Goal: Information Seeking & Learning: Learn about a topic

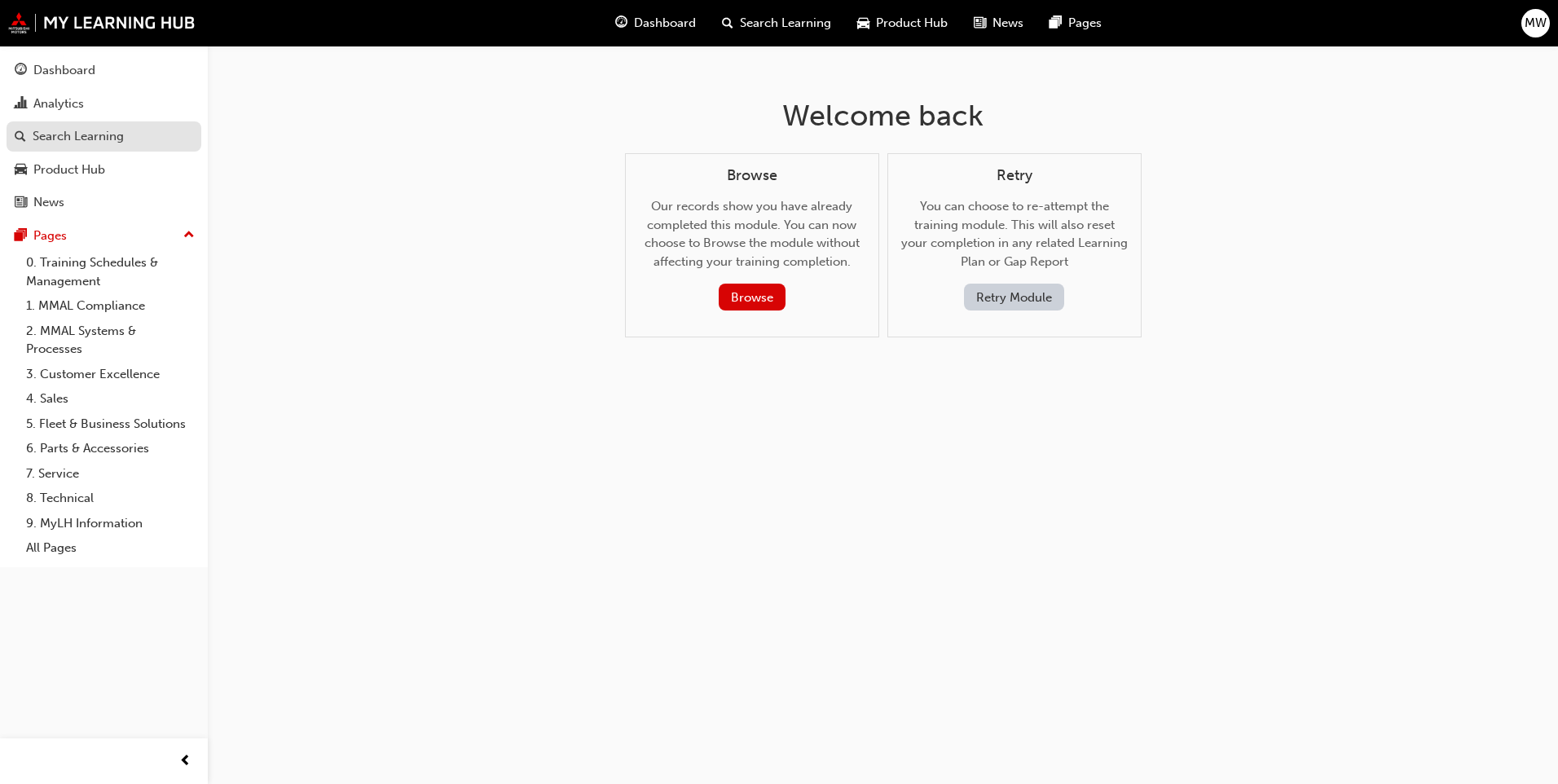
click at [119, 136] on div "Search Learning" at bounding box center [78, 136] width 91 height 19
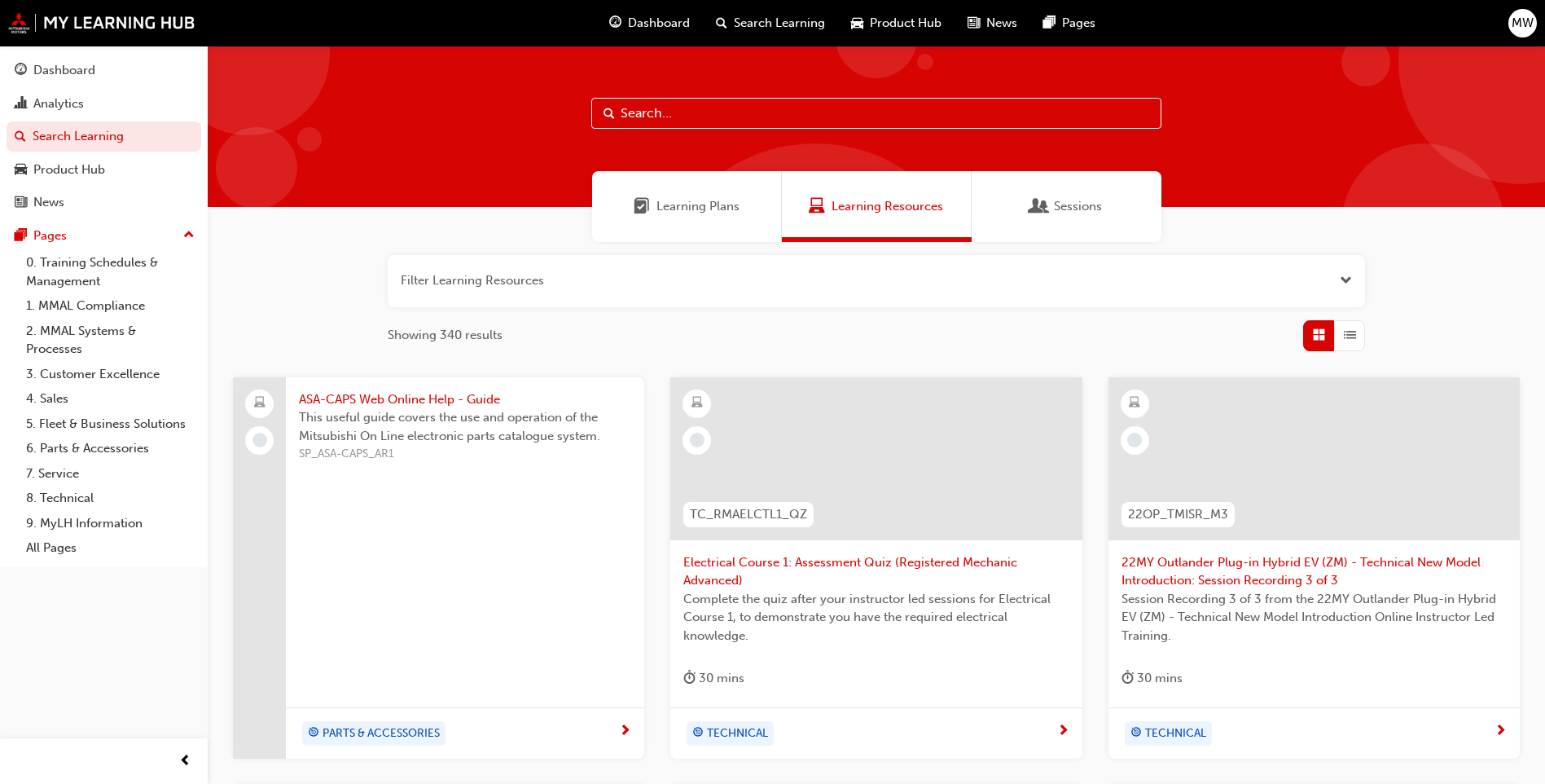
click at [674, 202] on span "Learning Plans" at bounding box center [698, 207] width 83 height 19
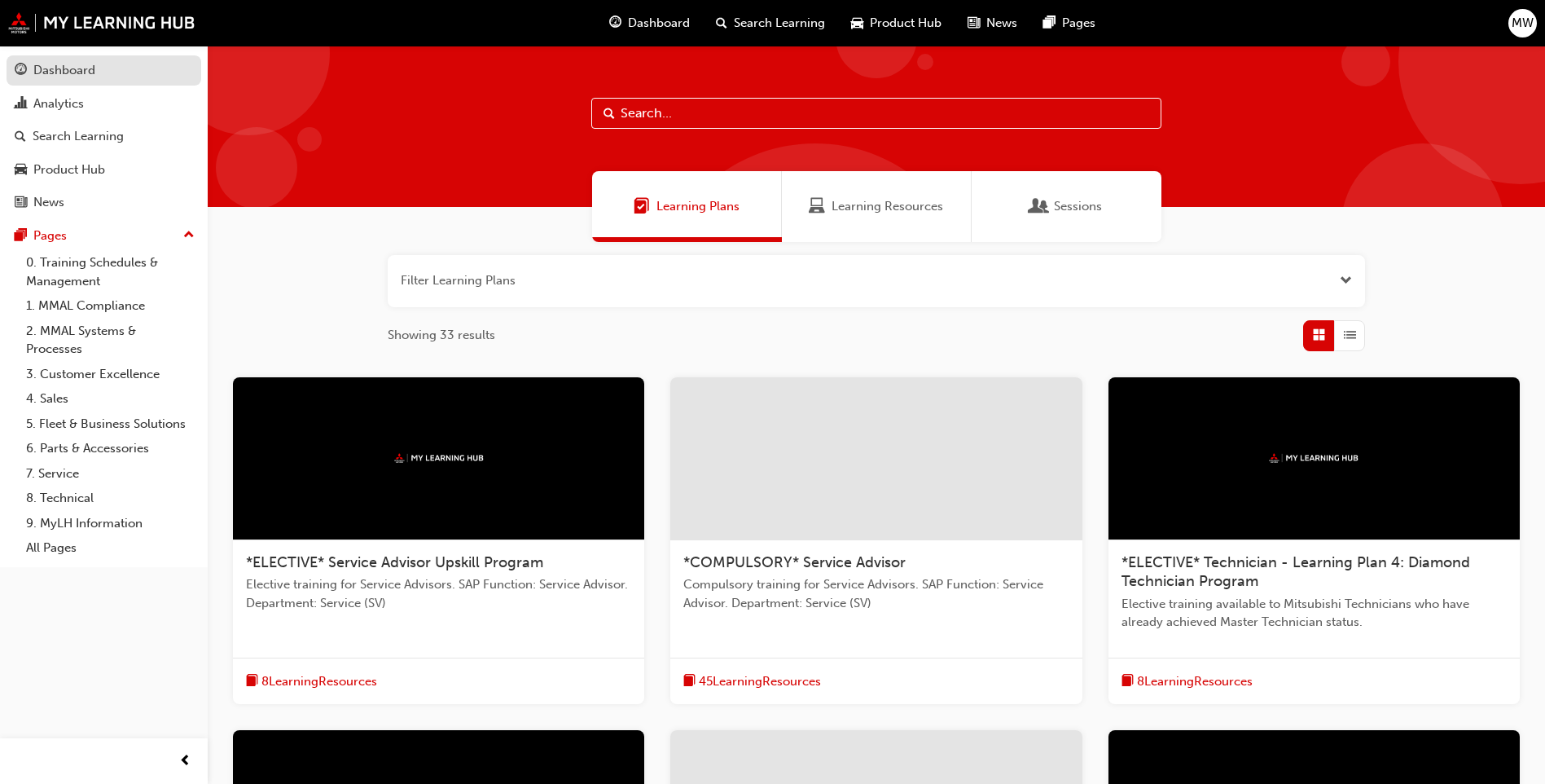
click at [26, 64] on span "guage-icon" at bounding box center [21, 71] width 12 height 15
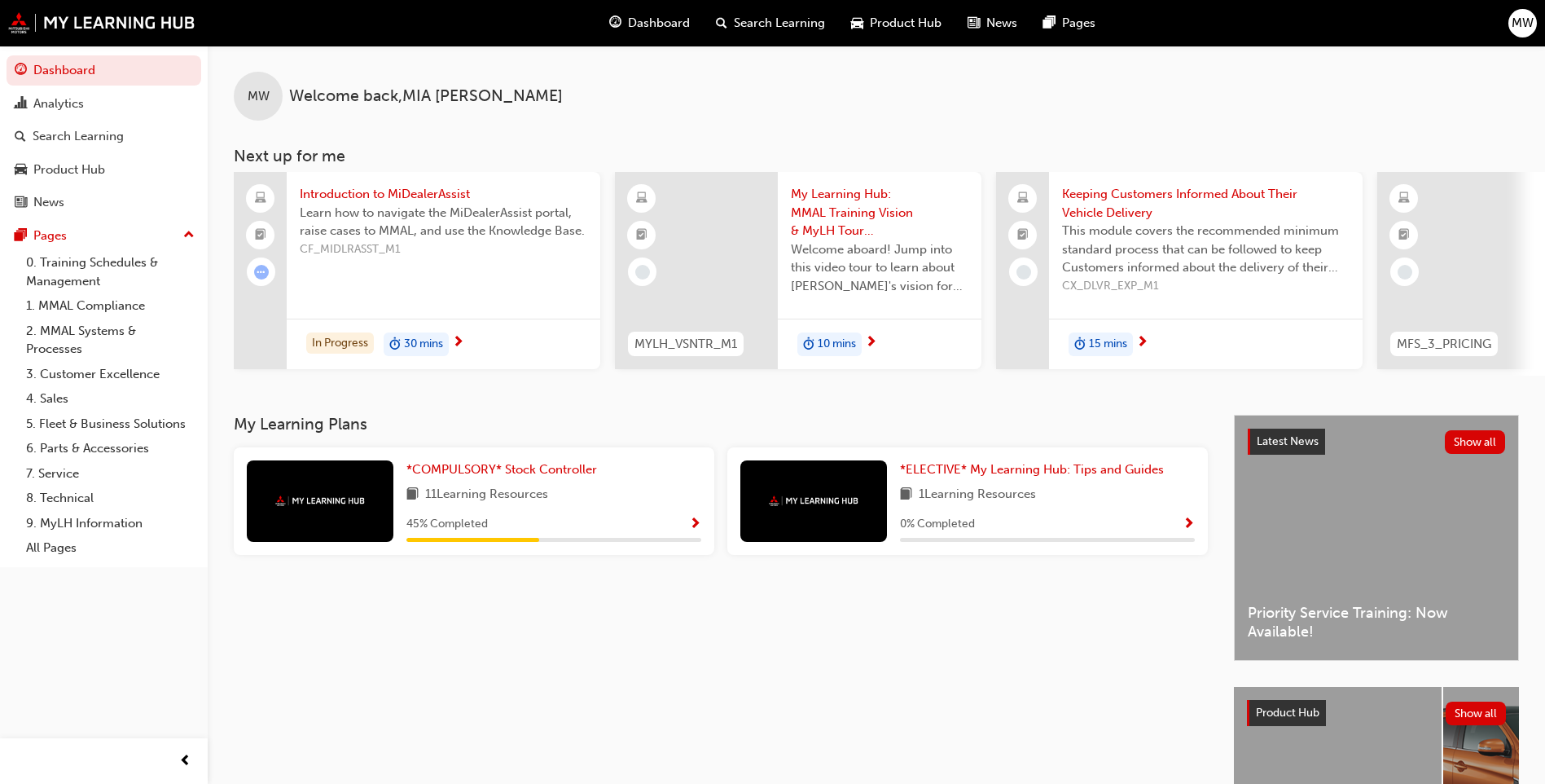
click at [693, 525] on span "Show Progress" at bounding box center [695, 525] width 12 height 15
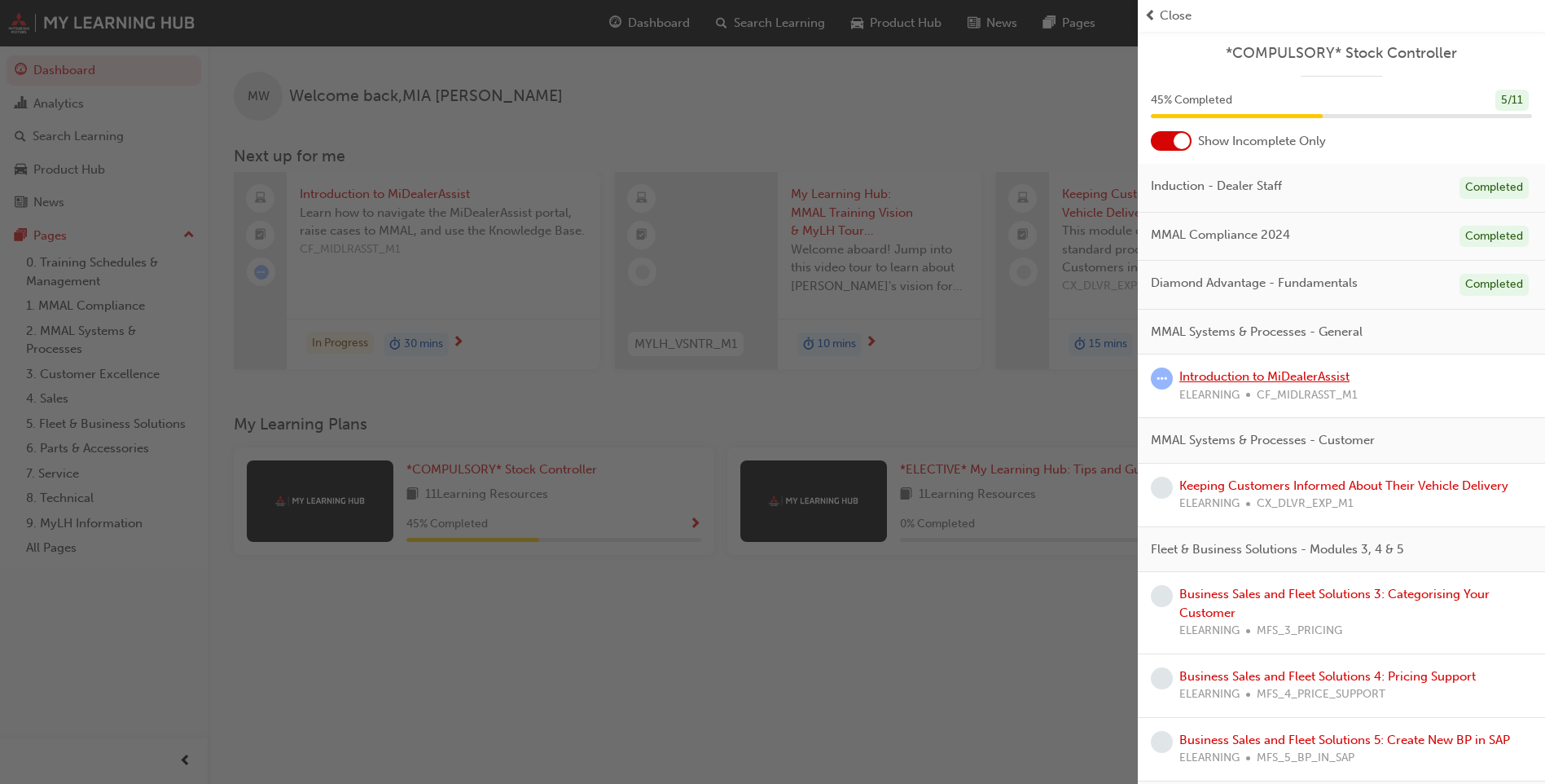
click at [1288, 378] on link "Introduction to MiDealerAssist" at bounding box center [1265, 377] width 170 height 15
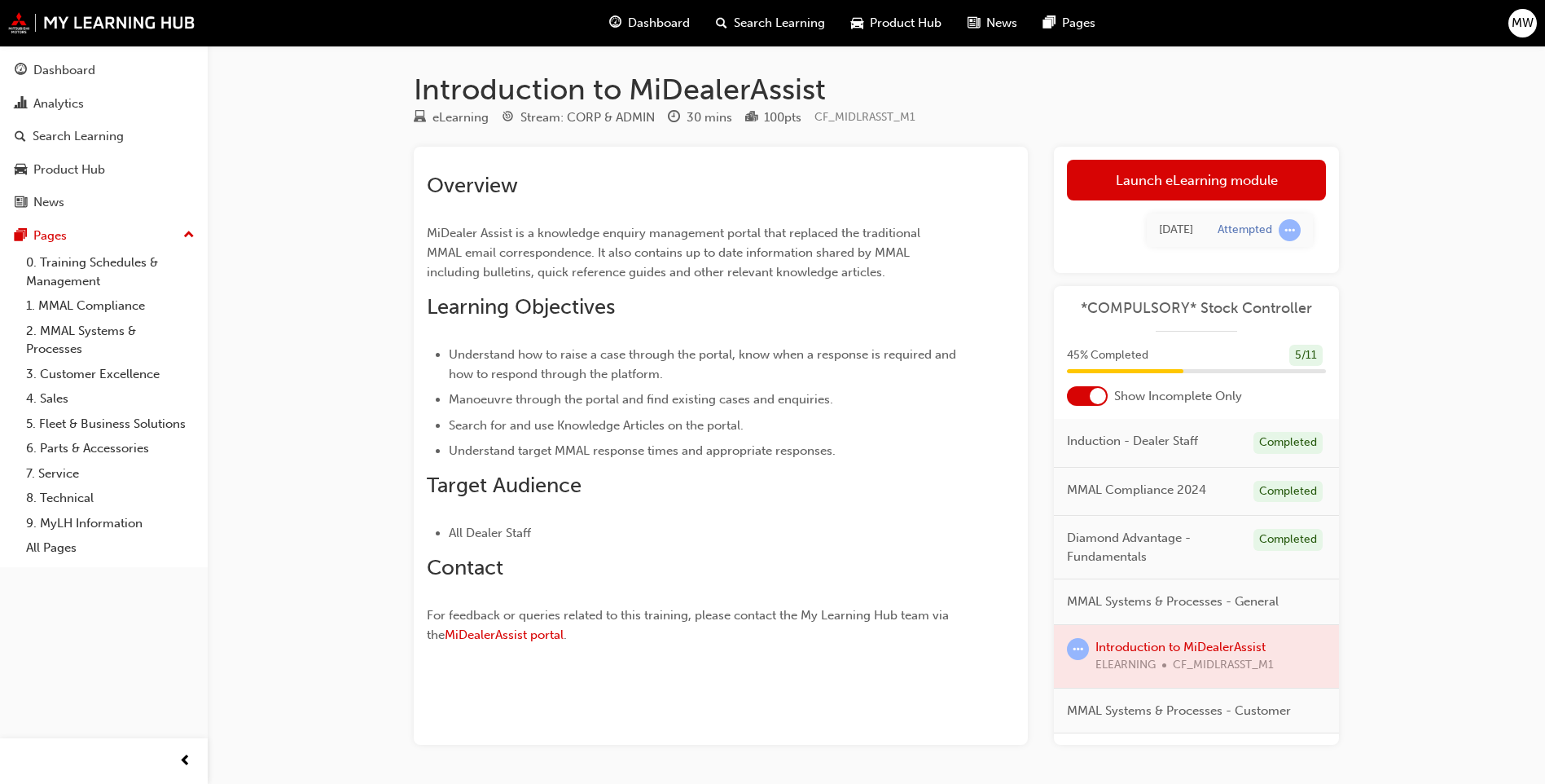
click at [1151, 166] on link "Launch eLearning module" at bounding box center [1197, 179] width 259 height 40
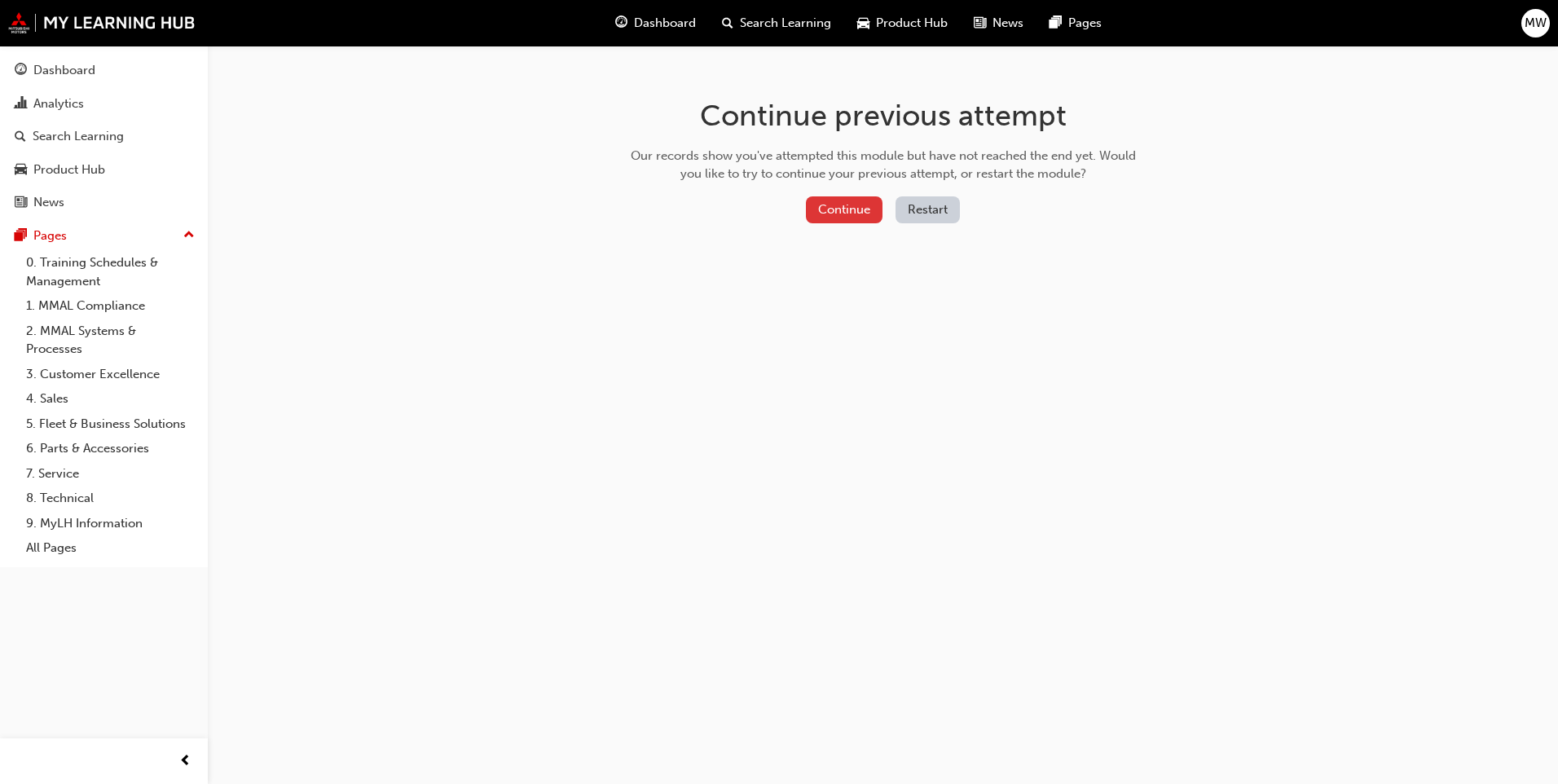
click at [854, 200] on button "Continue" at bounding box center [844, 210] width 77 height 27
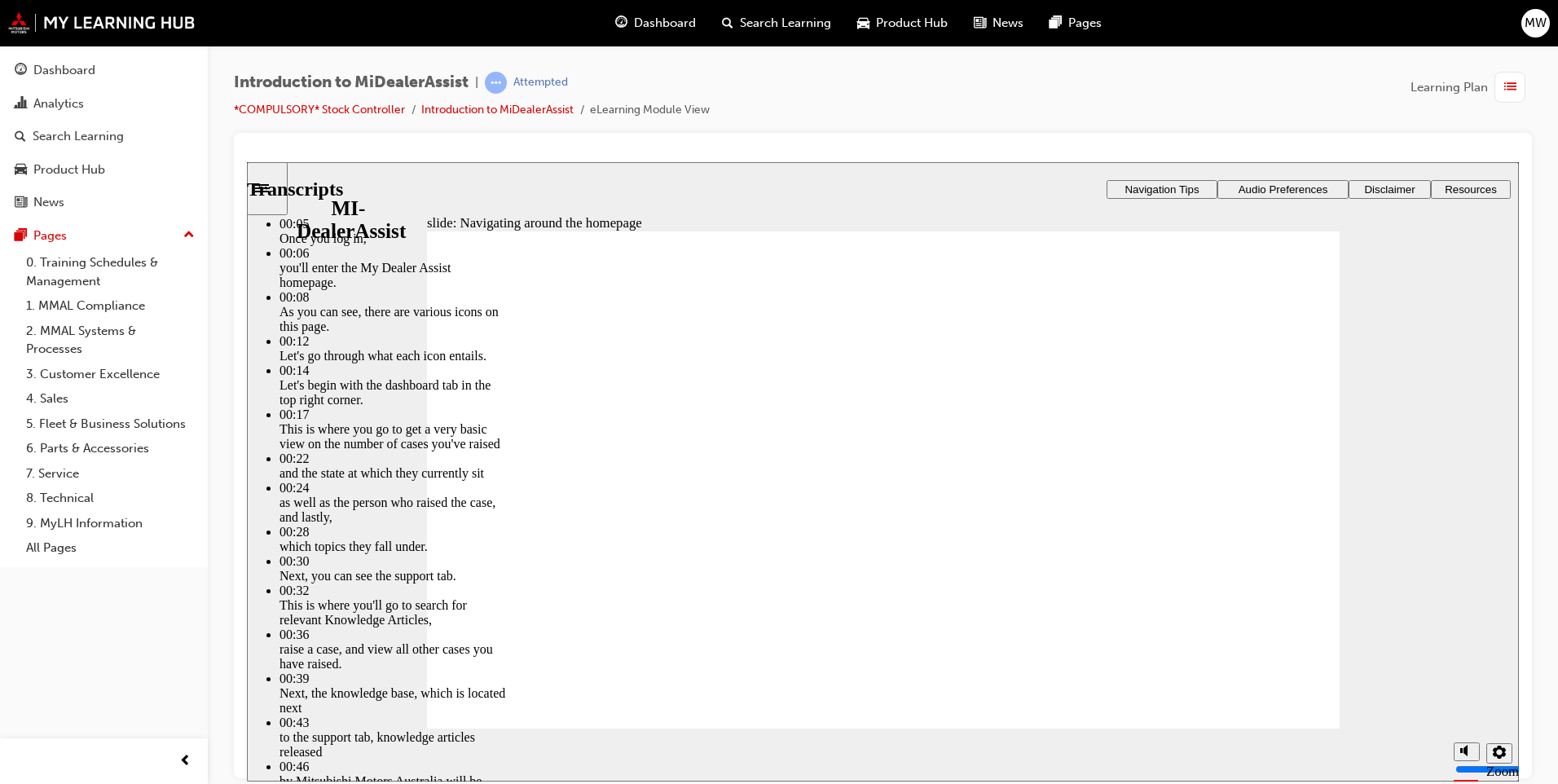
drag, startPoint x: 553, startPoint y: 677, endPoint x: 598, endPoint y: 678, distance: 45.0
drag, startPoint x: 550, startPoint y: 682, endPoint x: 655, endPoint y: 690, distance: 105.3
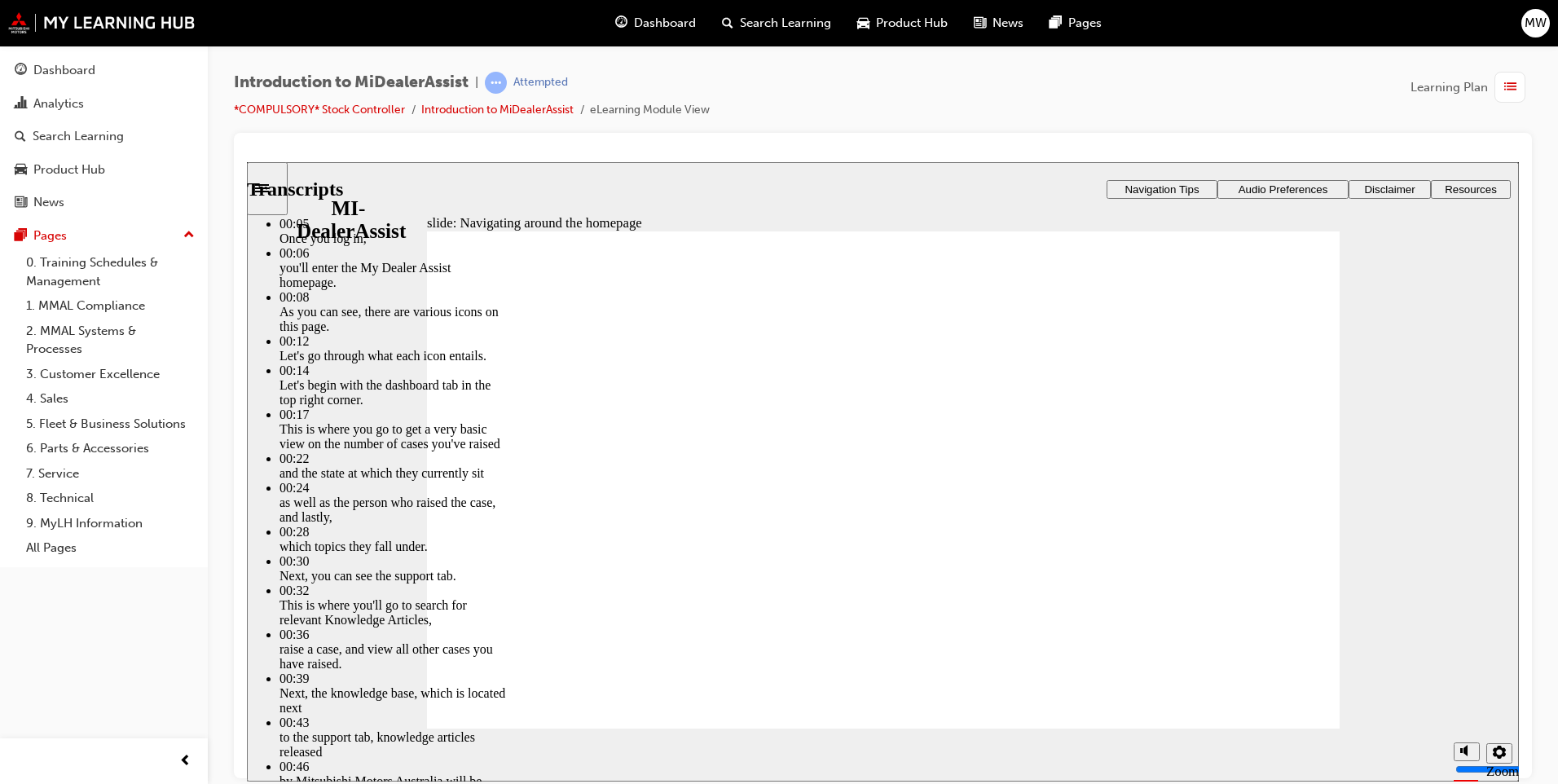
drag, startPoint x: 617, startPoint y: 681, endPoint x: 806, endPoint y: 683, distance: 189.0
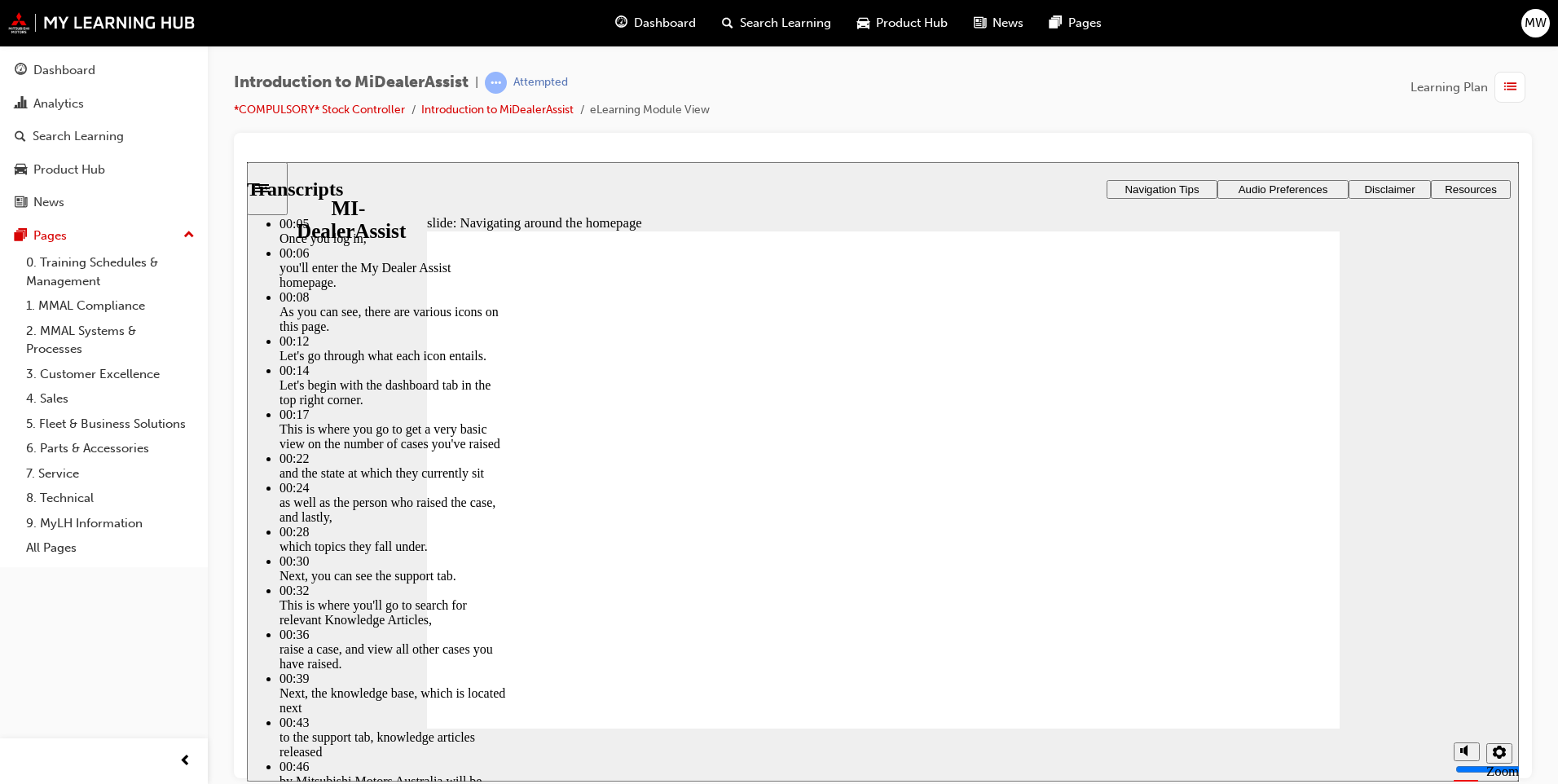
type input "144"
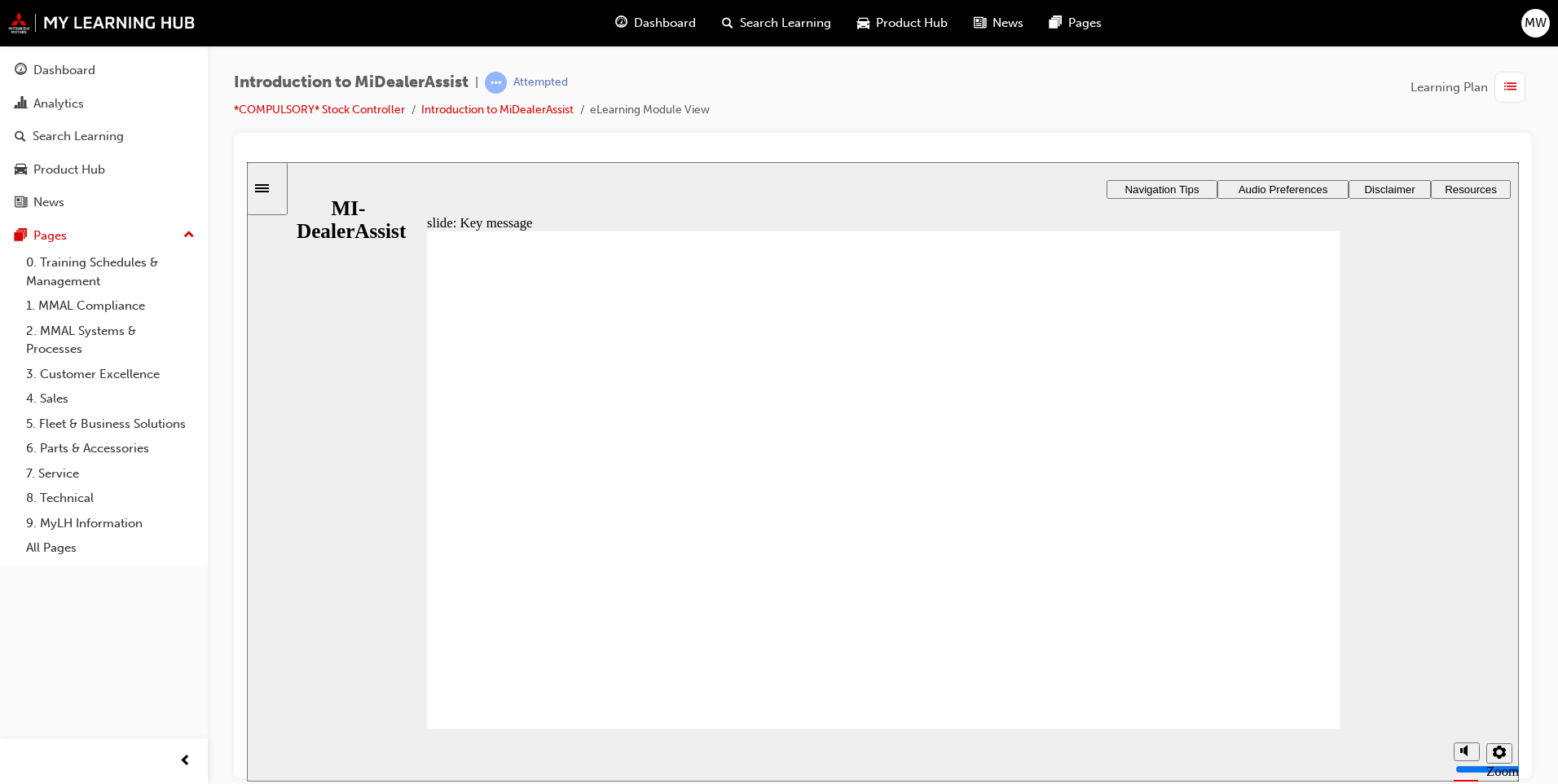
radio input "true"
drag, startPoint x: 855, startPoint y: 624, endPoint x: 865, endPoint y: 634, distance: 14.1
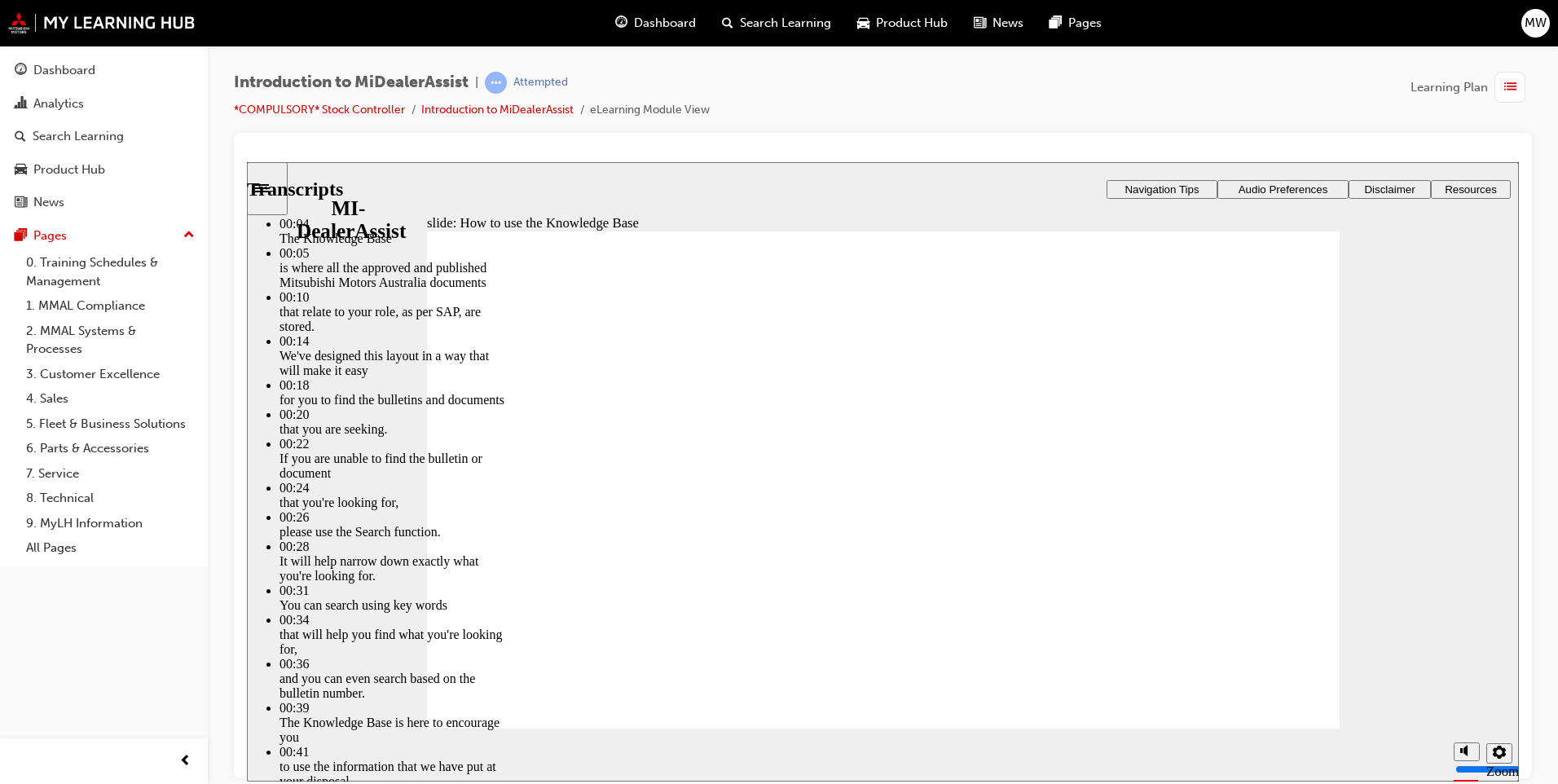
drag, startPoint x: 1258, startPoint y: 710, endPoint x: 1246, endPoint y: 704, distance: 13.4
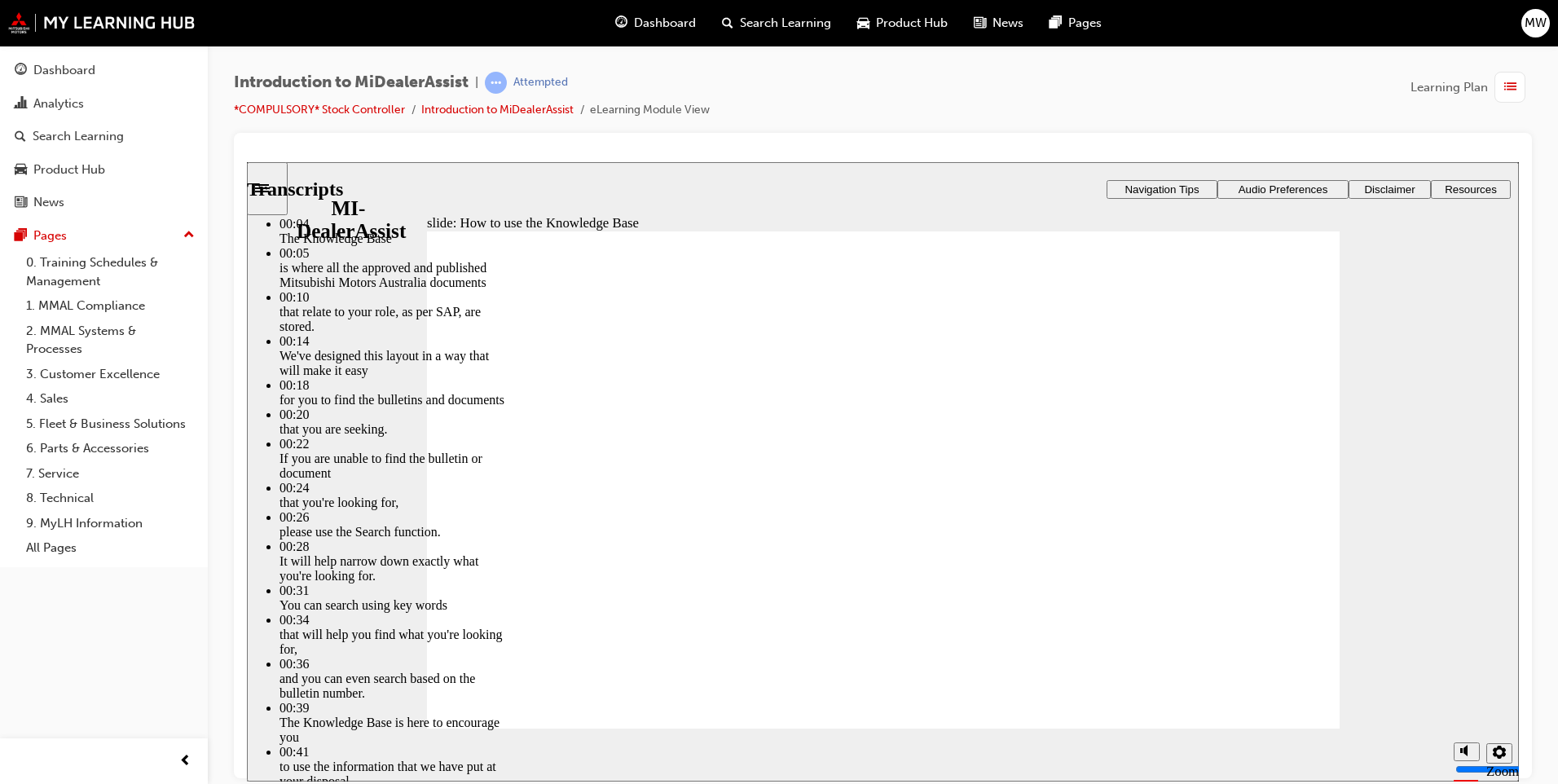
type input "51"
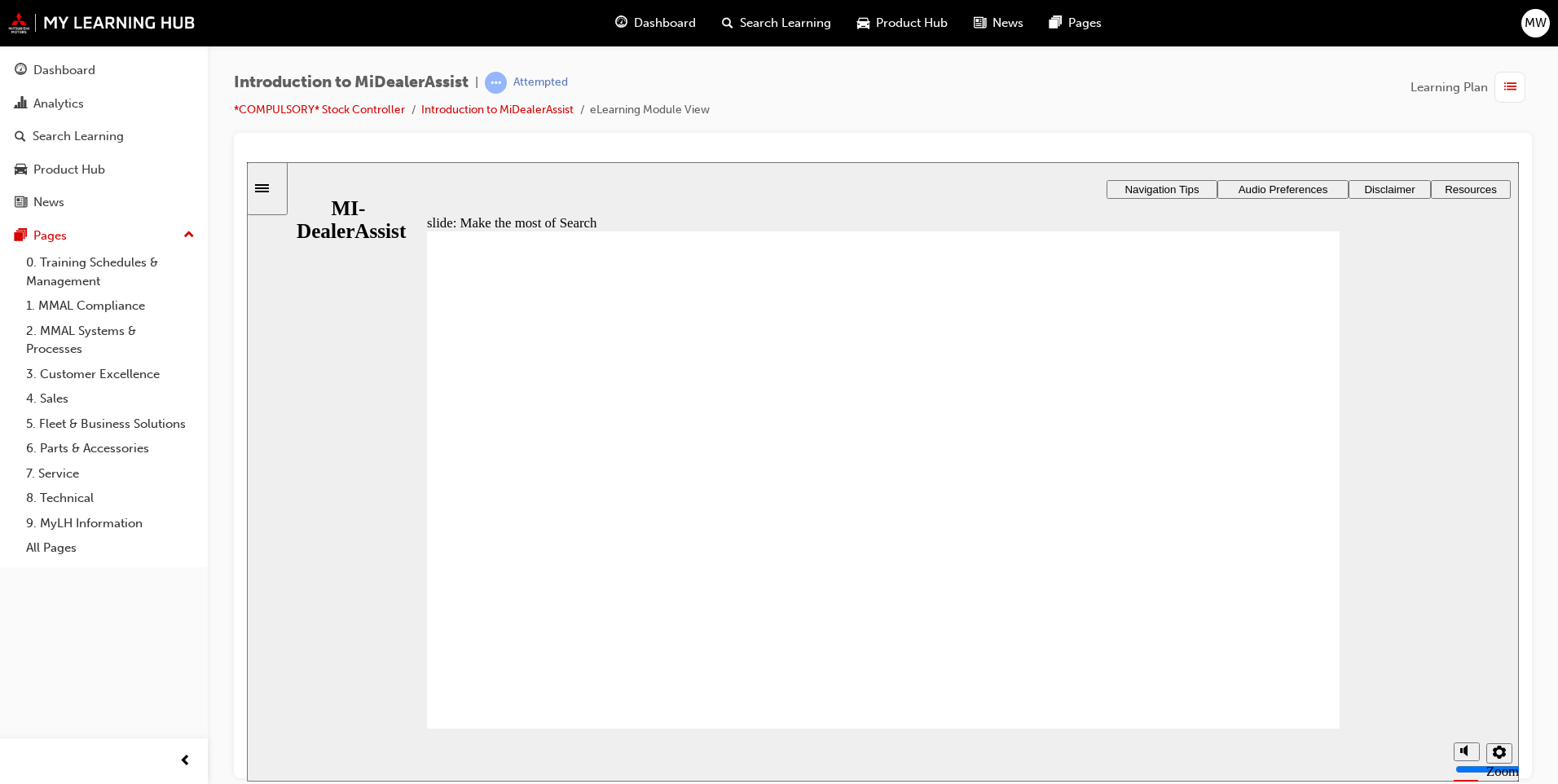
click at [1304, 737] on section "Playback Speed 2 1.75 1.5 1.25 Normal" at bounding box center [883, 754] width 1272 height 53
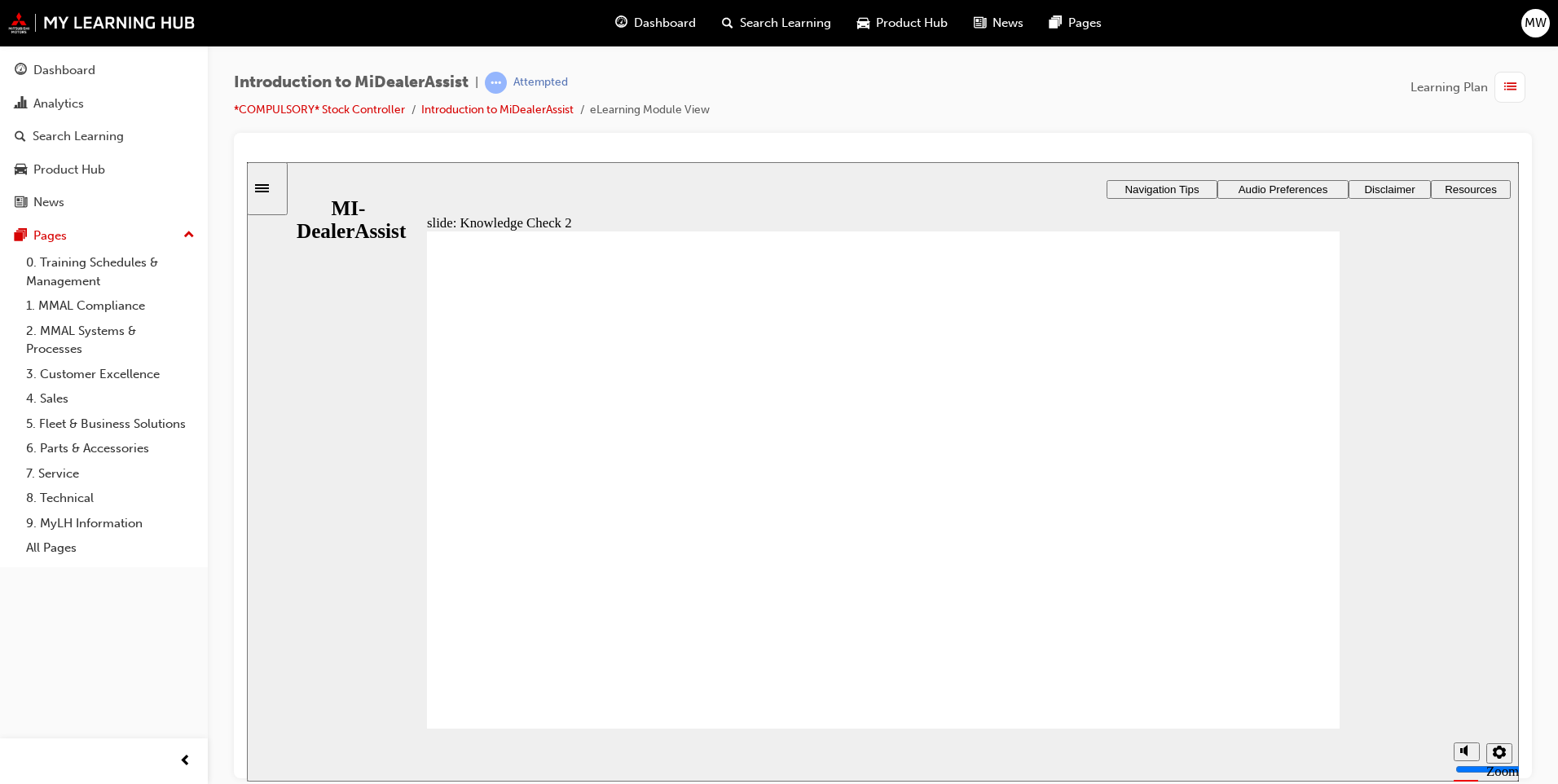
radio input "true"
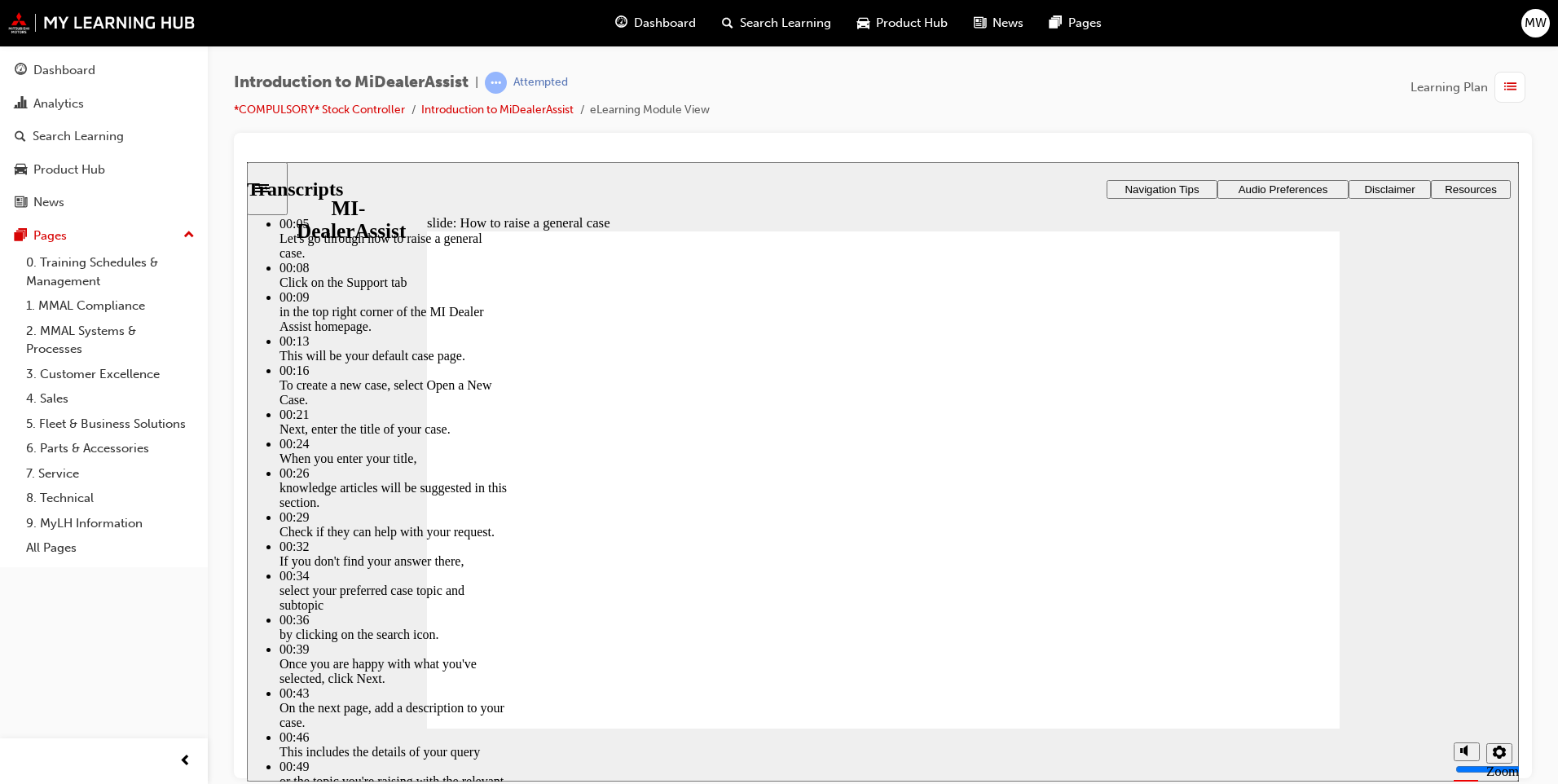
type input "85"
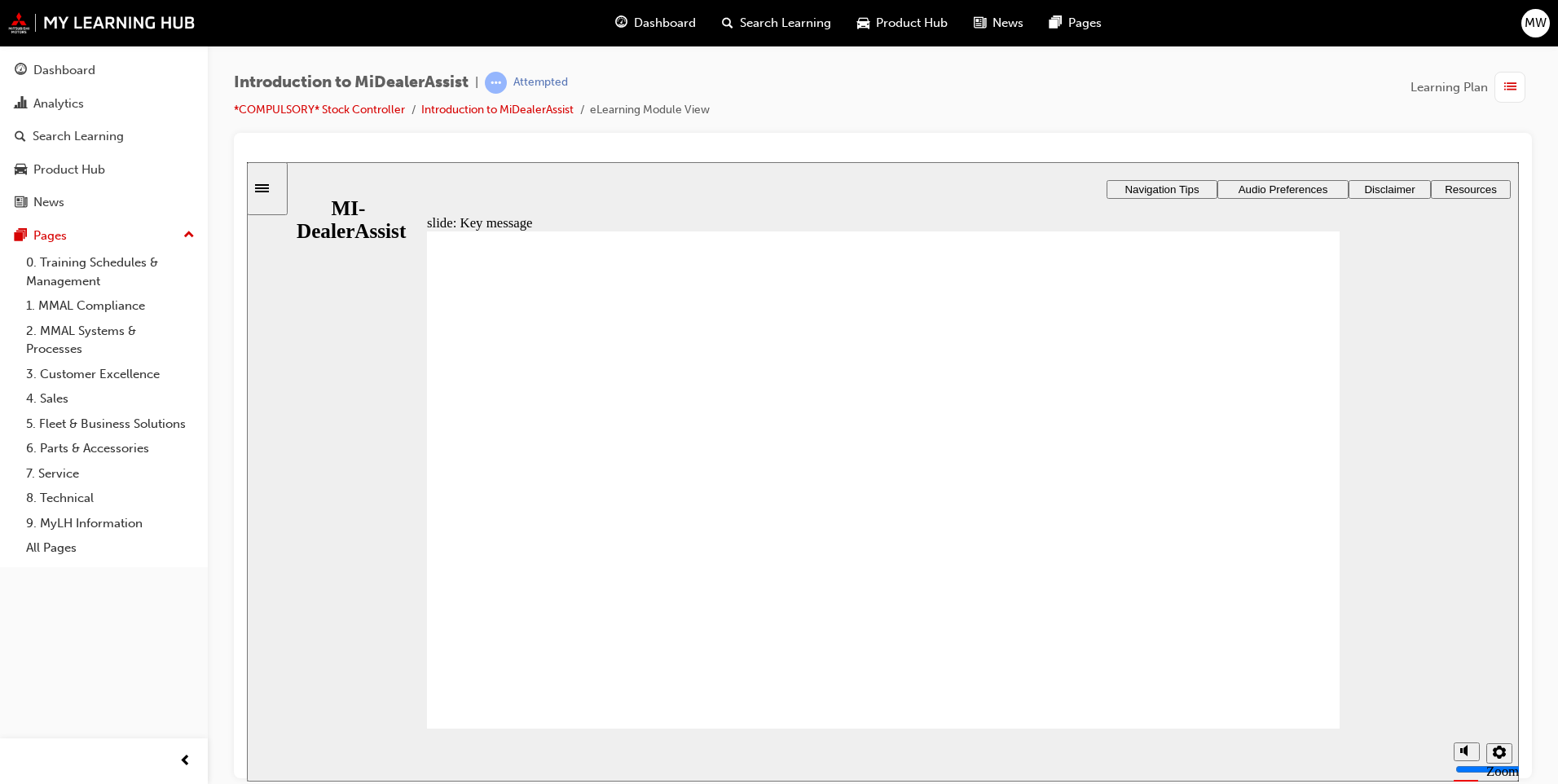
checkbox input "true"
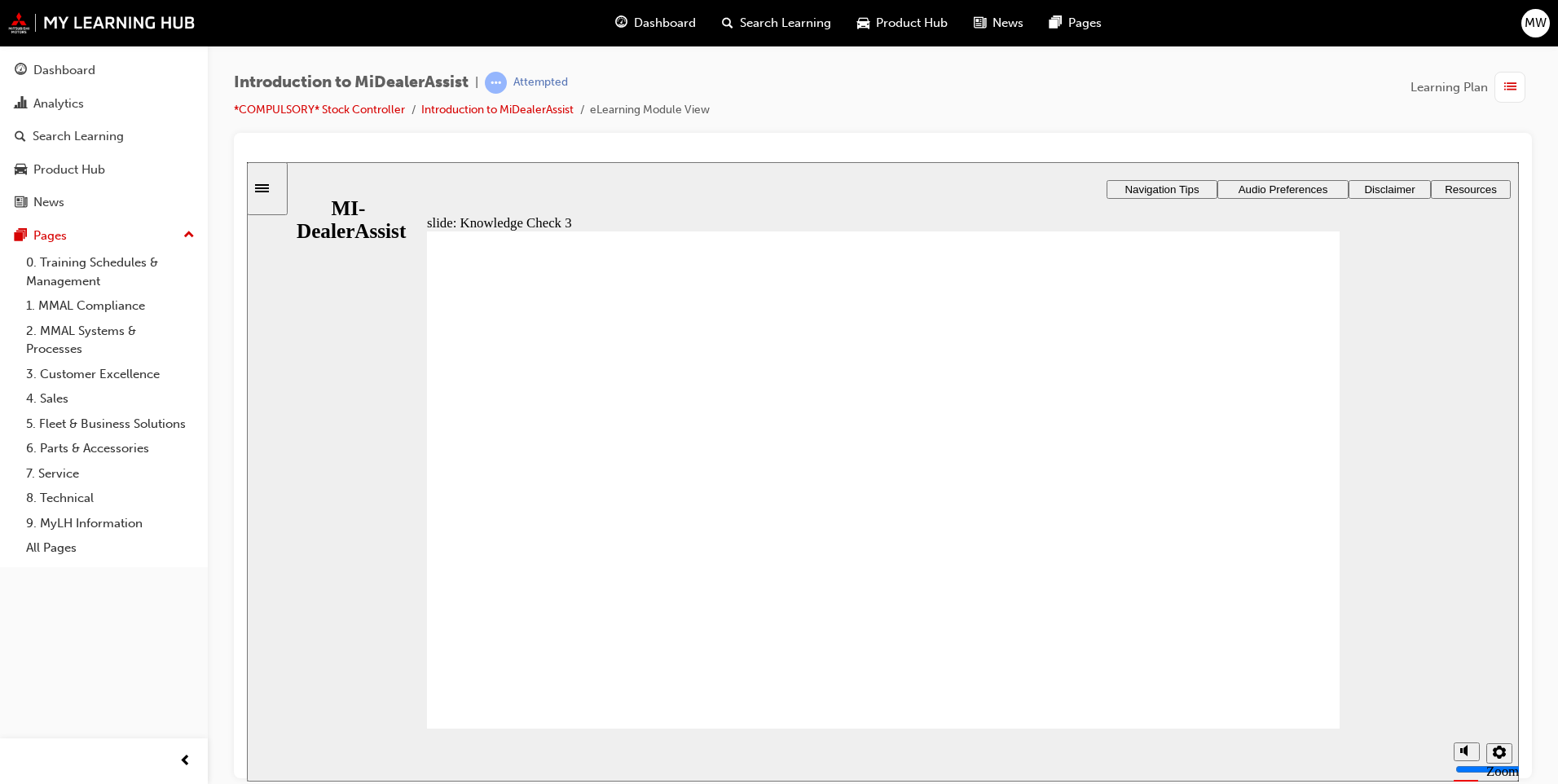
checkbox input "true"
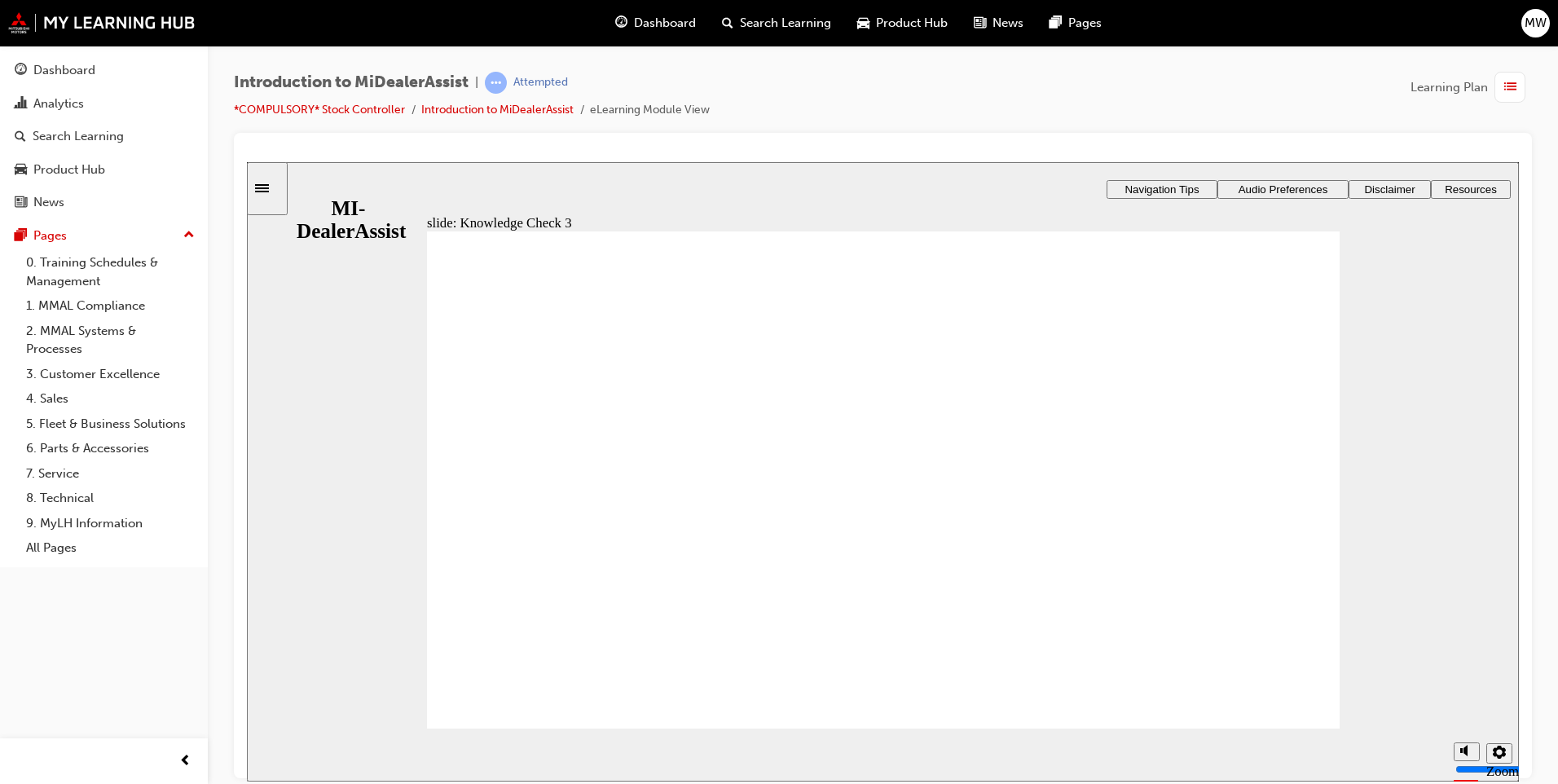
checkbox input "true"
drag, startPoint x: 795, startPoint y: 637, endPoint x: 865, endPoint y: 624, distance: 71.2
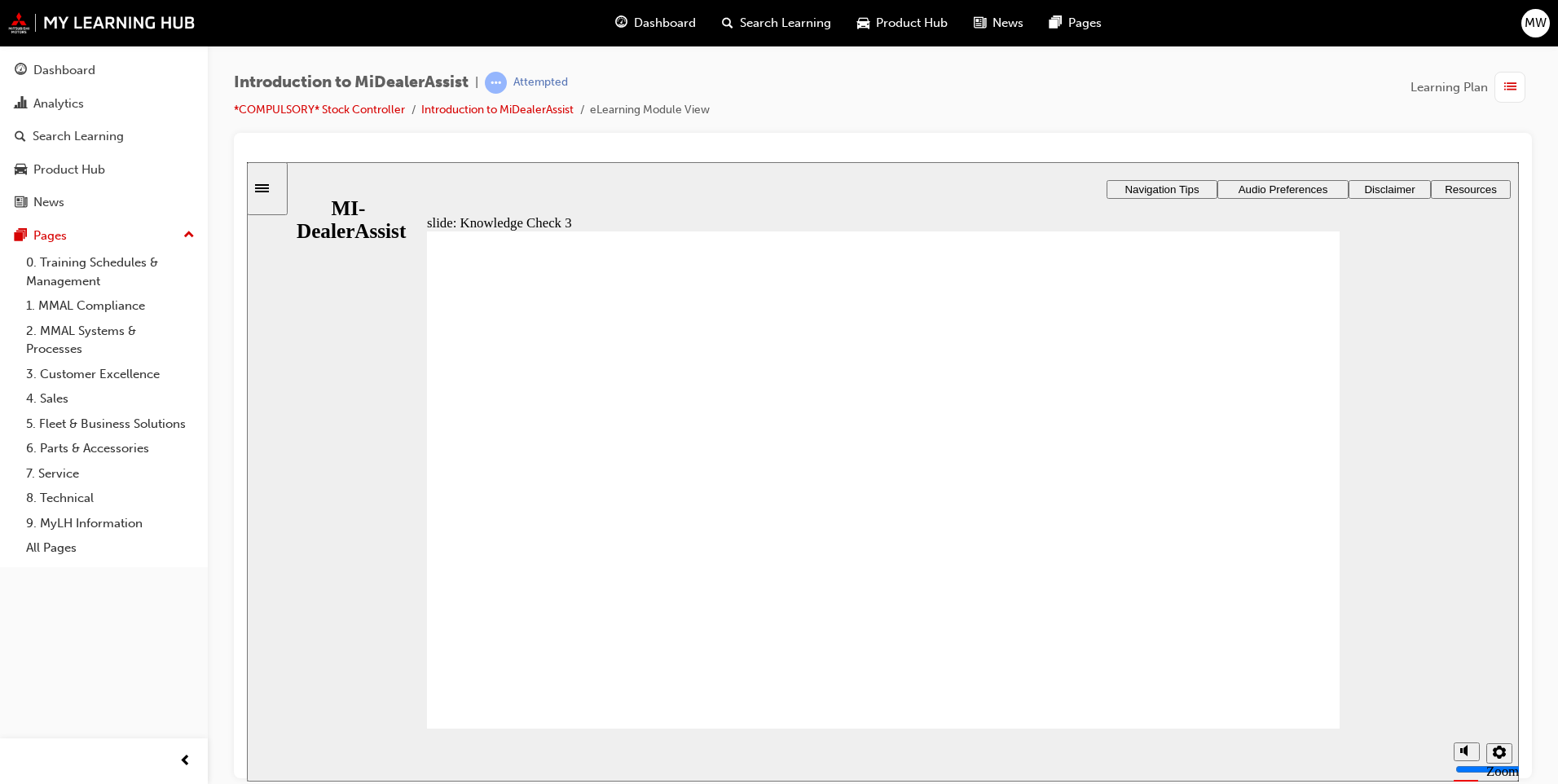
checkbox input "false"
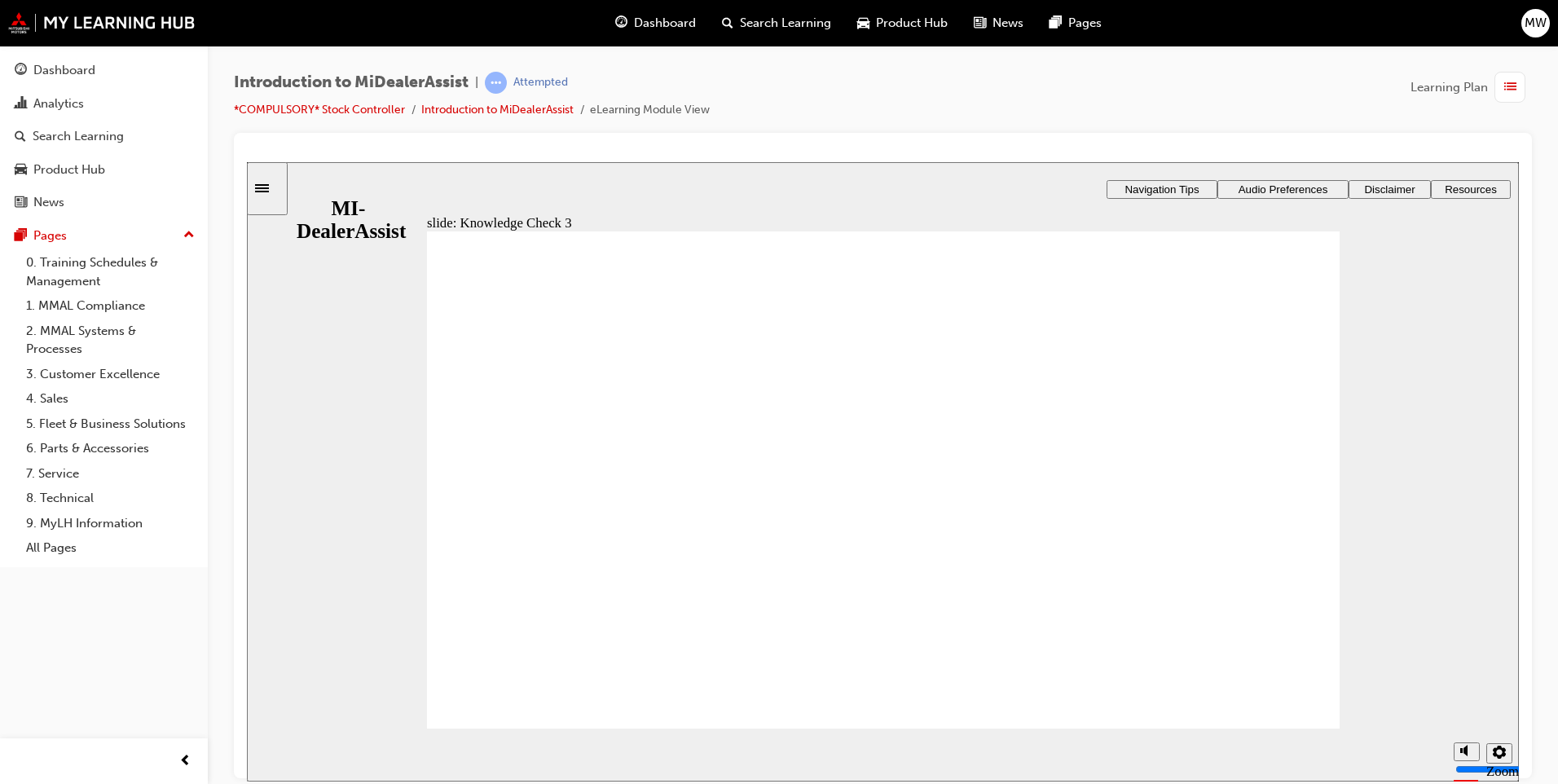
checkbox input "false"
checkbox input "true"
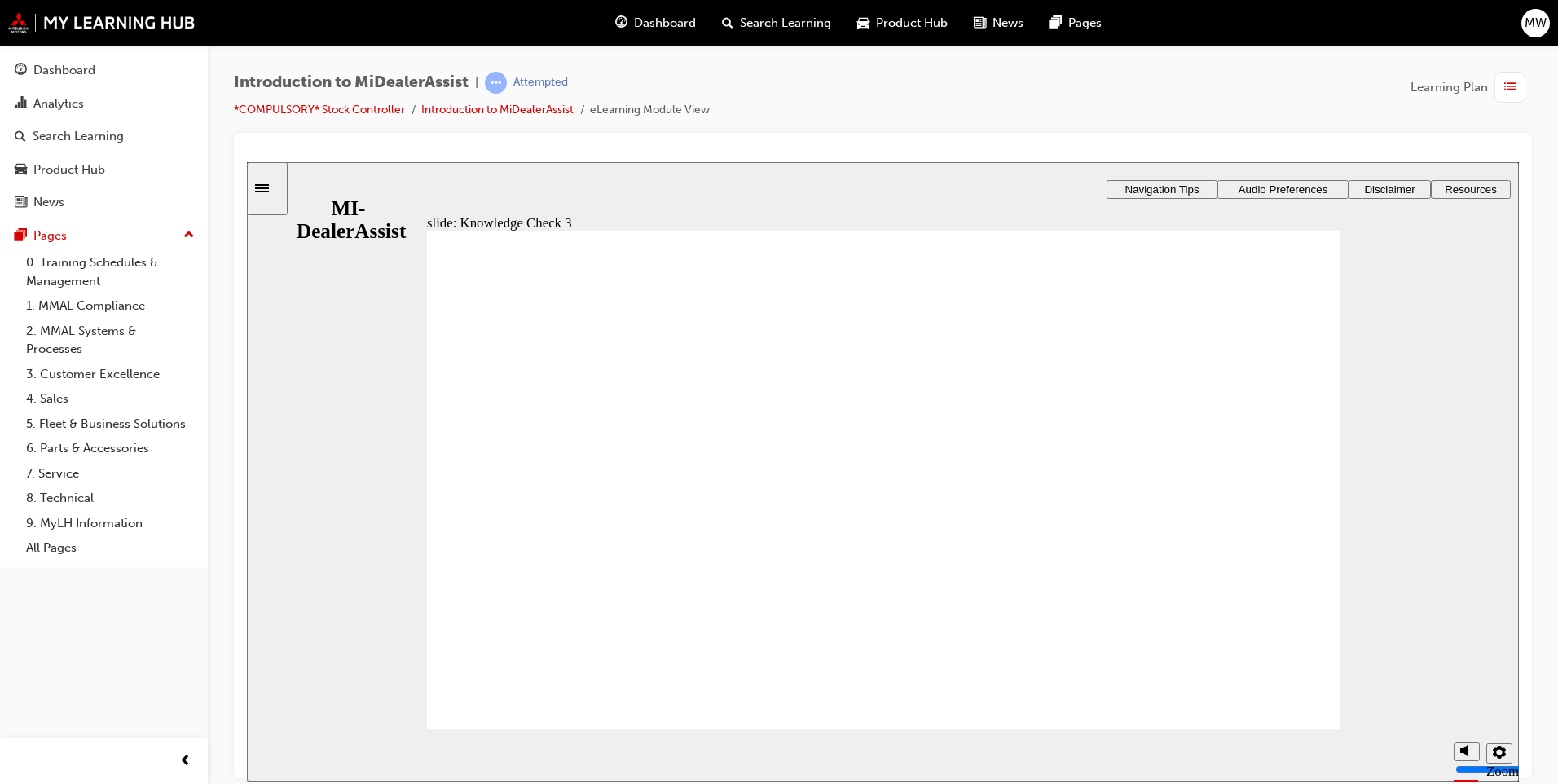
checkbox input "true"
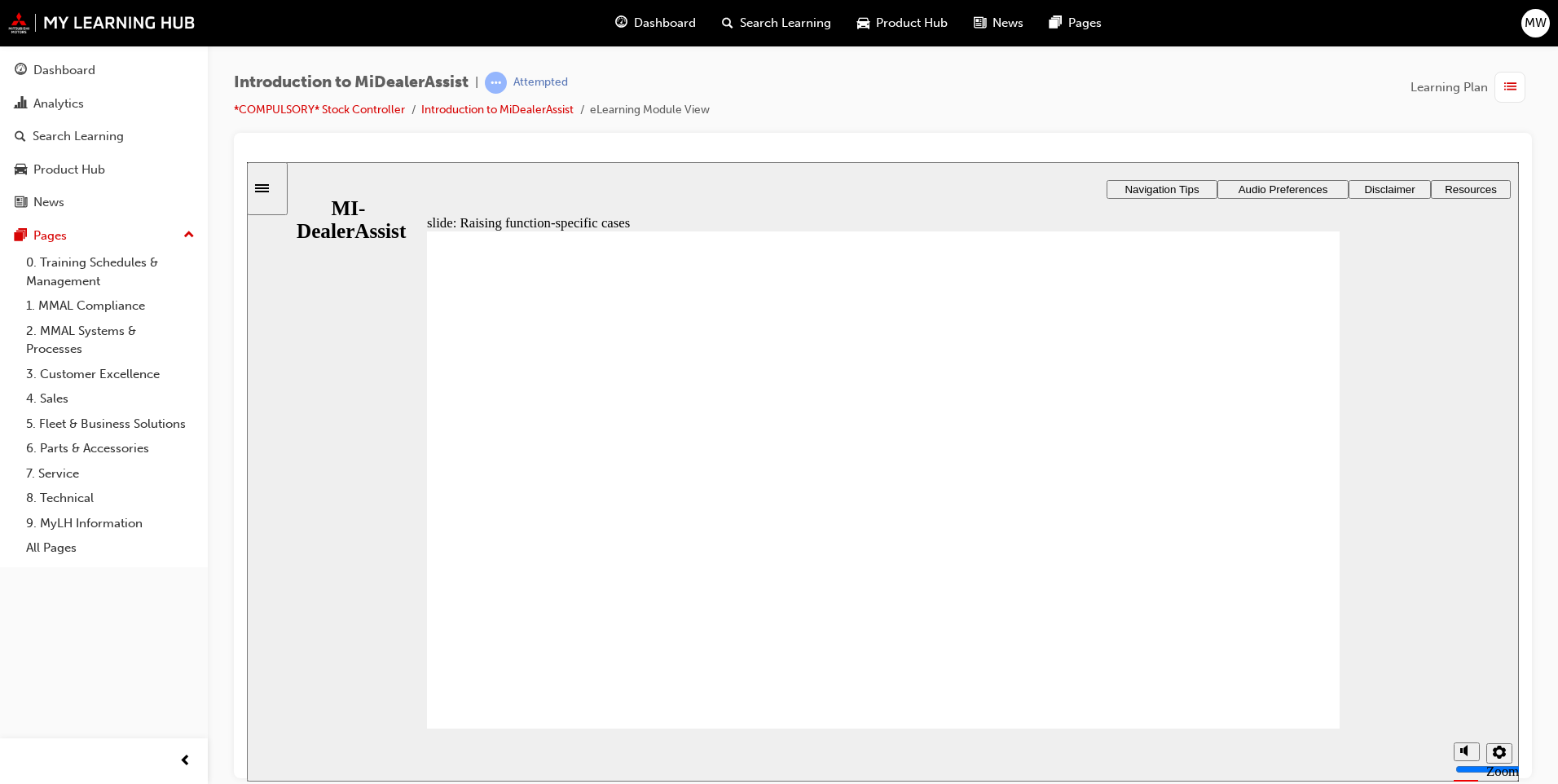
checkbox input "true"
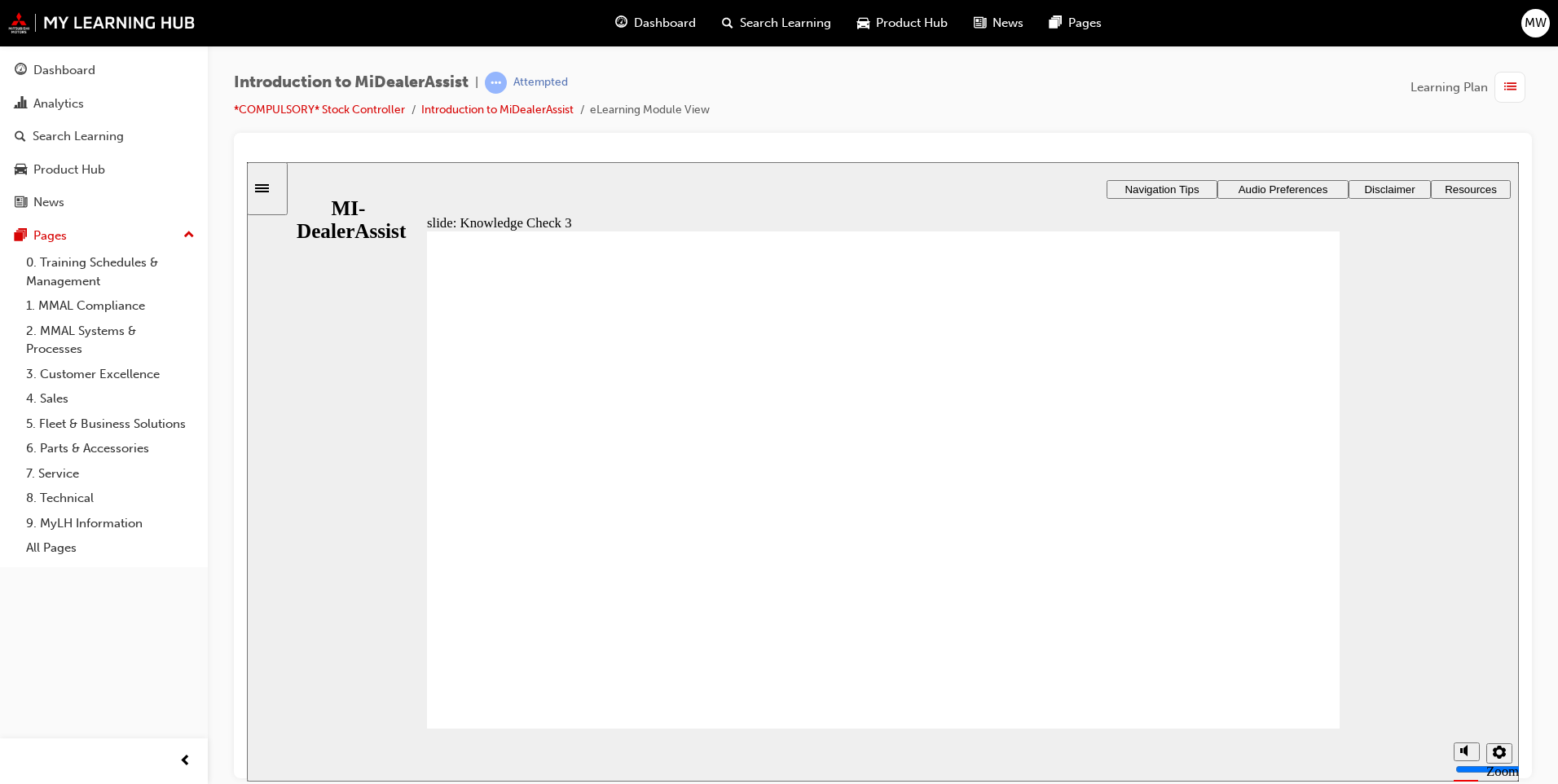
checkbox input "true"
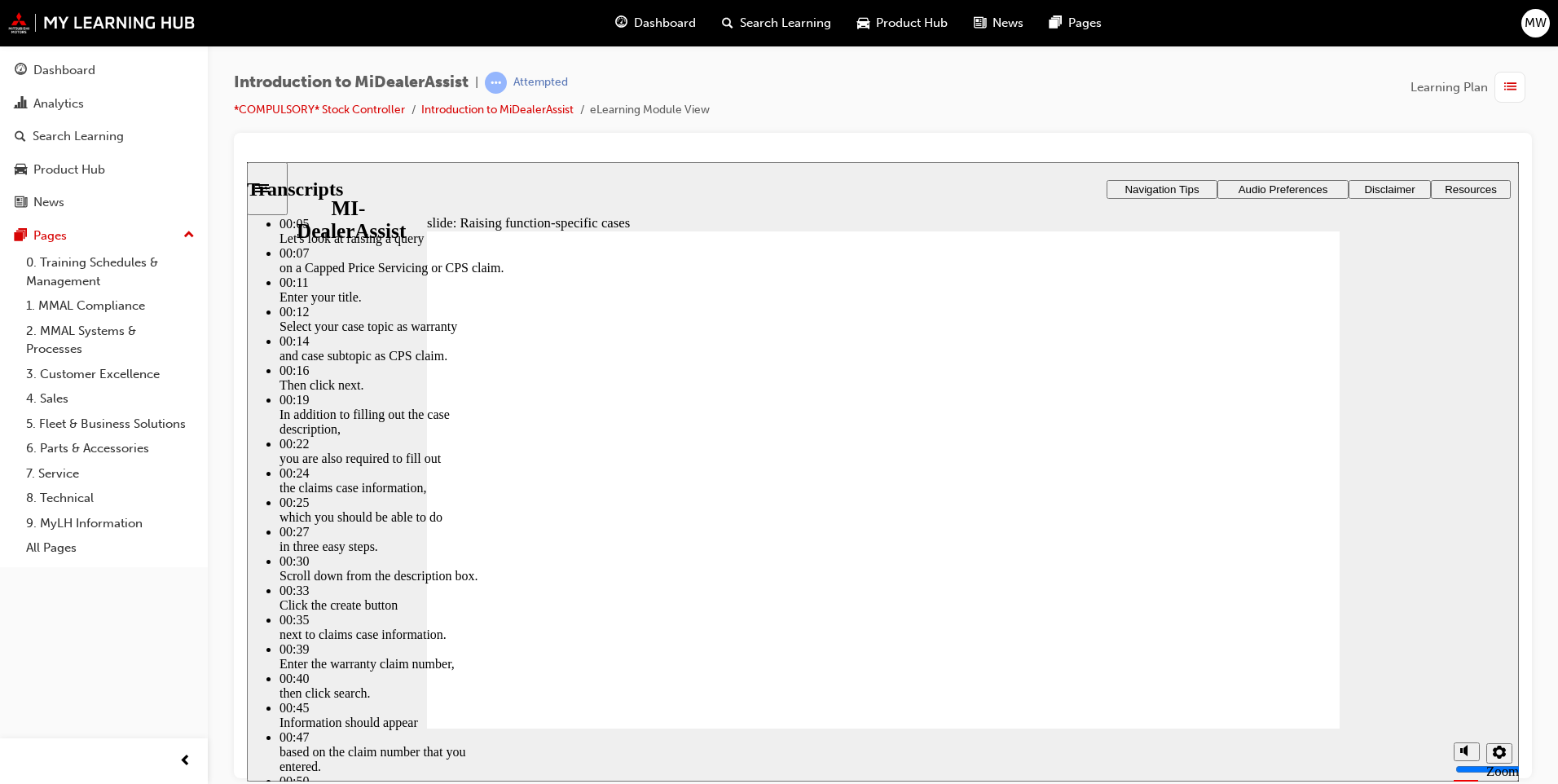
drag, startPoint x: 666, startPoint y: 667, endPoint x: 1283, endPoint y: 710, distance: 618.5
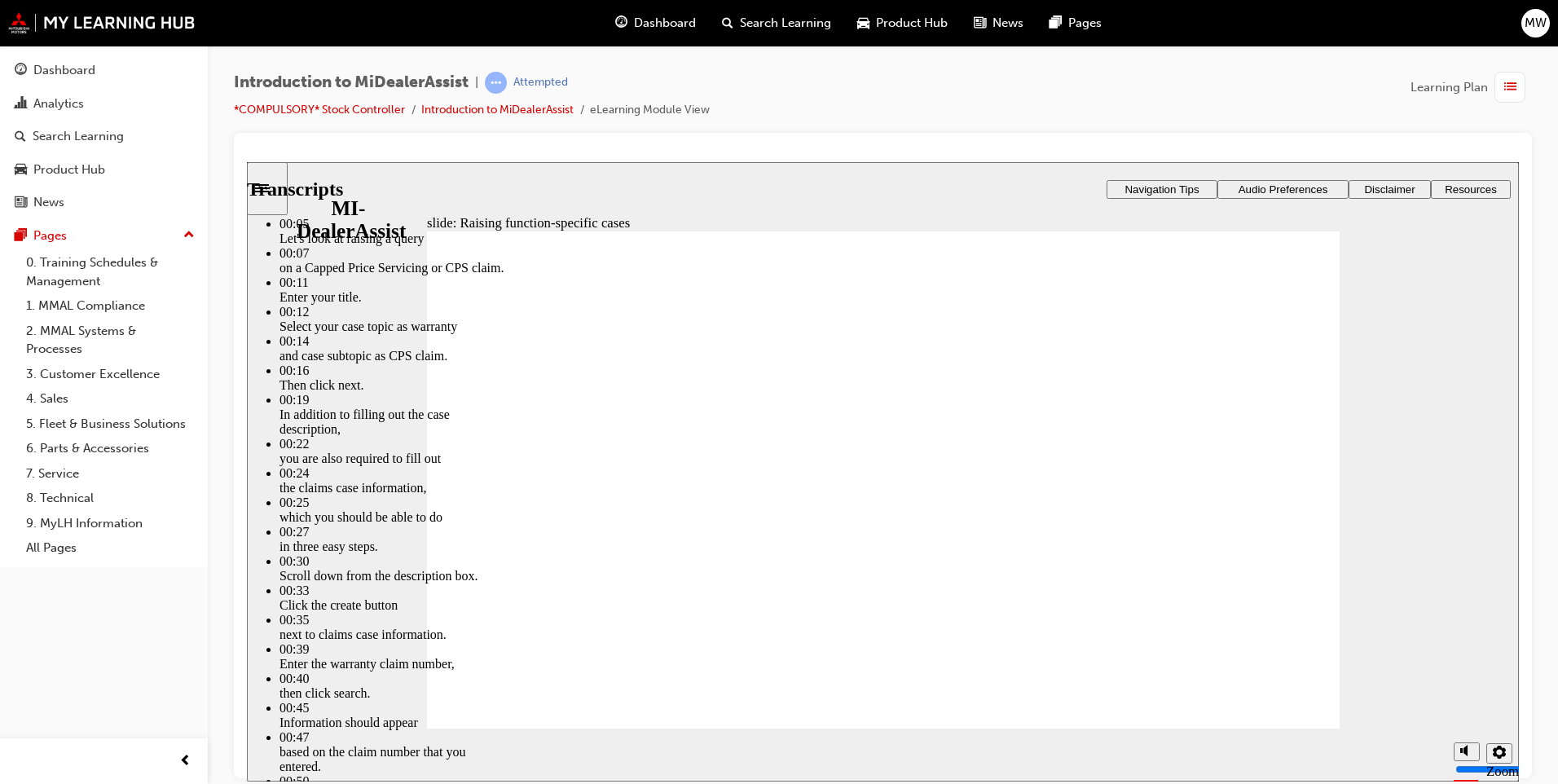
type input "80"
drag, startPoint x: 491, startPoint y: 678, endPoint x: 1270, endPoint y: 672, distance: 779.0
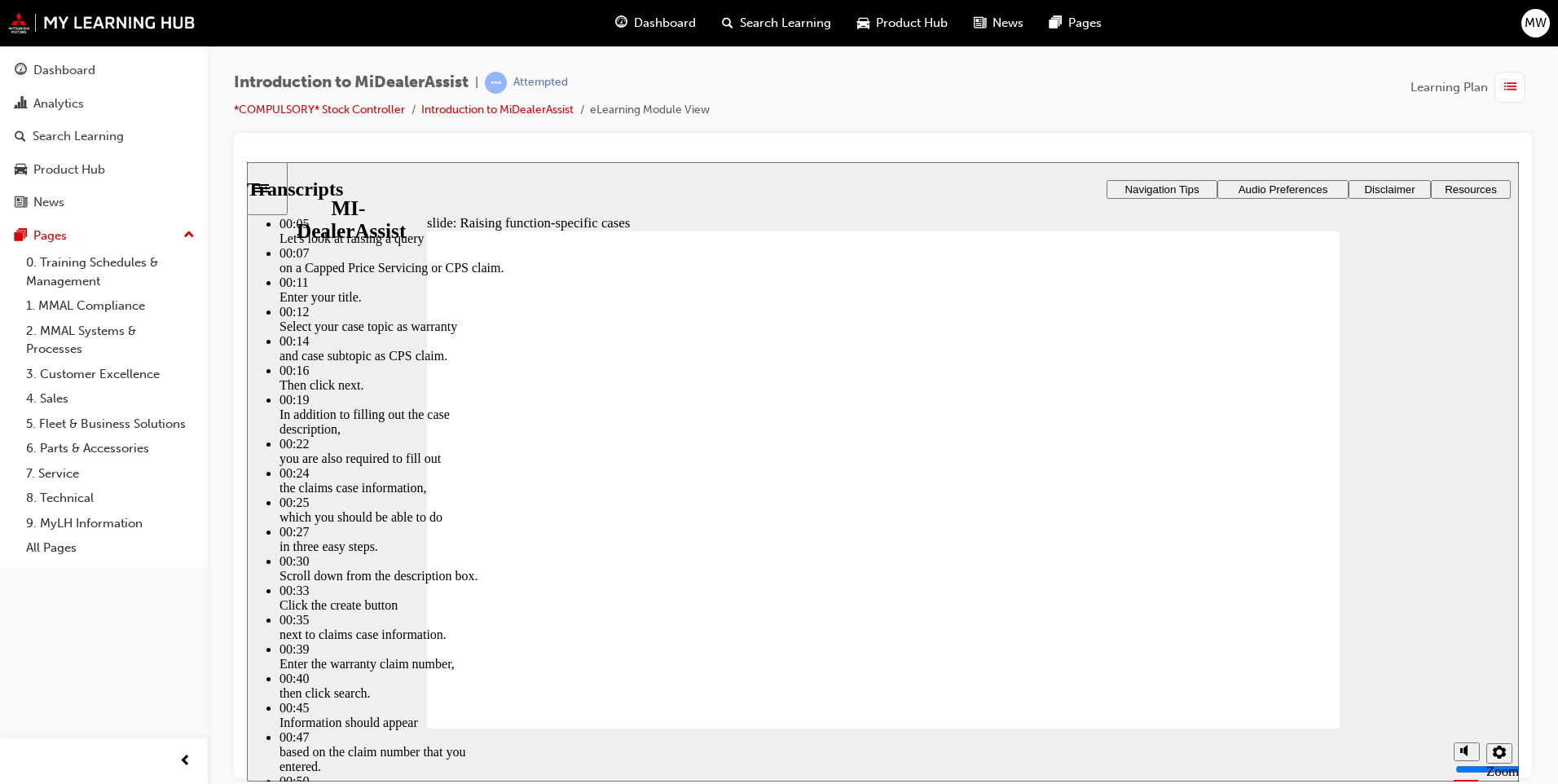
type input "52"
type input "80"
drag, startPoint x: 514, startPoint y: 682, endPoint x: 1282, endPoint y: 678, distance: 768.0
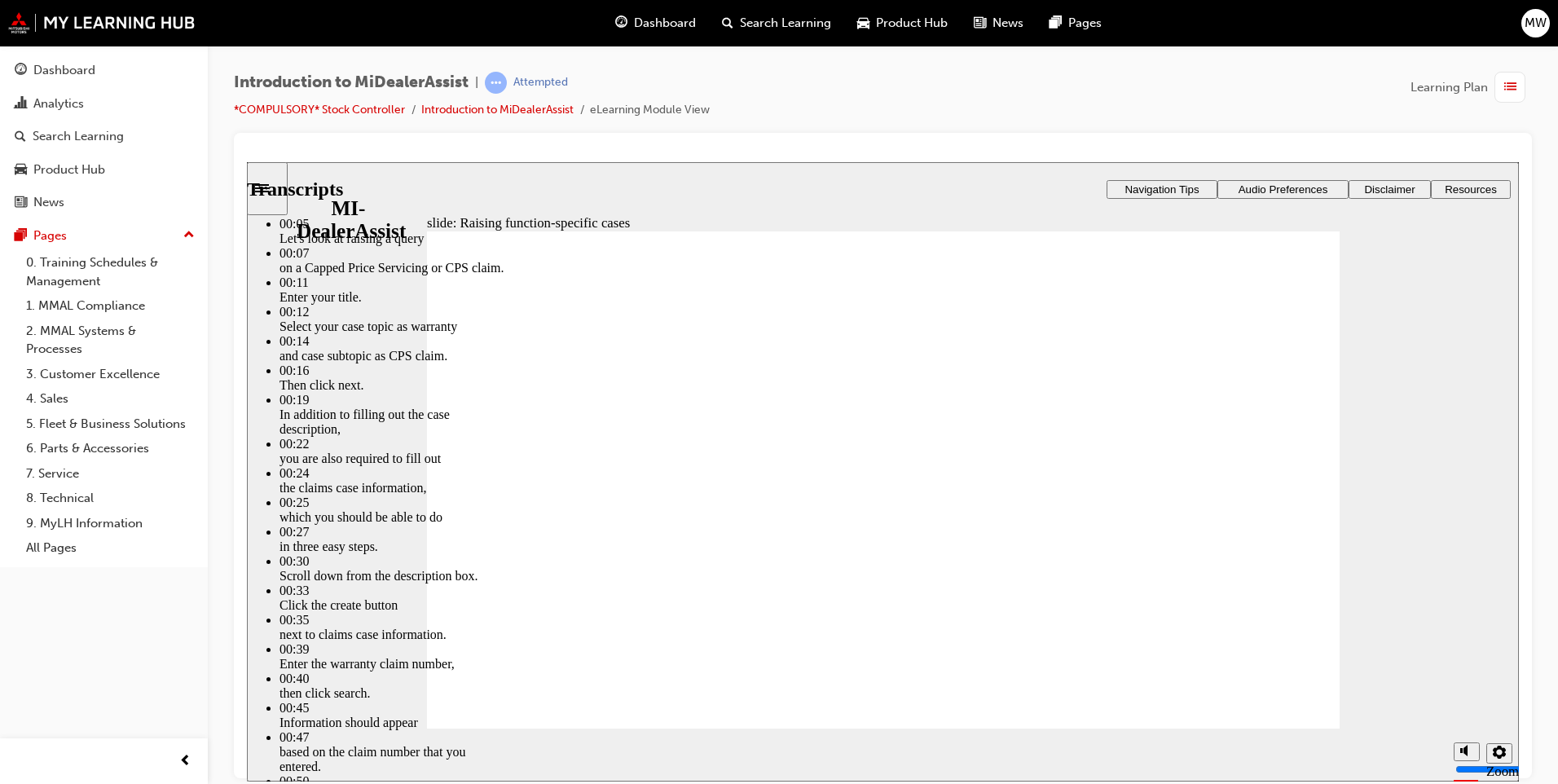
type input "46"
click at [1257, 728] on section "Playback Speed 2 1.75 1.5 1.25 Normal" at bounding box center [883, 754] width 1272 height 53
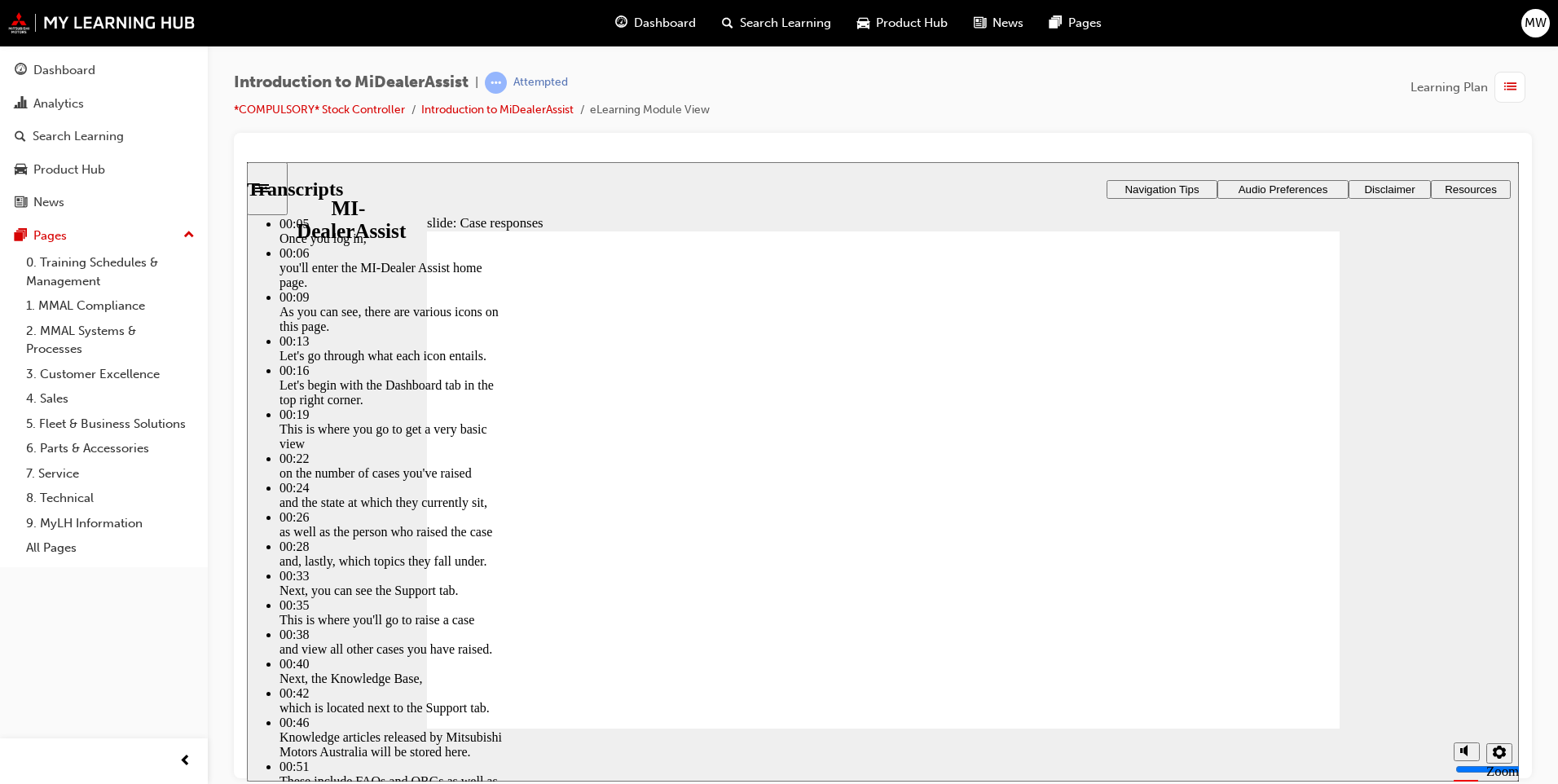
drag, startPoint x: 494, startPoint y: 682, endPoint x: 1307, endPoint y: 743, distance: 815.3
click at [1307, 743] on div "slide: Case responses Rectangle 2 Transcripts 00:05 : Once you log in, 00:06 : …" at bounding box center [883, 470] width 1272 height 619
type input "146"
drag, startPoint x: 1265, startPoint y: 721, endPoint x: 1263, endPoint y: 711, distance: 10.2
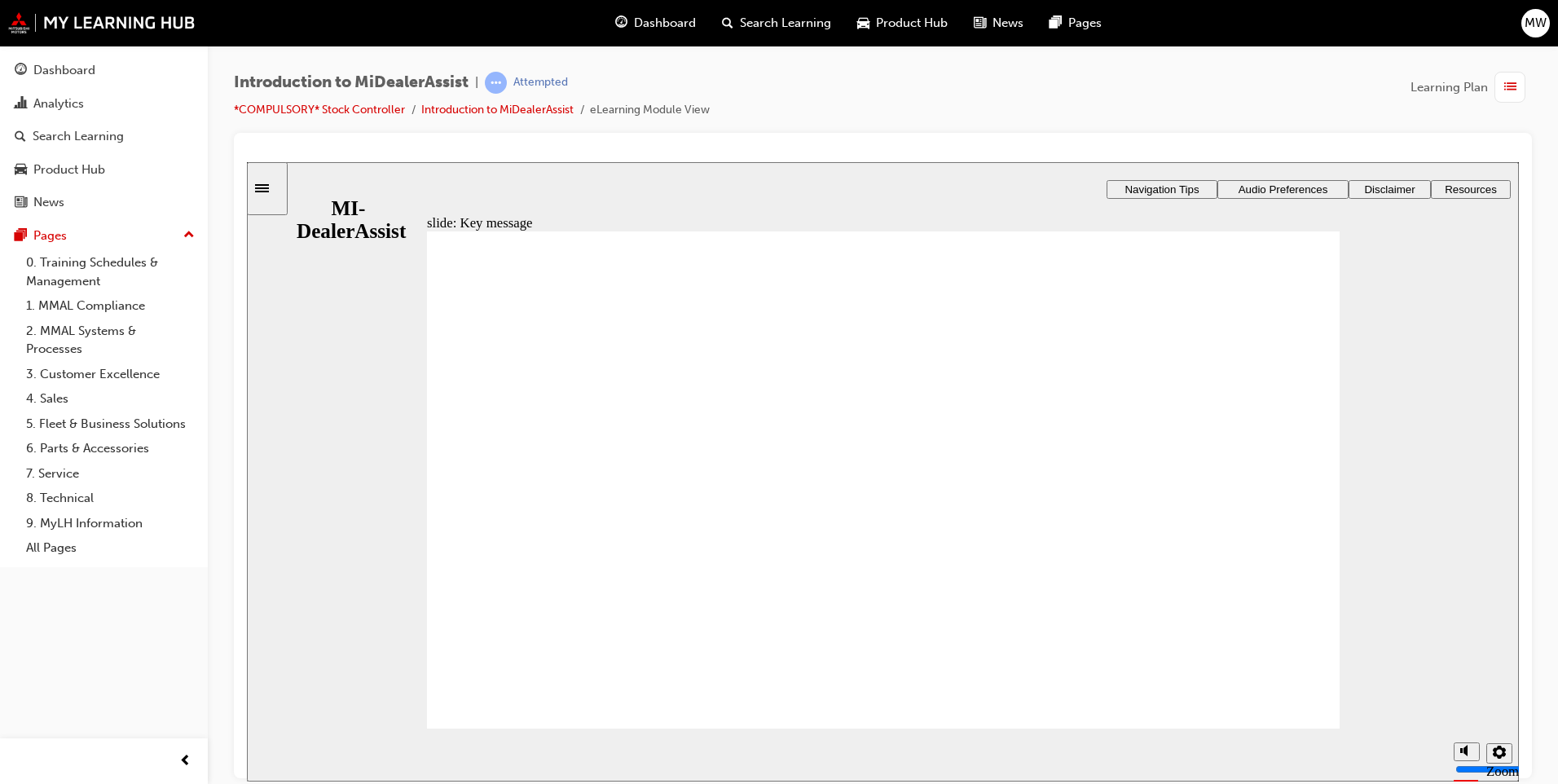
radio input "true"
click at [544, 675] on div "Oval 1 tick icon 1 Group 1 Oval 1 tick icon 1 Rectangle 1 Rectangle 3 Knowledge…" at bounding box center [884, 487] width 912 height 513
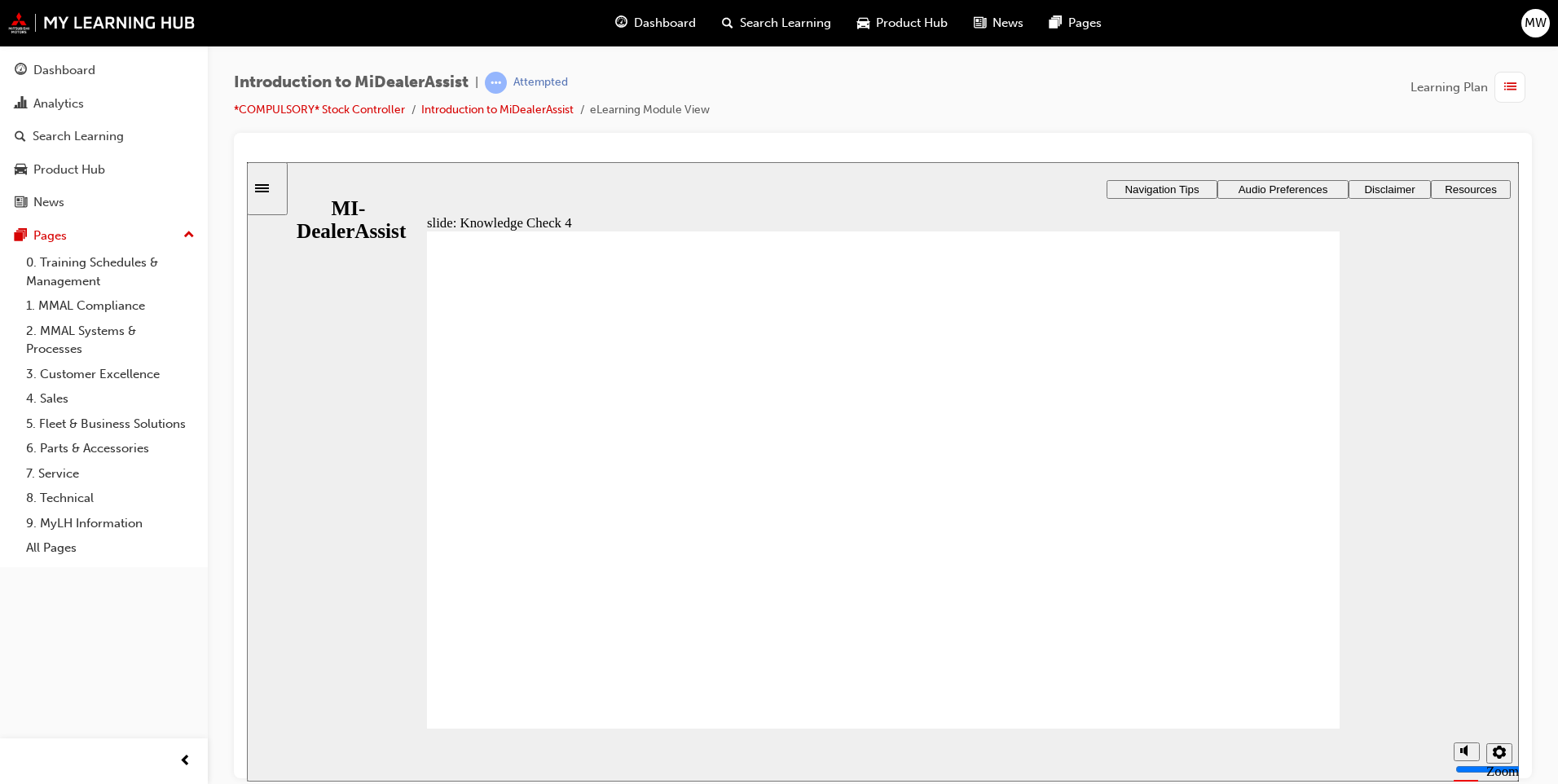
drag, startPoint x: 591, startPoint y: 397, endPoint x: 617, endPoint y: 405, distance: 27.2
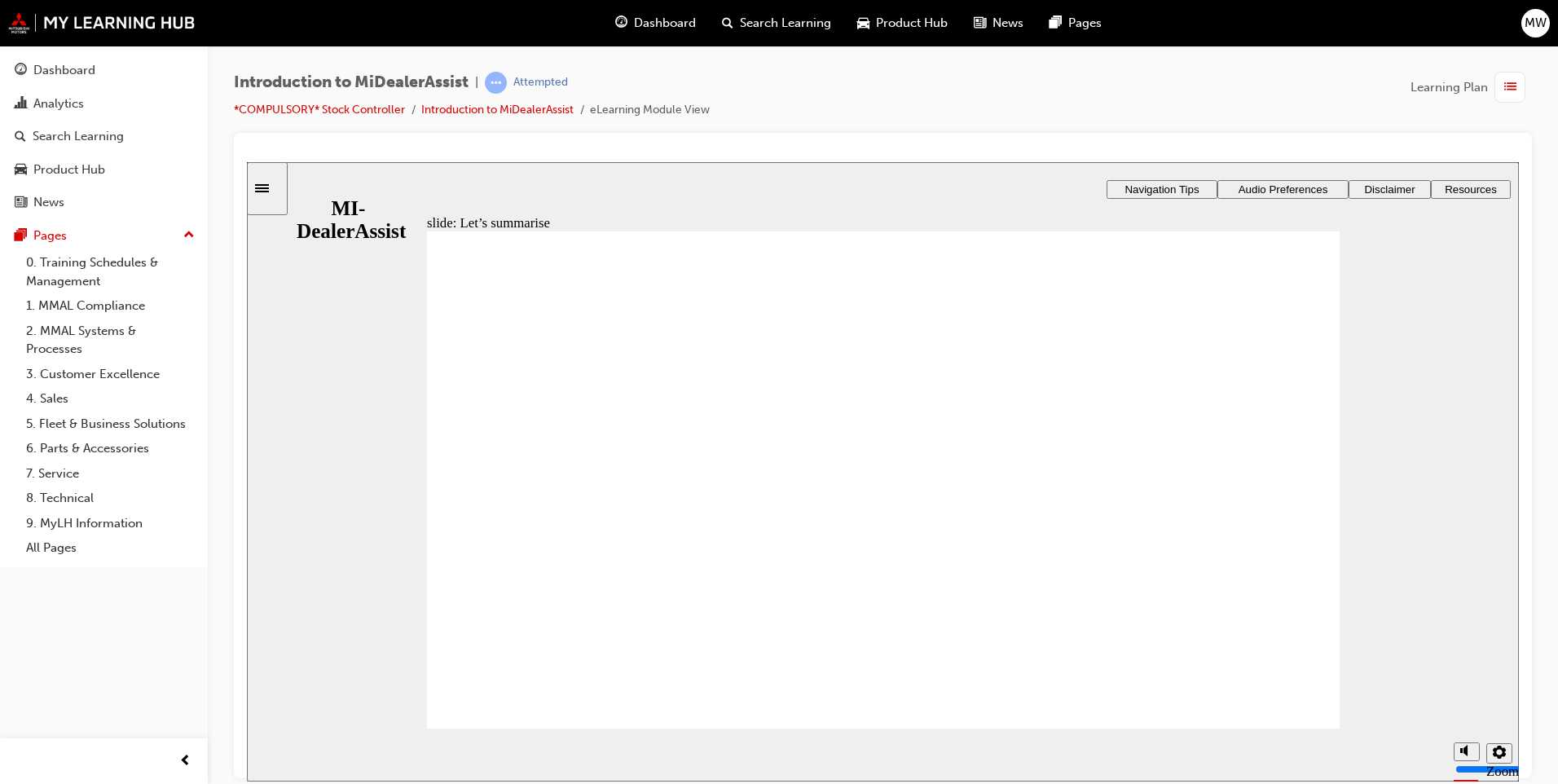
click at [607, 402] on div "Rectangle 1 Rectangle 3 Let’s summarise Over the course of this module, we have…" at bounding box center [884, 487] width 912 height 513
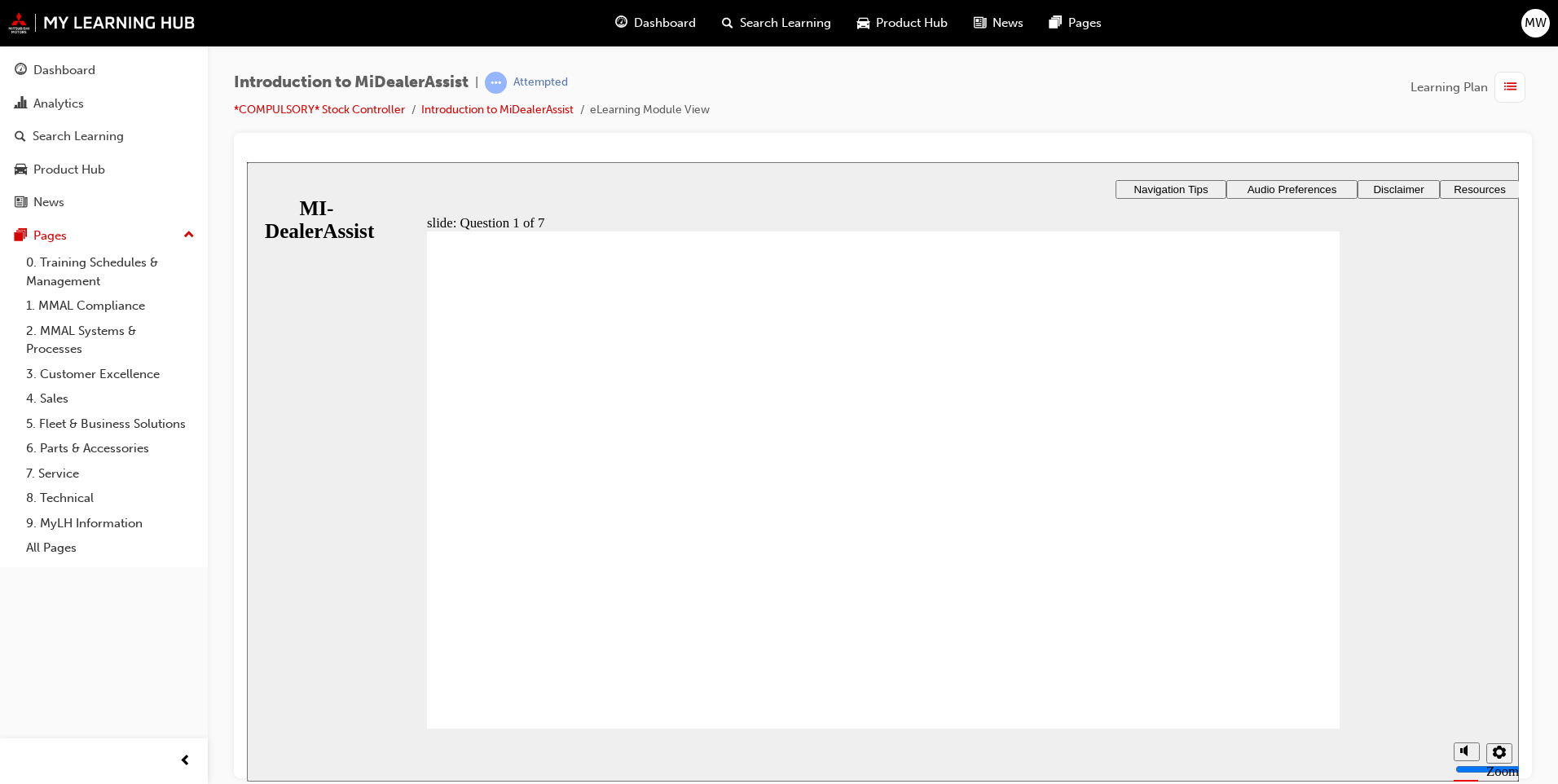
radio input "true"
drag, startPoint x: 572, startPoint y: 709, endPoint x: 561, endPoint y: 684, distance: 27.3
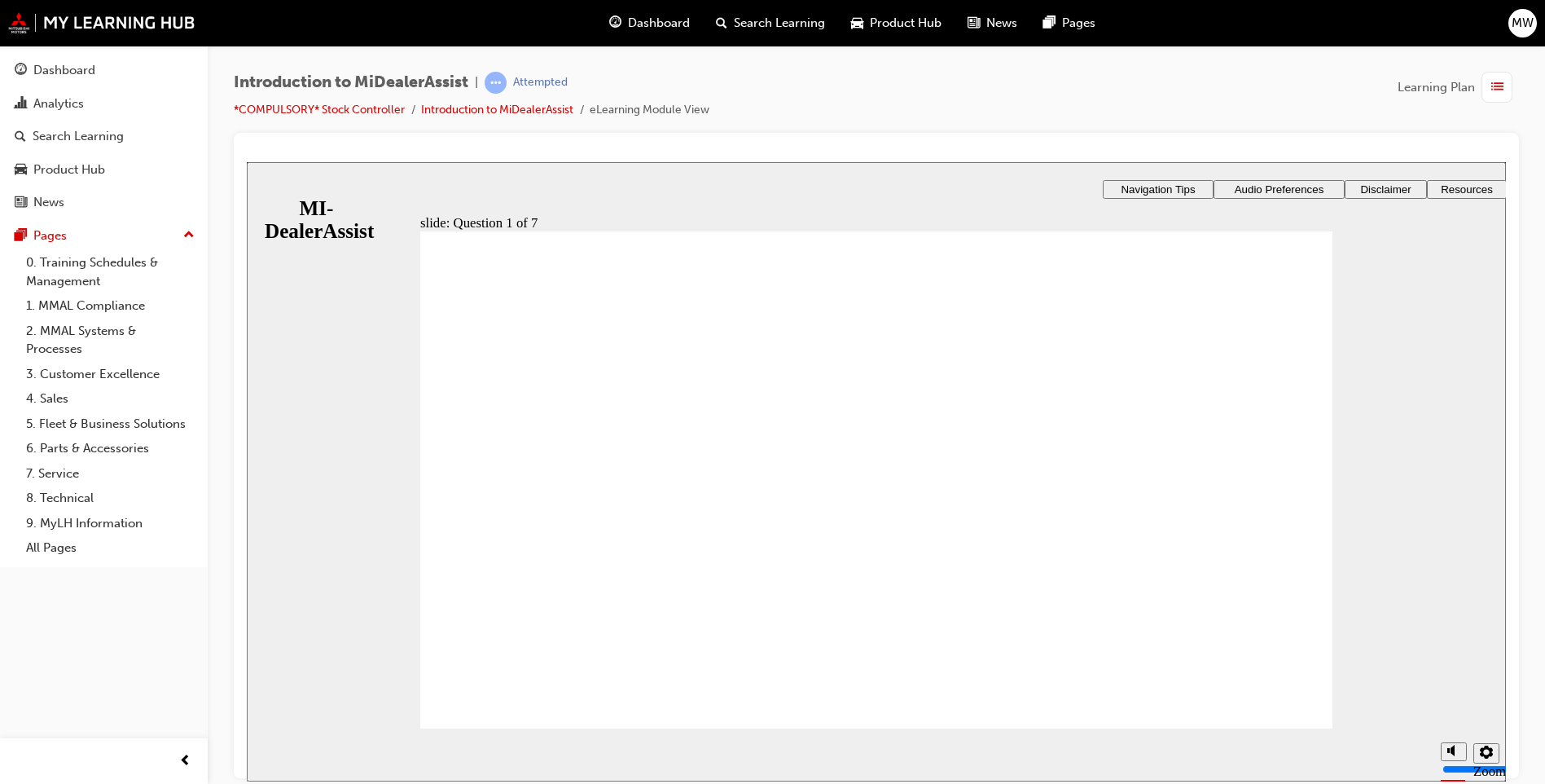
drag, startPoint x: 873, startPoint y: 615, endPoint x: 878, endPoint y: 625, distance: 11.2
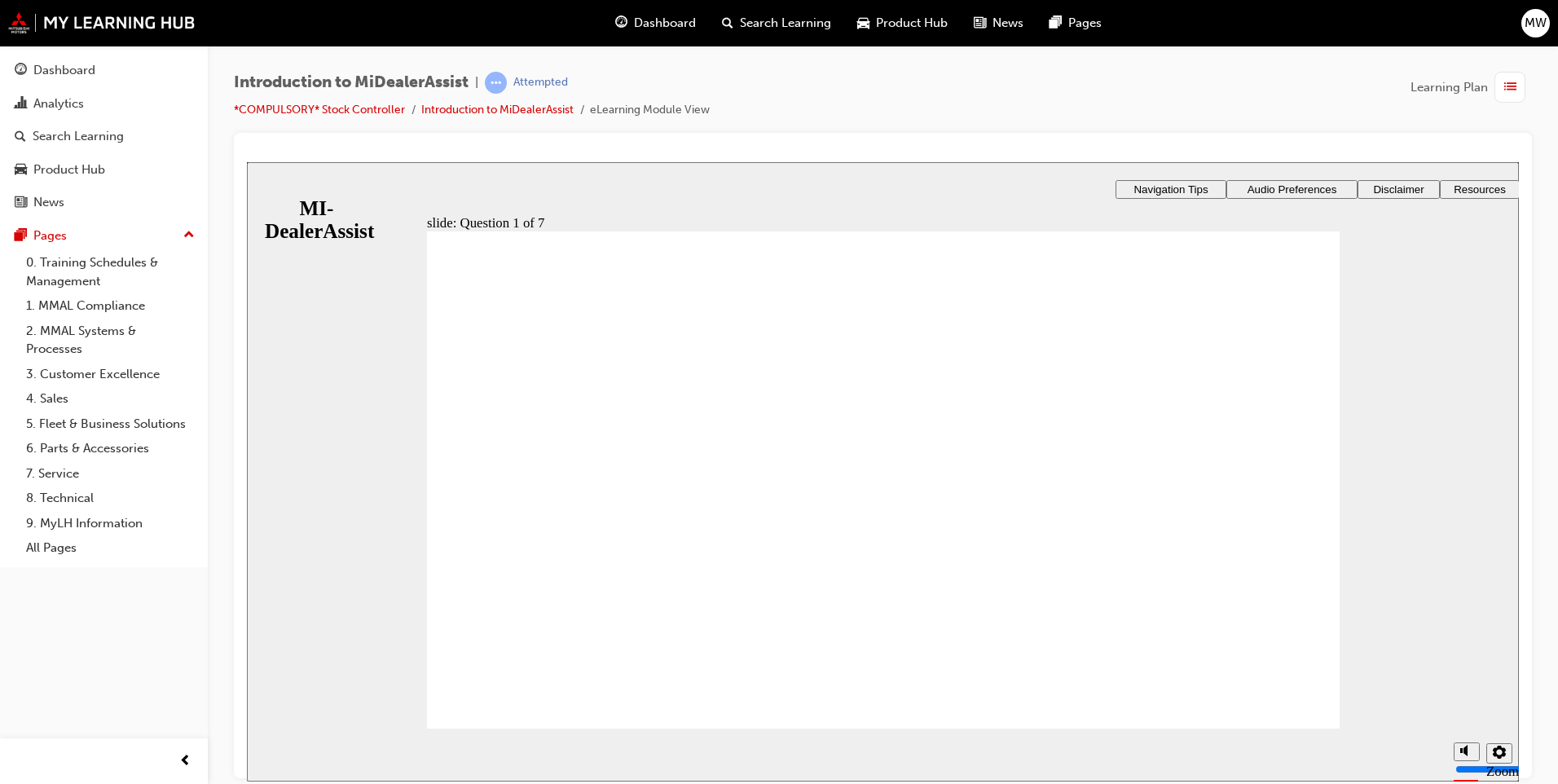
radio input "true"
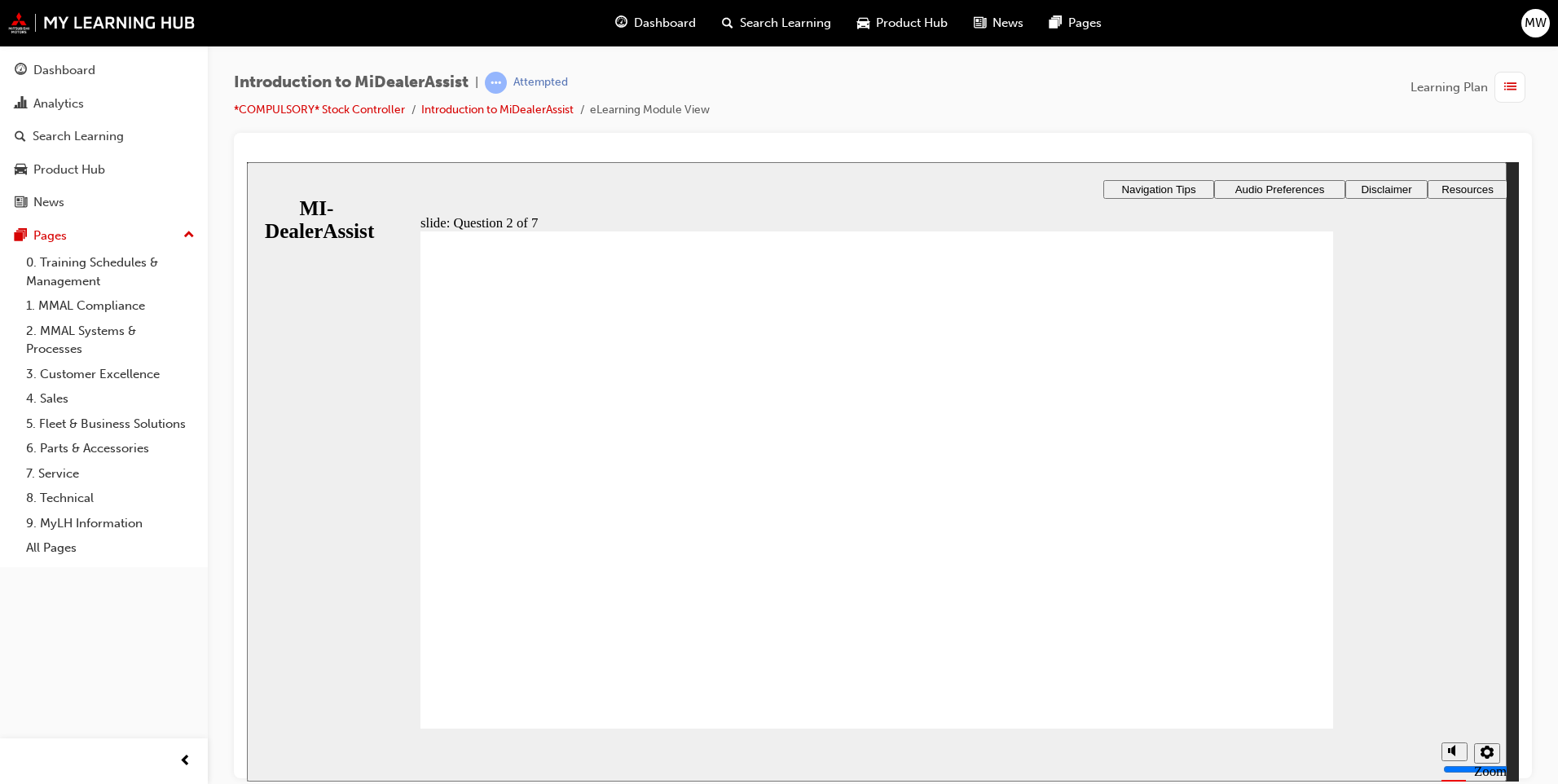
drag, startPoint x: 843, startPoint y: 599, endPoint x: 1017, endPoint y: 673, distance: 189.1
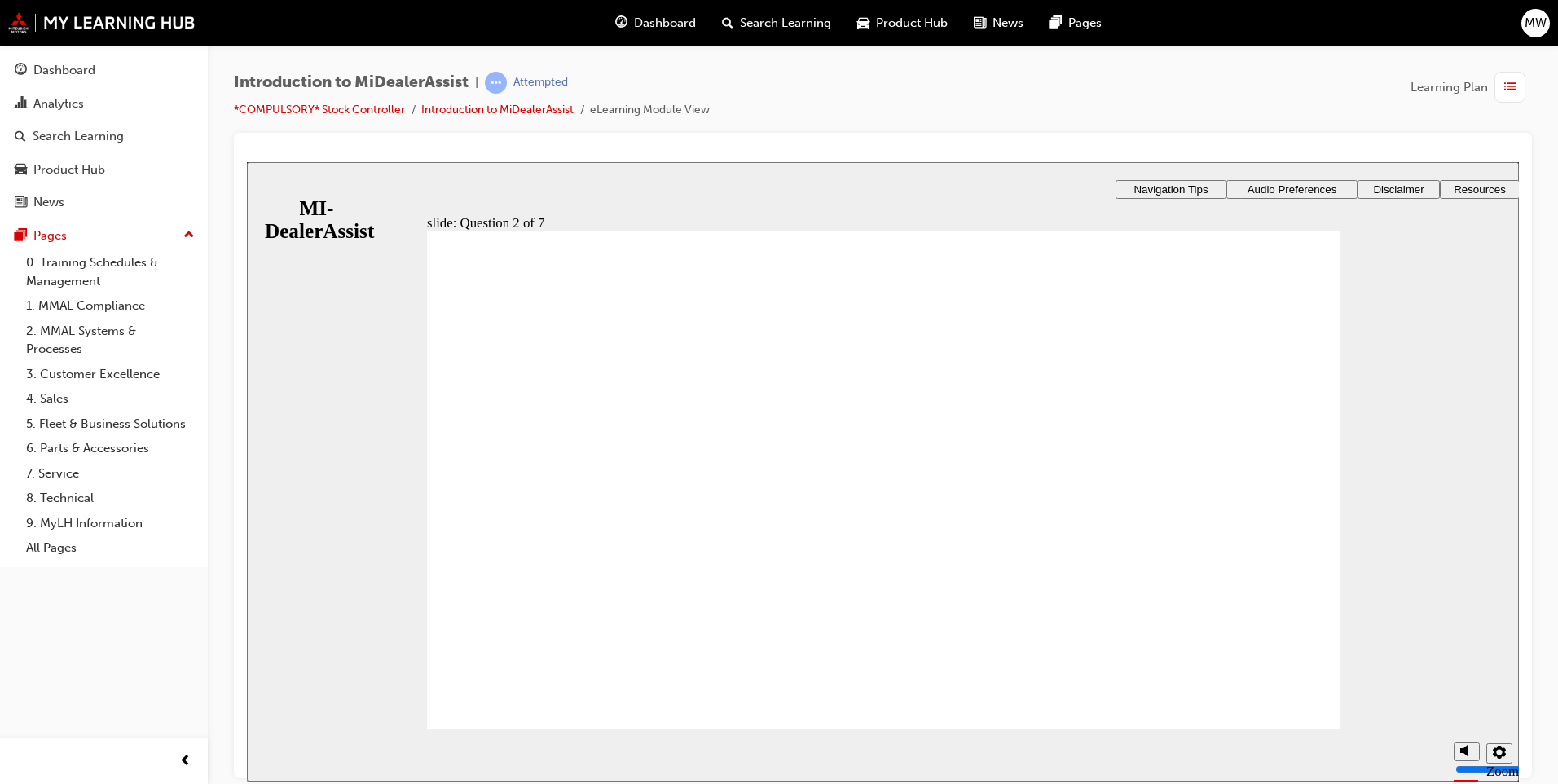
drag, startPoint x: 903, startPoint y: 626, endPoint x: 1071, endPoint y: 663, distance: 172.0
radio input "true"
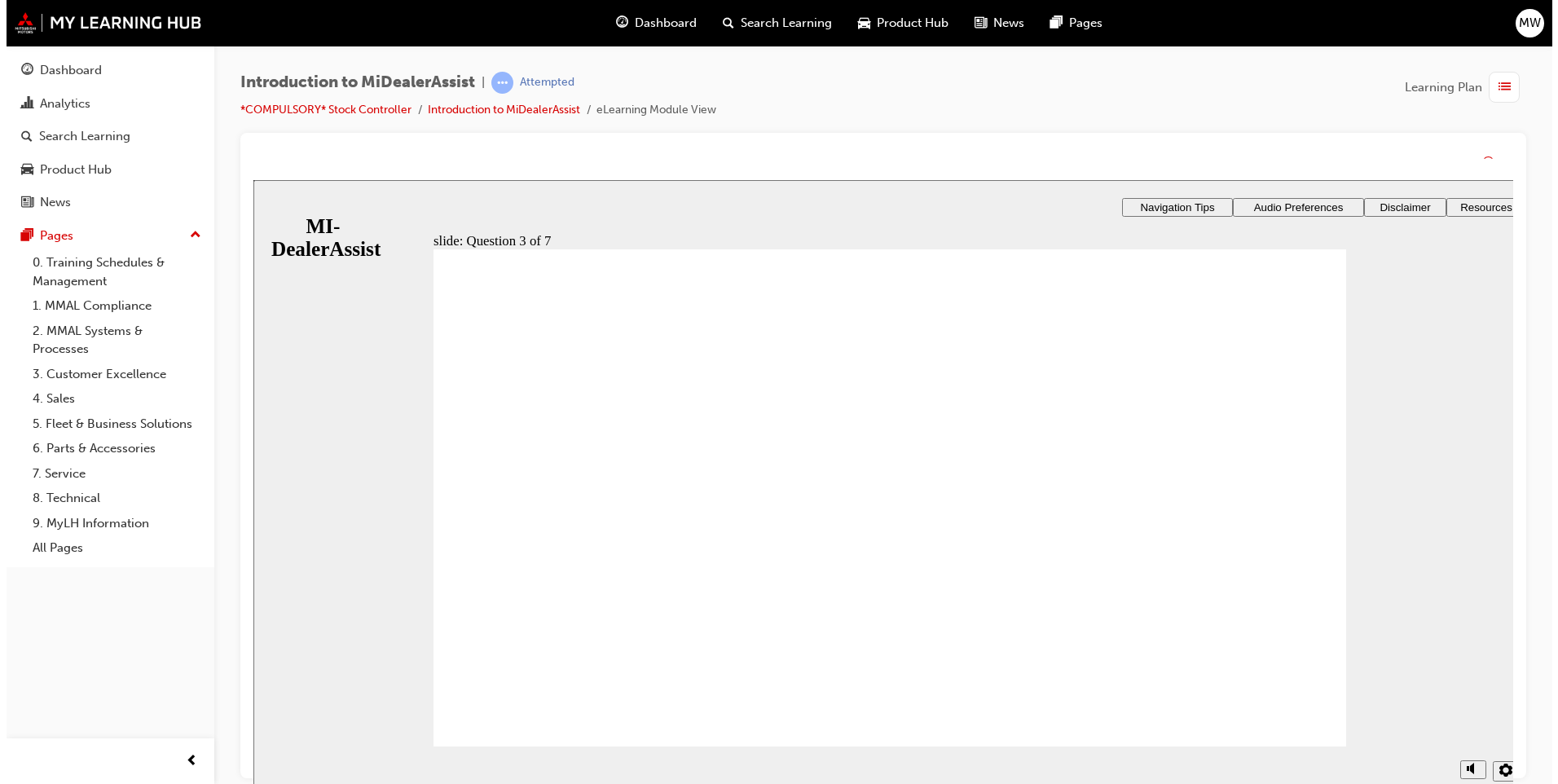
drag, startPoint x: 889, startPoint y: 625, endPoint x: 903, endPoint y: 639, distance: 19.8
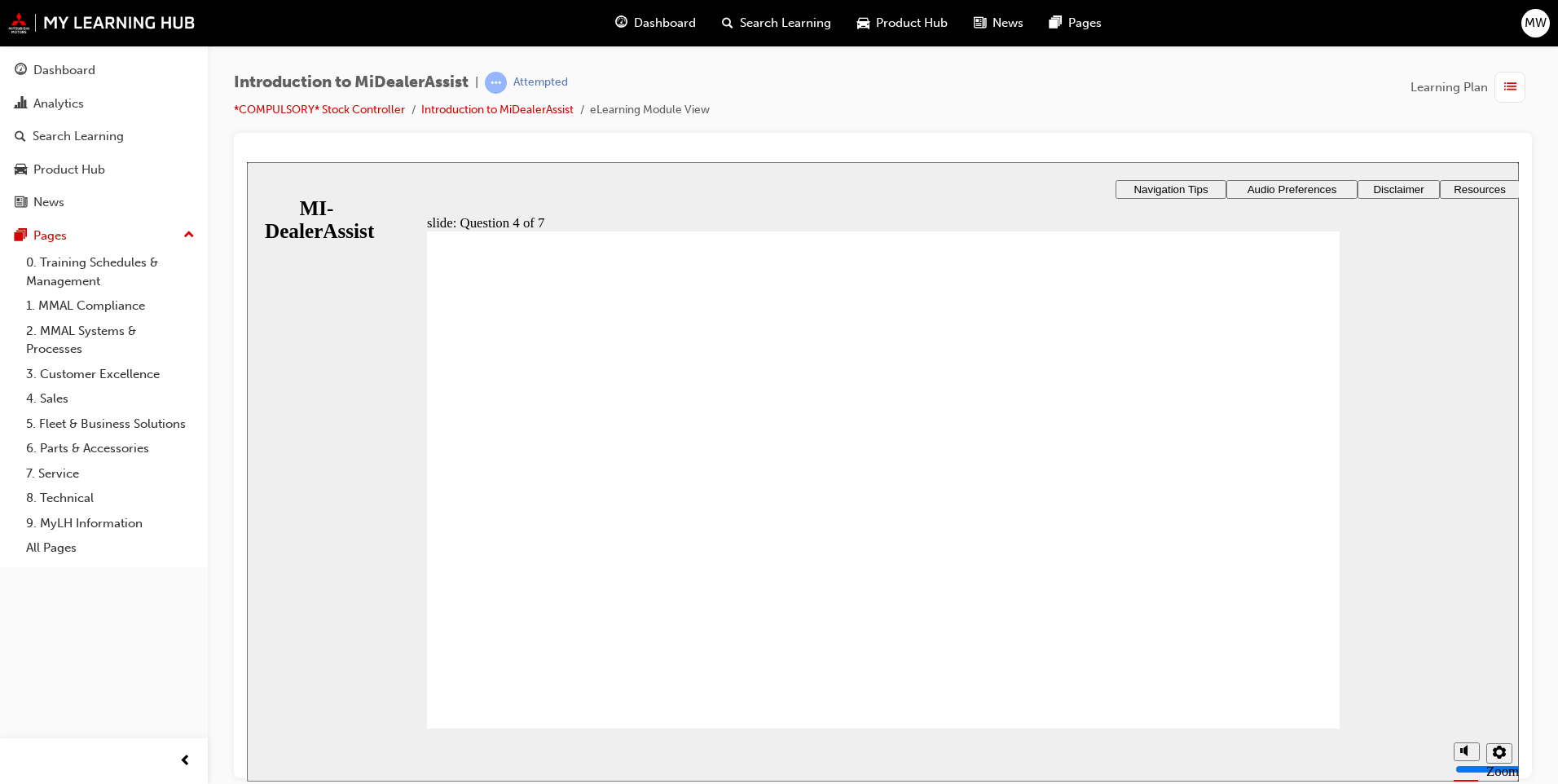
radio input "true"
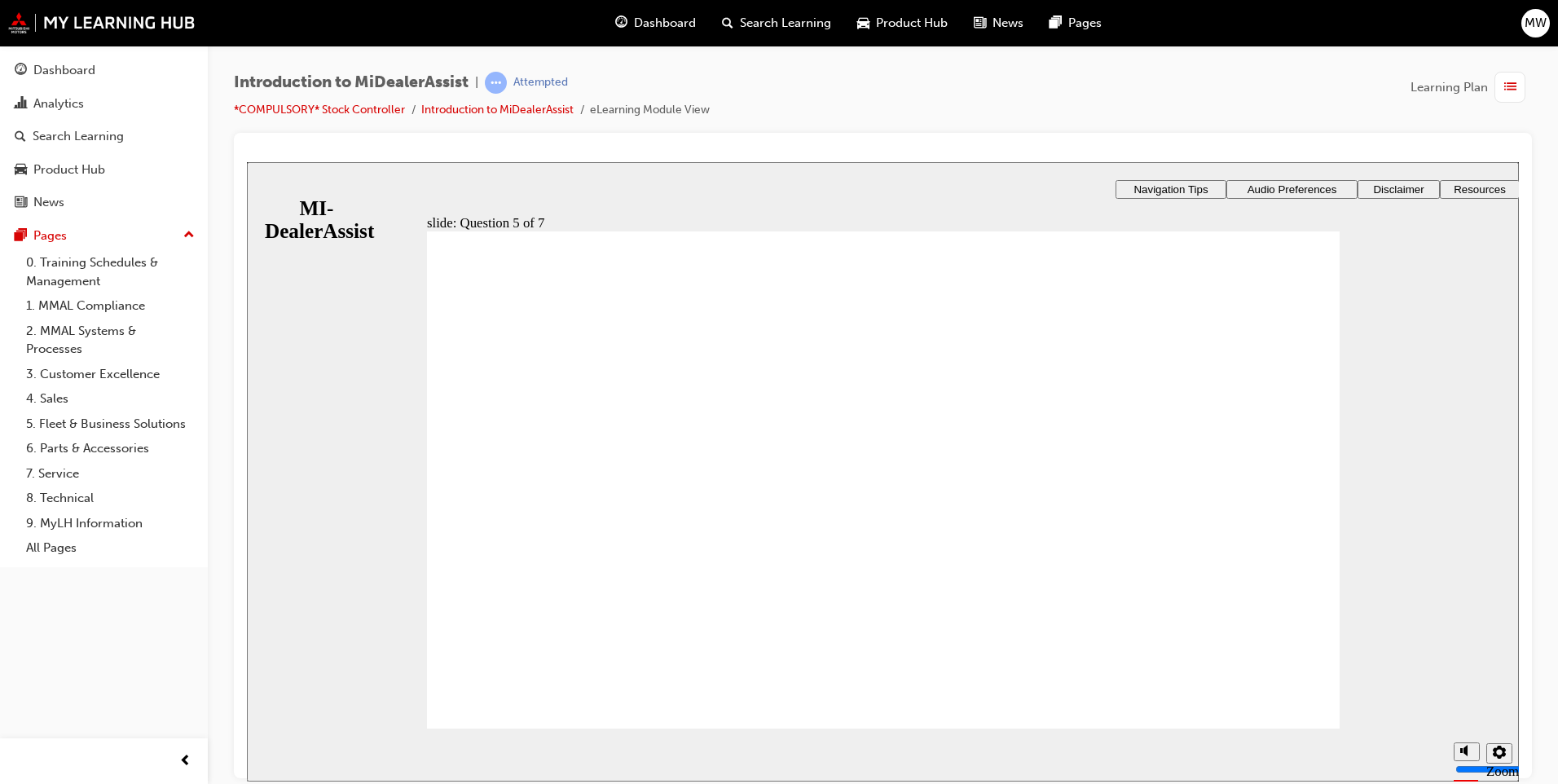
checkbox input "false"
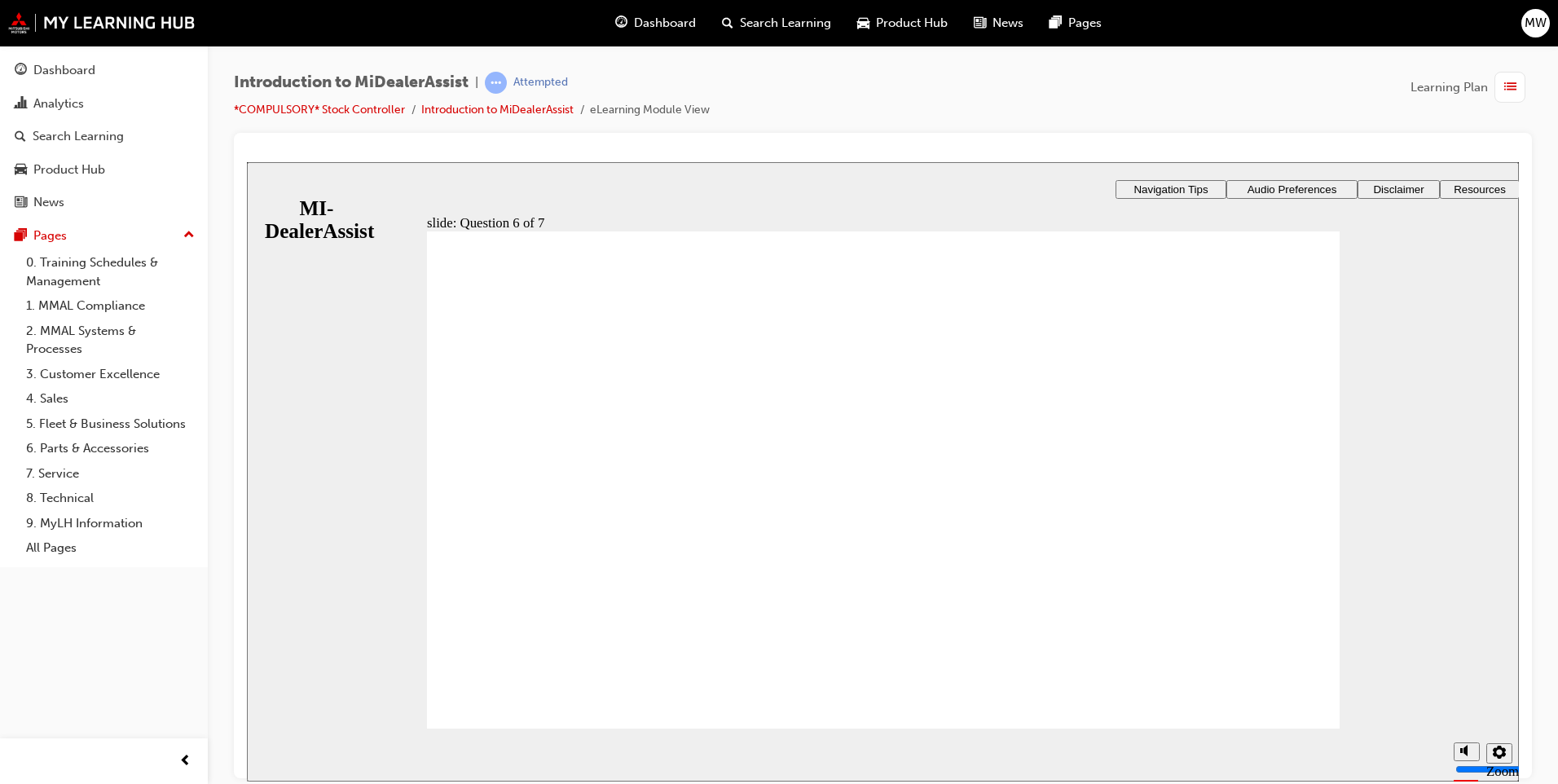
checkbox input "false"
checkbox input "true"
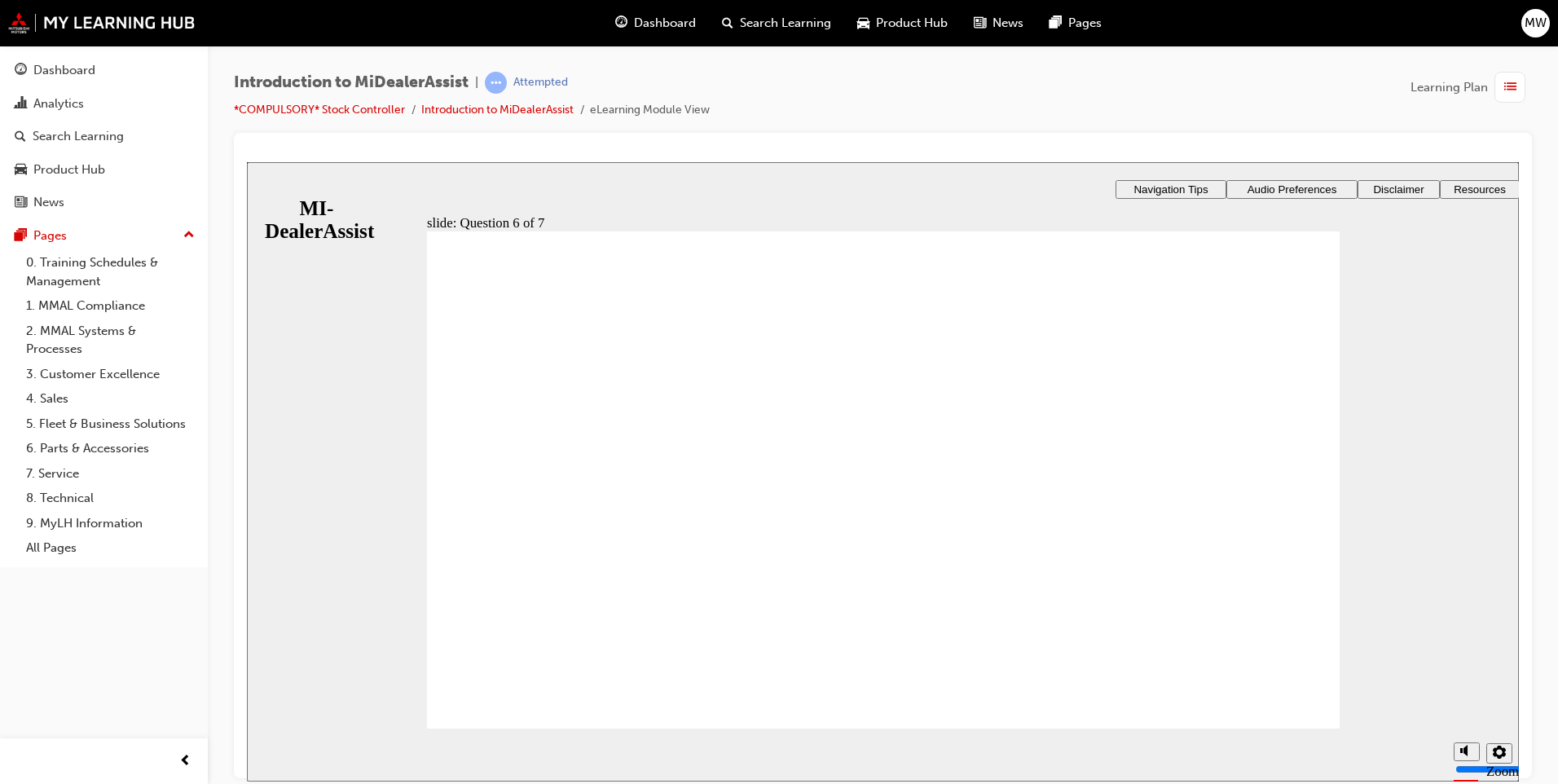
drag, startPoint x: 465, startPoint y: 527, endPoint x: 514, endPoint y: 558, distance: 58.0
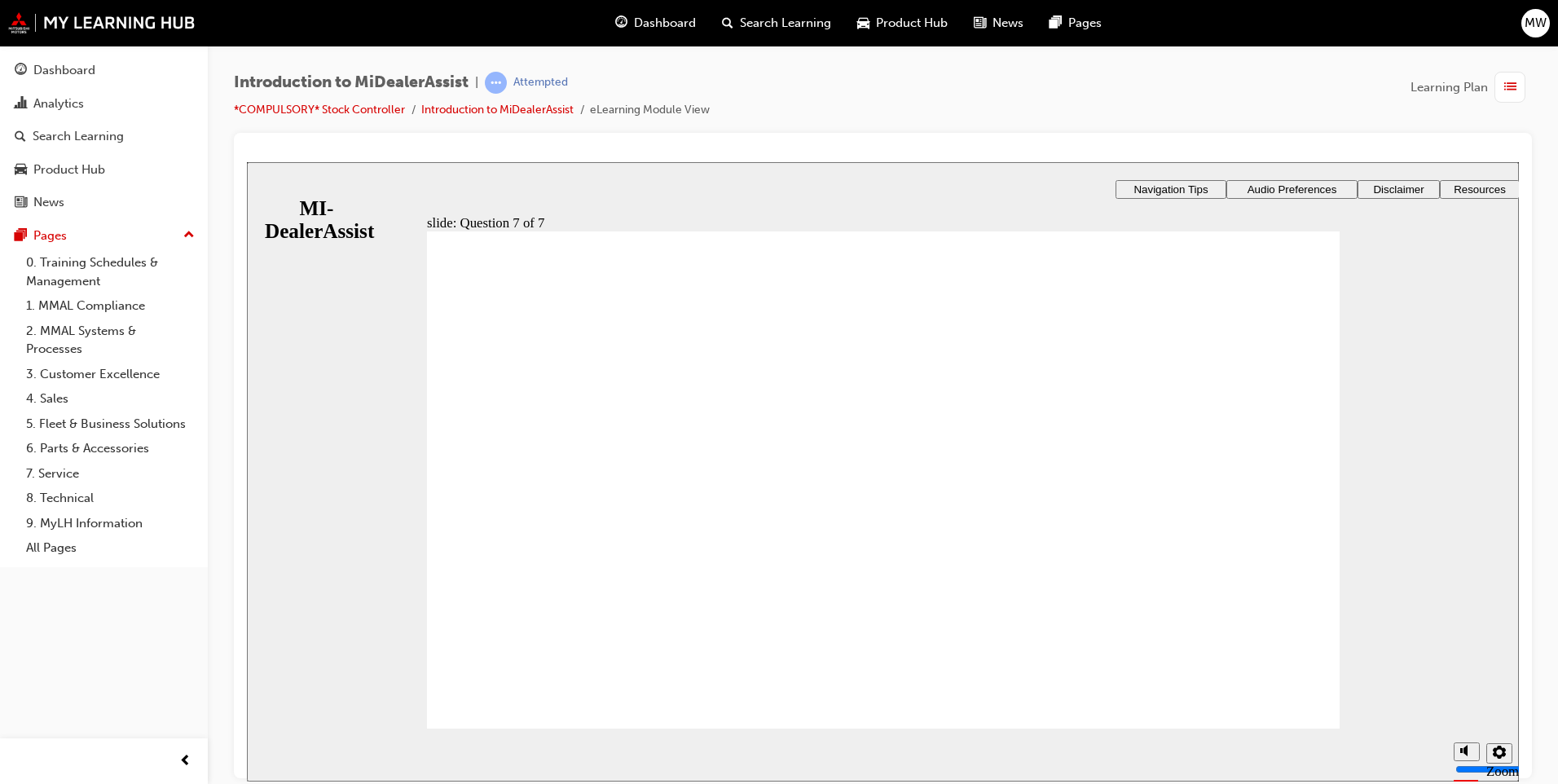
radio input "true"
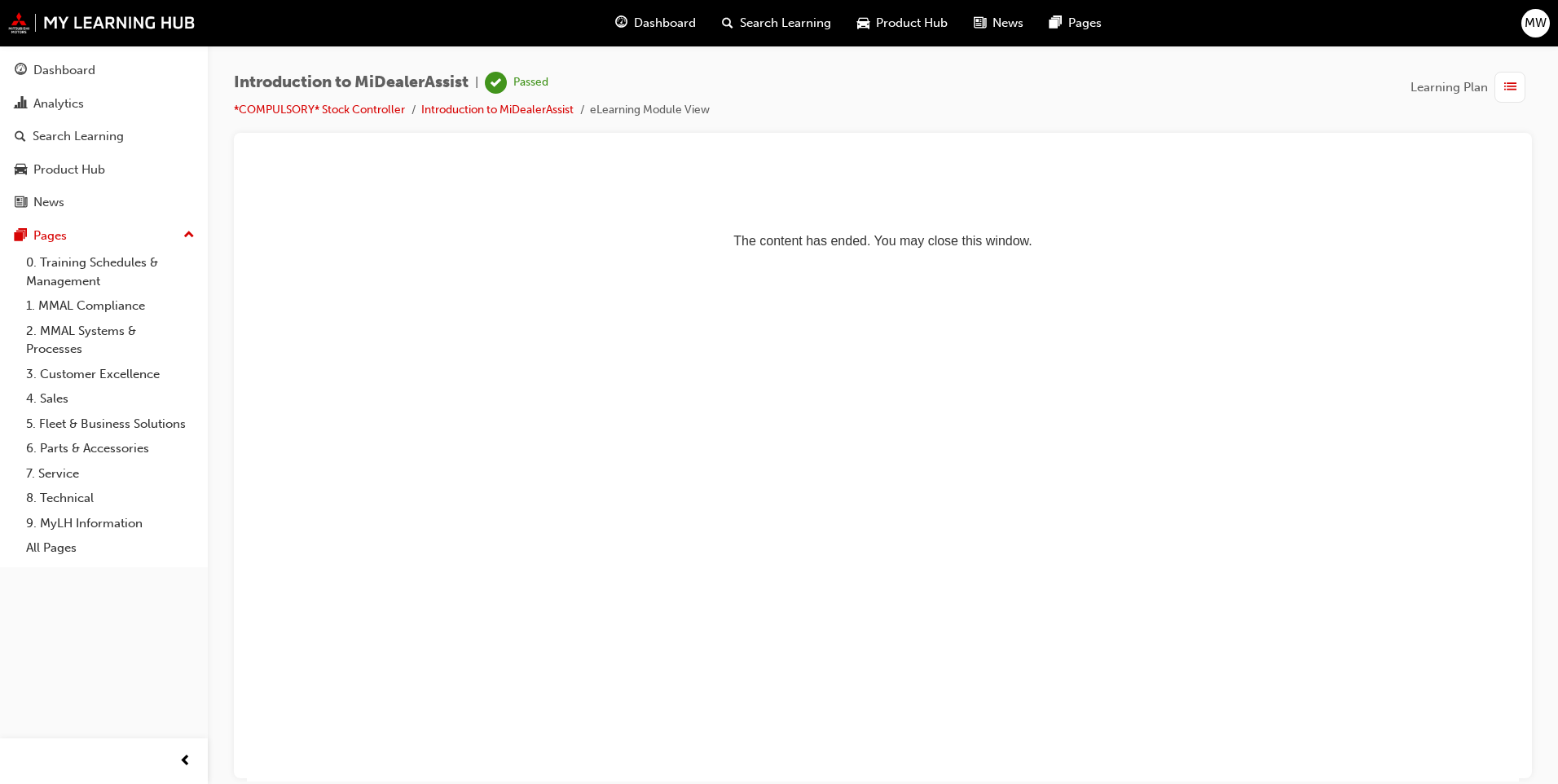
click at [1510, 87] on span "list-icon" at bounding box center [1510, 88] width 12 height 21
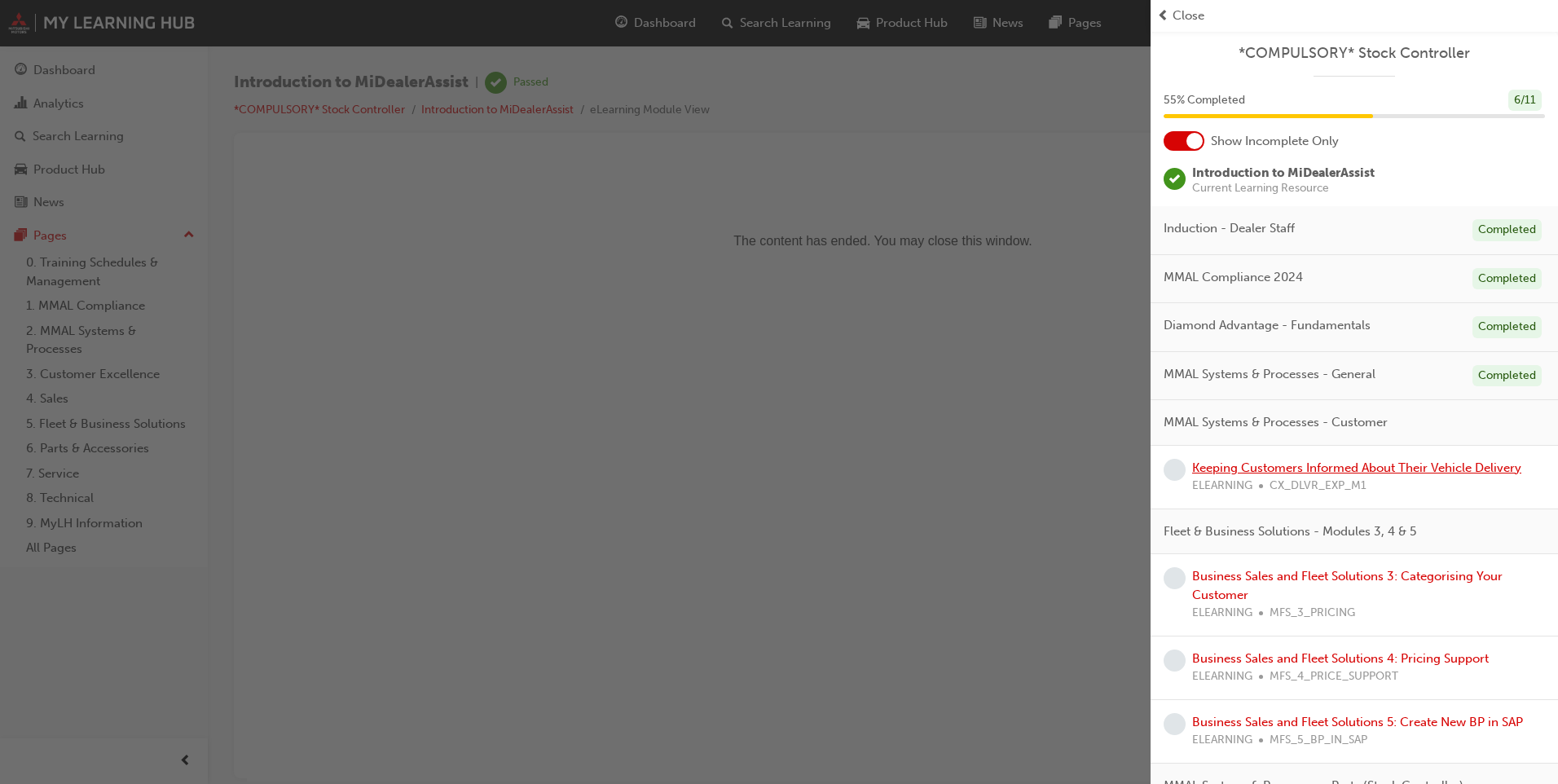
click at [1344, 469] on link "Keeping Customers Informed About Their Vehicle Delivery" at bounding box center [1357, 468] width 329 height 15
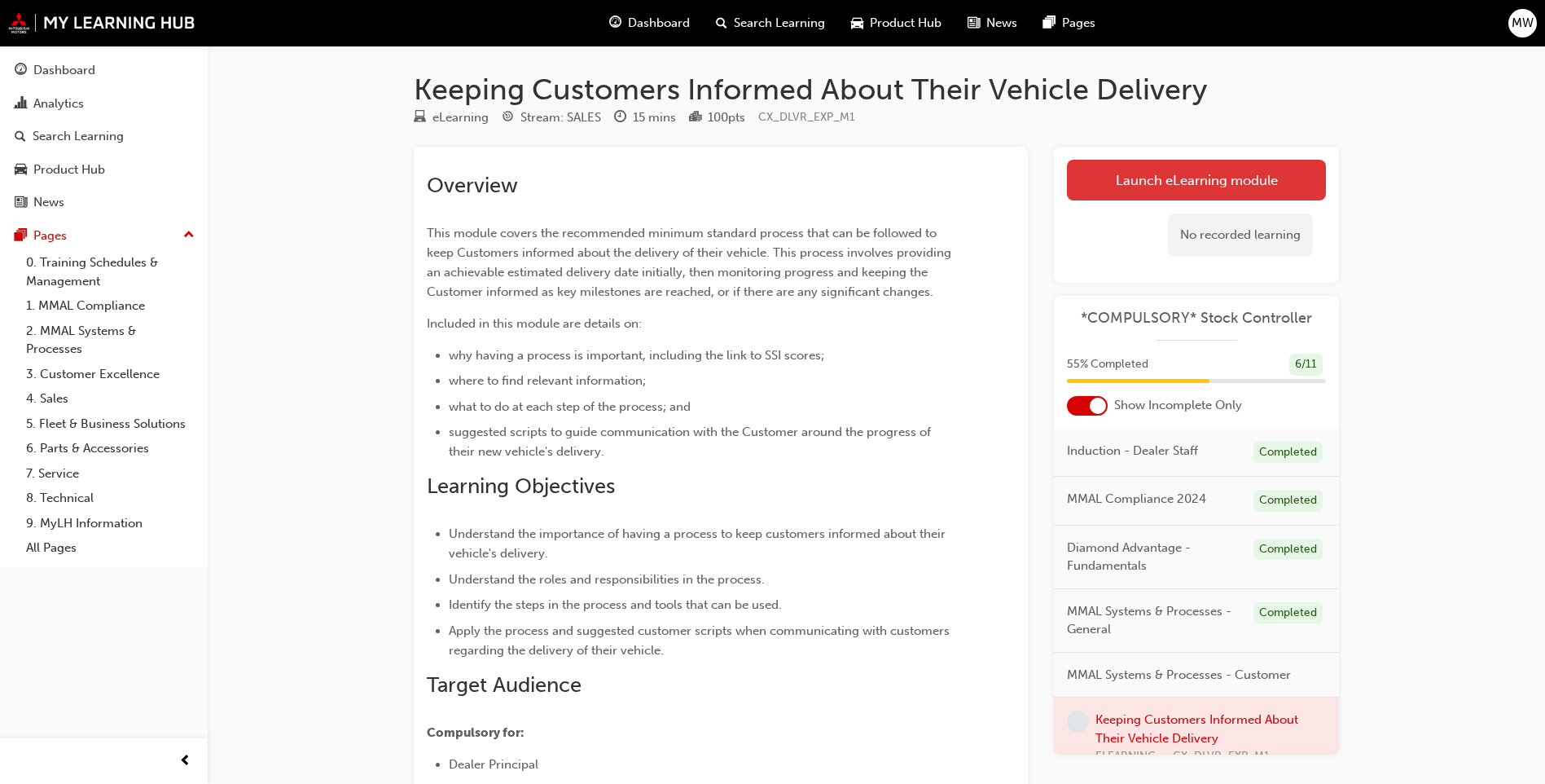
click at [1220, 192] on link "Launch eLearning module" at bounding box center [1197, 179] width 259 height 40
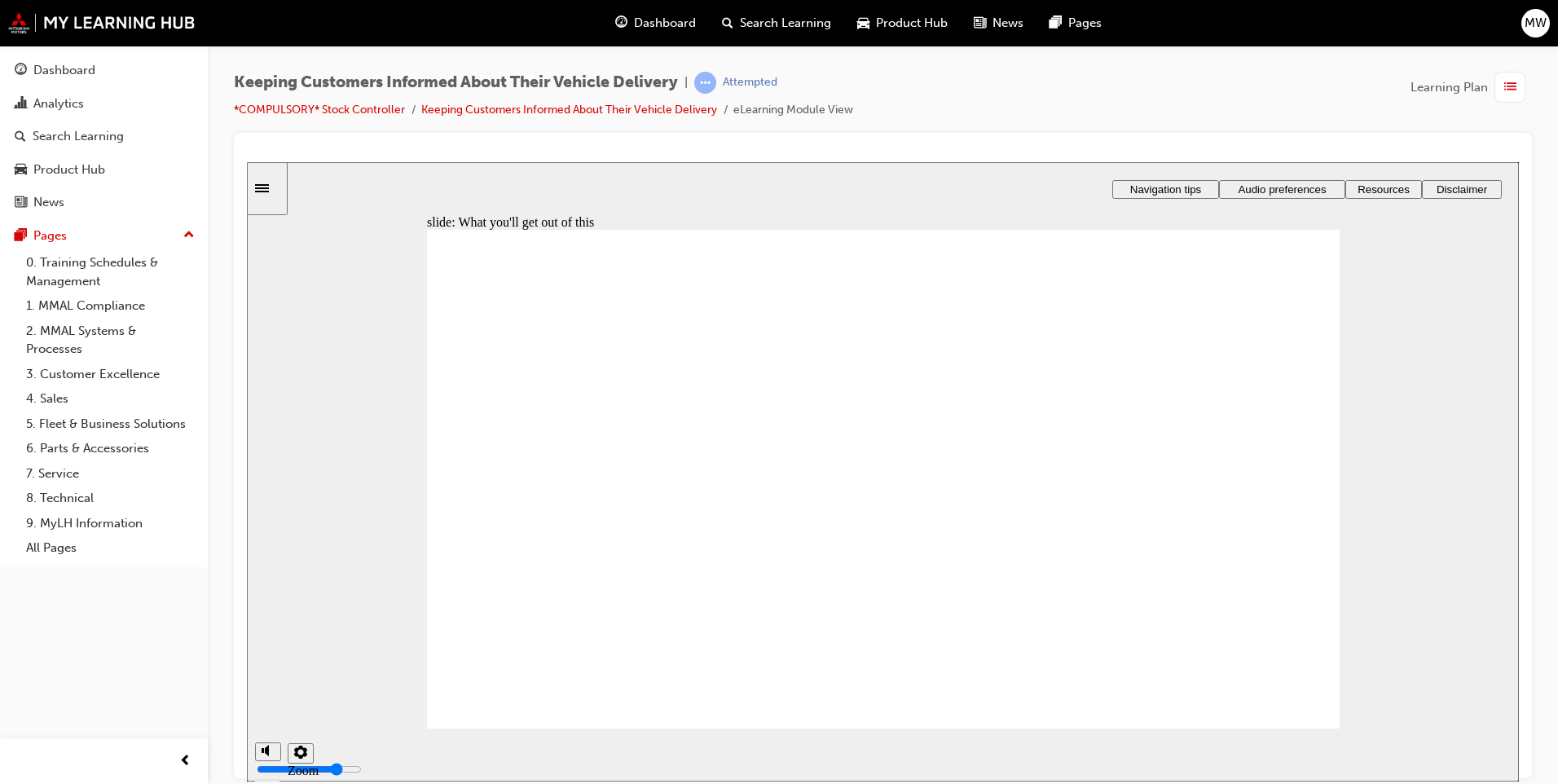
drag, startPoint x: 936, startPoint y: 659, endPoint x: 1091, endPoint y: 682, distance: 156.7
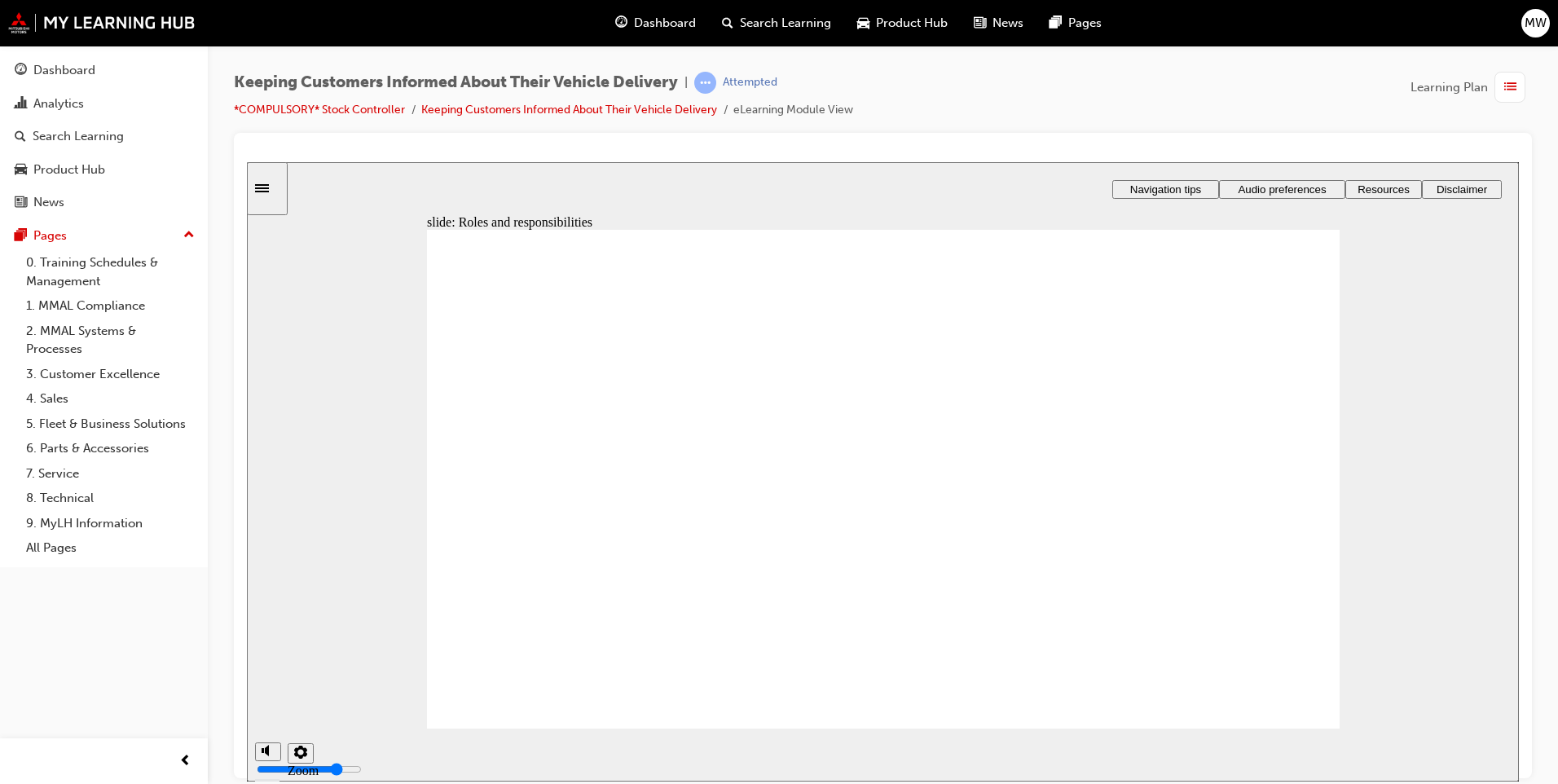
click at [1397, 457] on div "slide: Roles and responsibilities Dealer Principals , Sales Managers and Stock …" at bounding box center [883, 470] width 1272 height 619
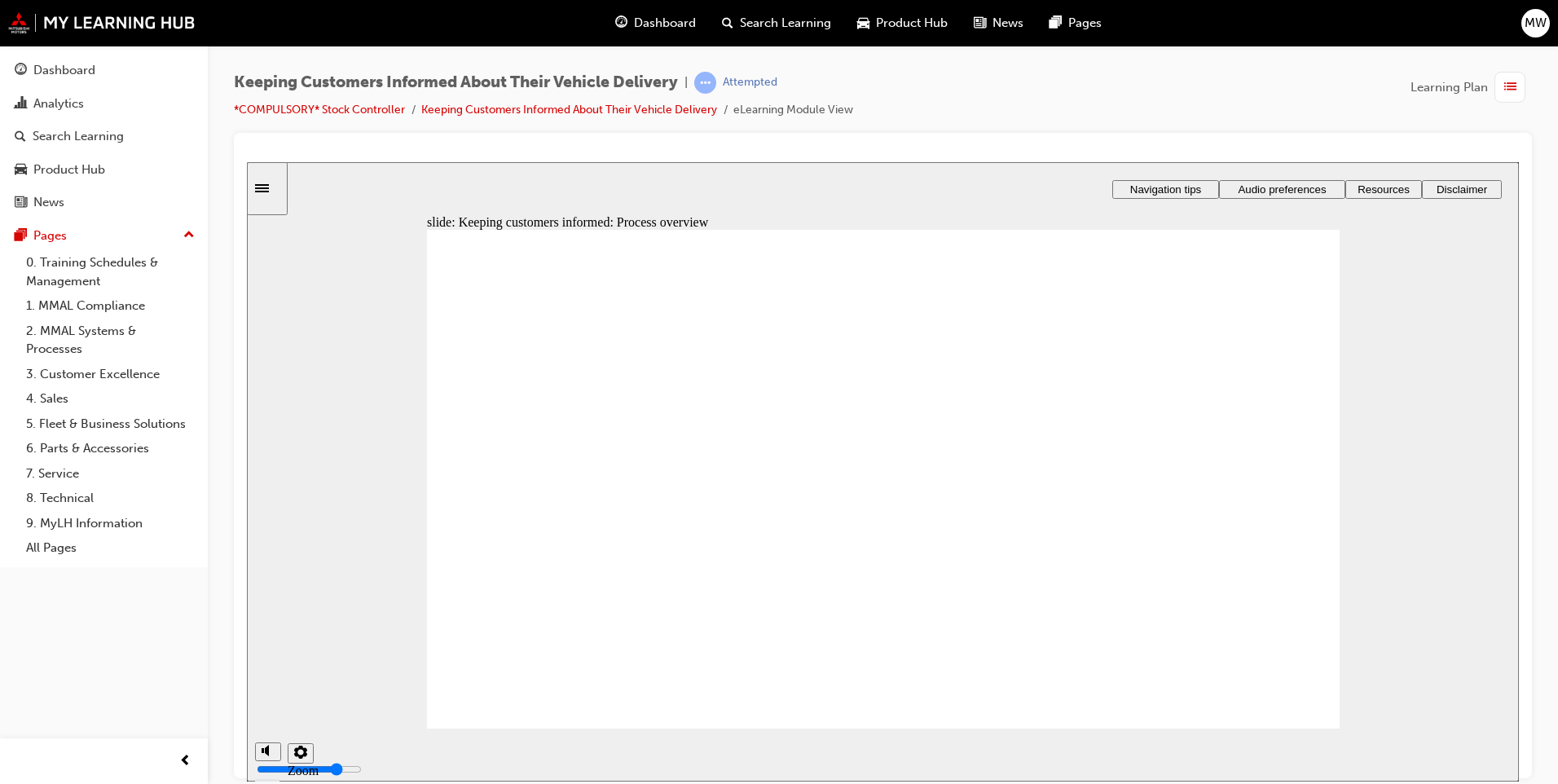
drag, startPoint x: 894, startPoint y: 434, endPoint x: 910, endPoint y: 436, distance: 16.1
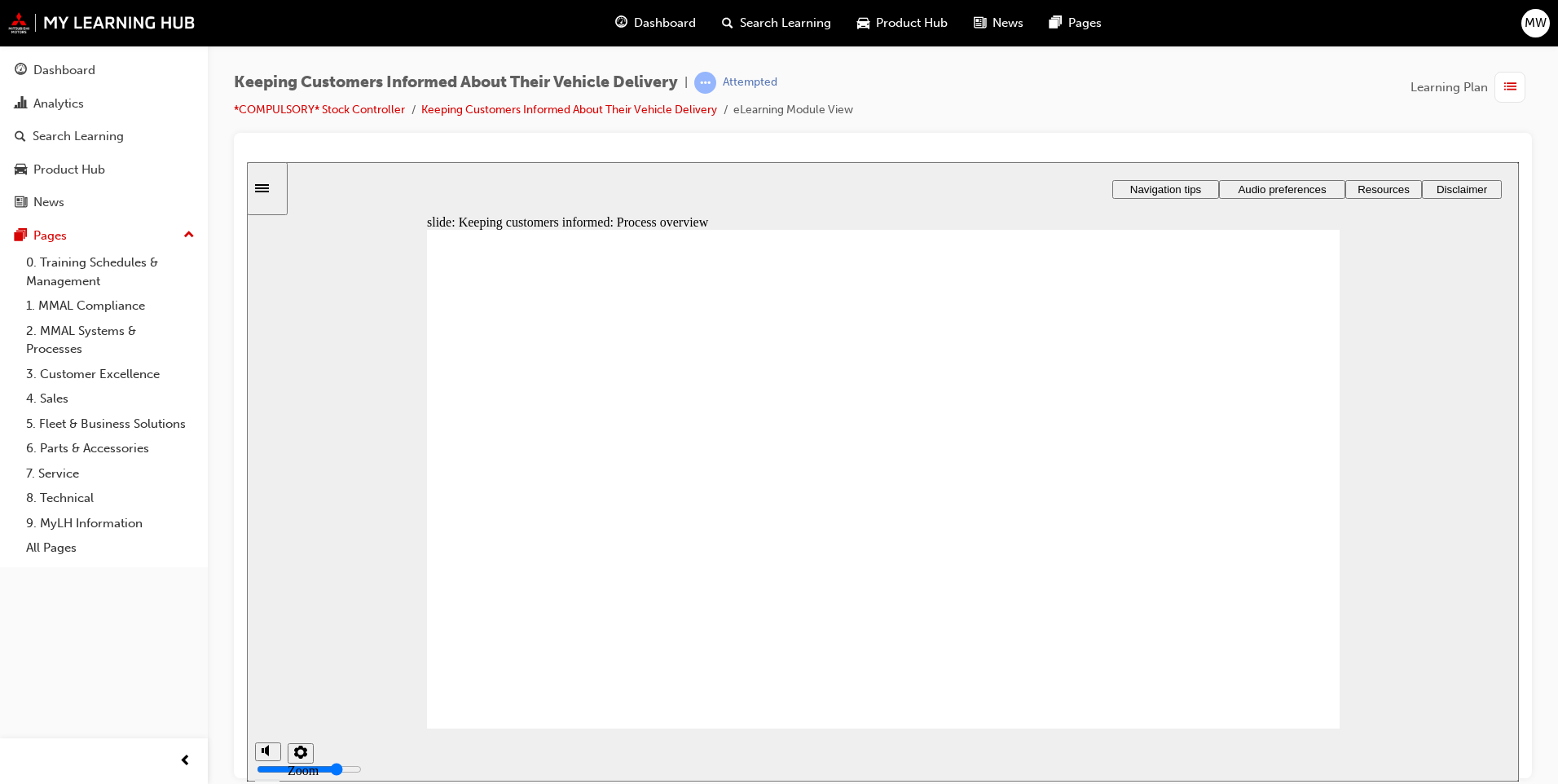
drag, startPoint x: 1246, startPoint y: 463, endPoint x: 1487, endPoint y: 686, distance: 328.3
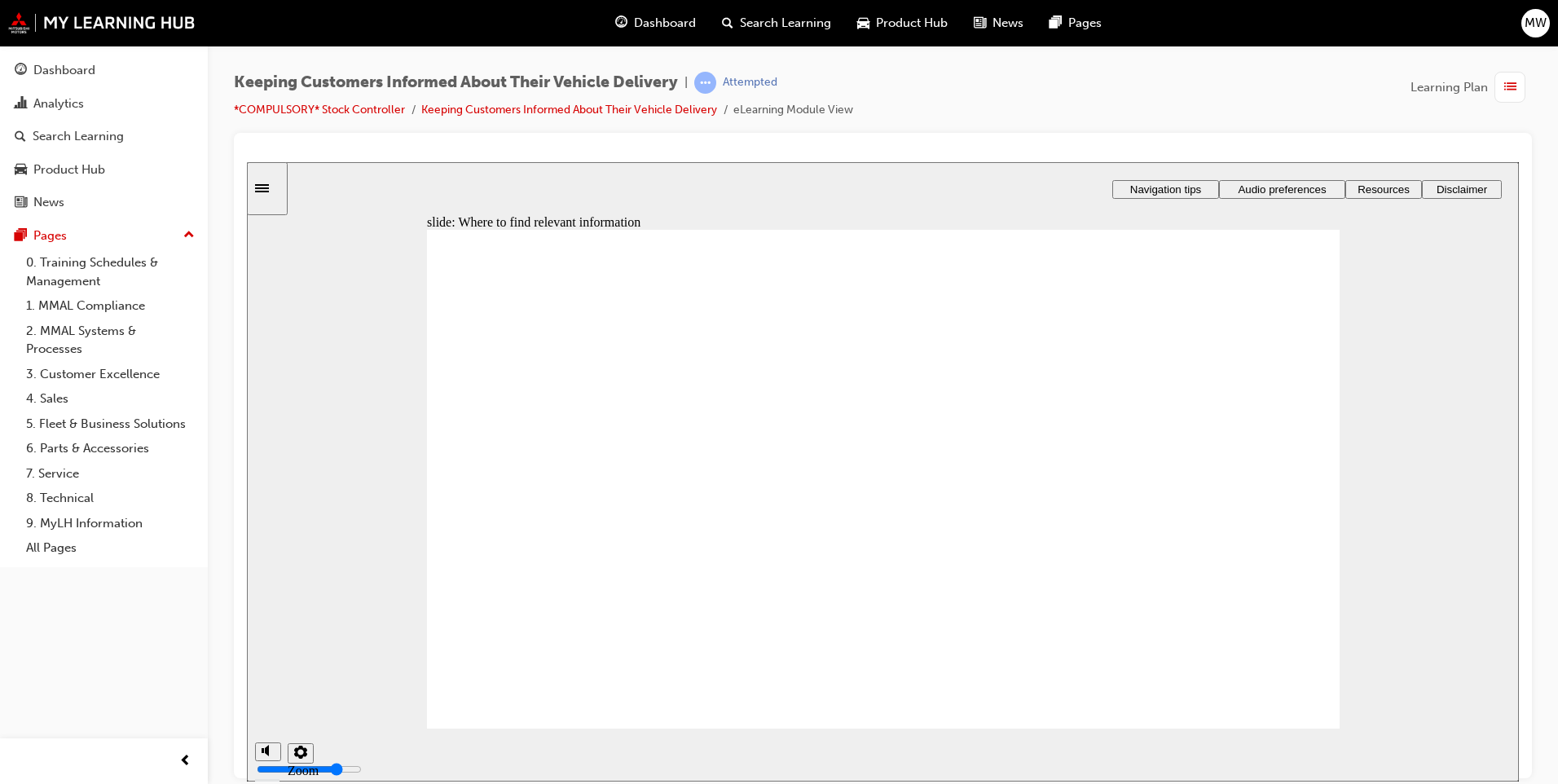
drag, startPoint x: 850, startPoint y: 463, endPoint x: 867, endPoint y: 462, distance: 17.0
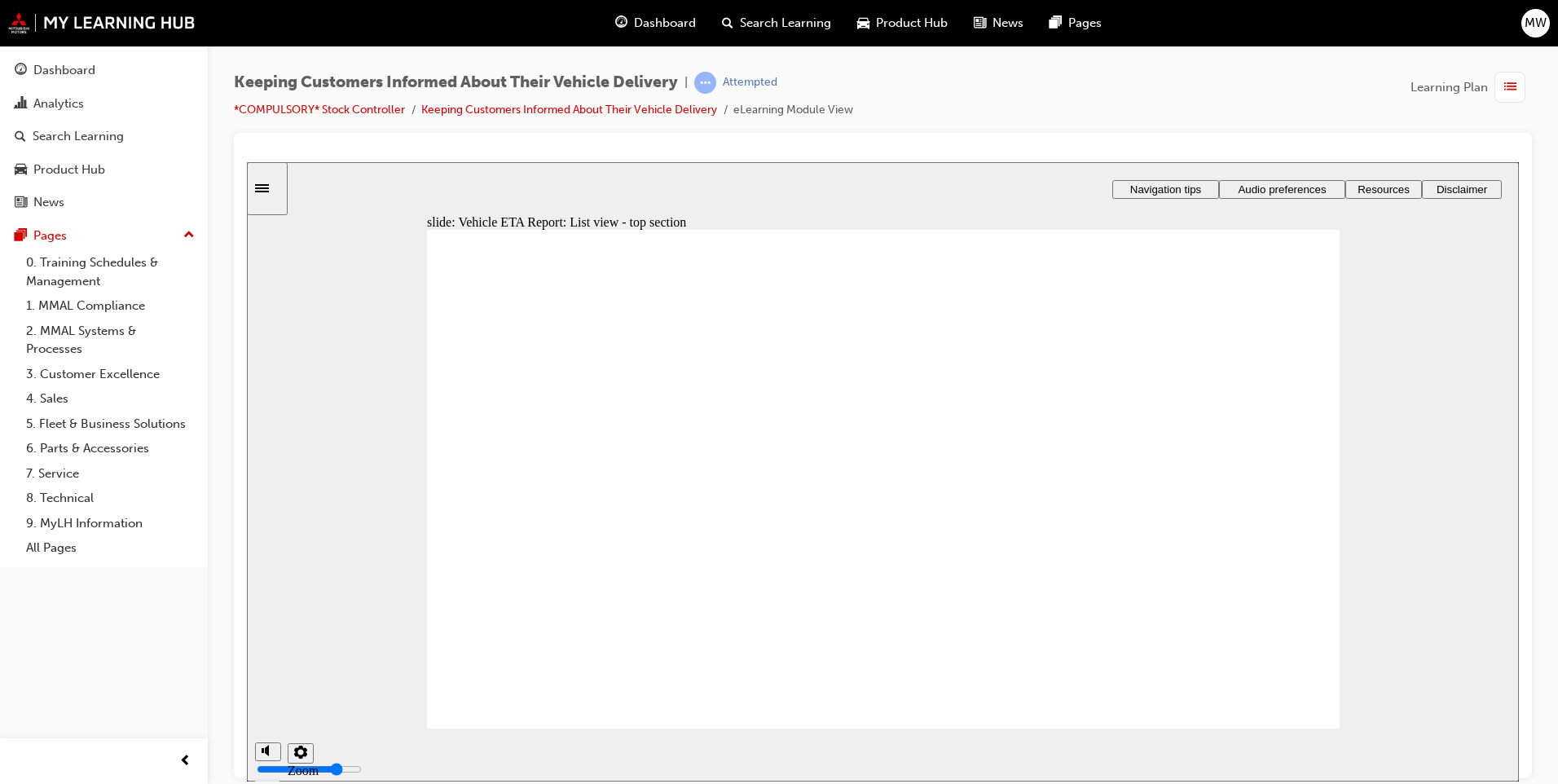
drag, startPoint x: 1205, startPoint y: 522, endPoint x: 1193, endPoint y: 539, distance: 20.8
drag, startPoint x: 994, startPoint y: 443, endPoint x: 998, endPoint y: 484, distance: 41.2
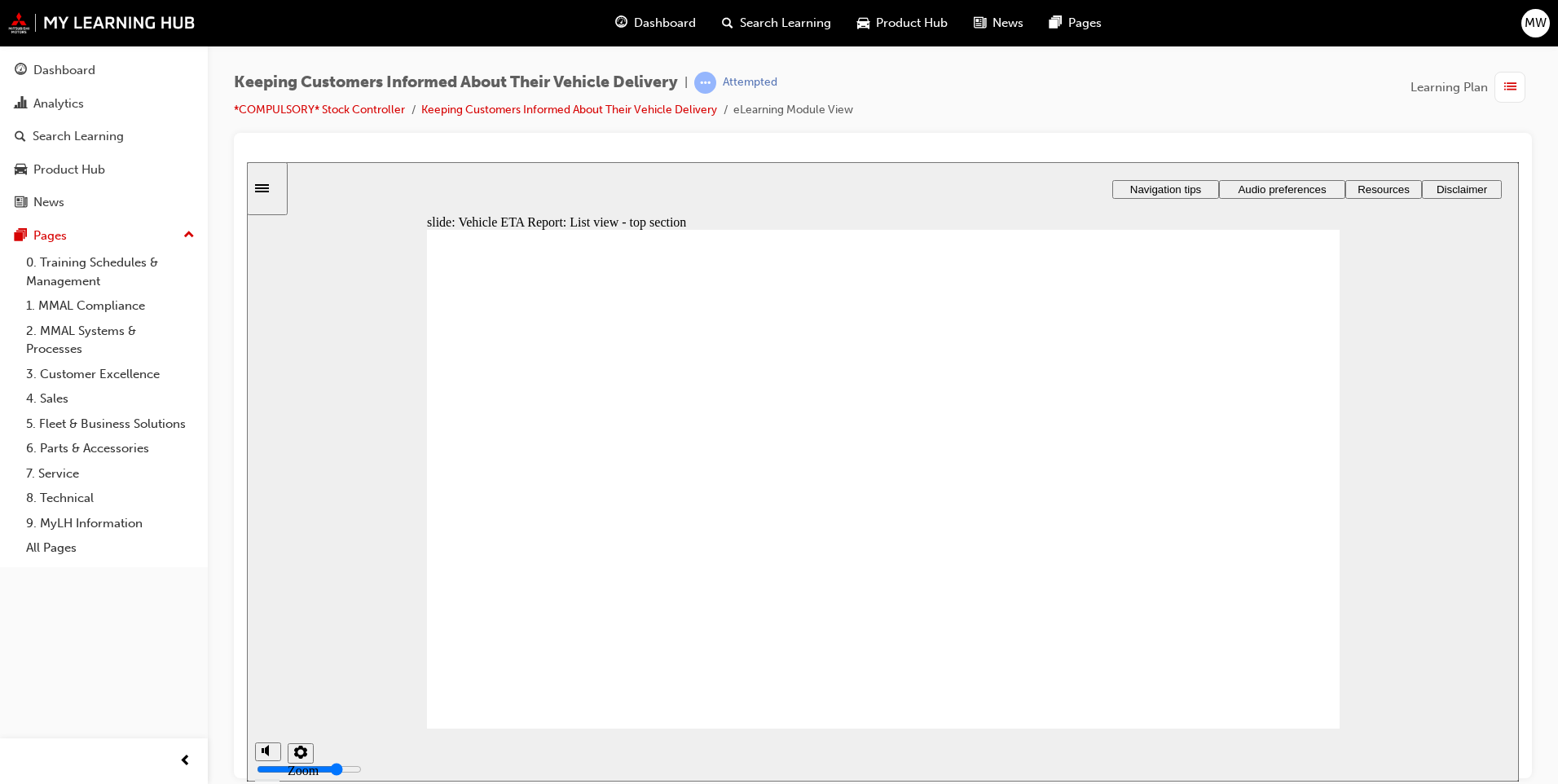
drag, startPoint x: 1113, startPoint y: 508, endPoint x: 1052, endPoint y: 516, distance: 61.5
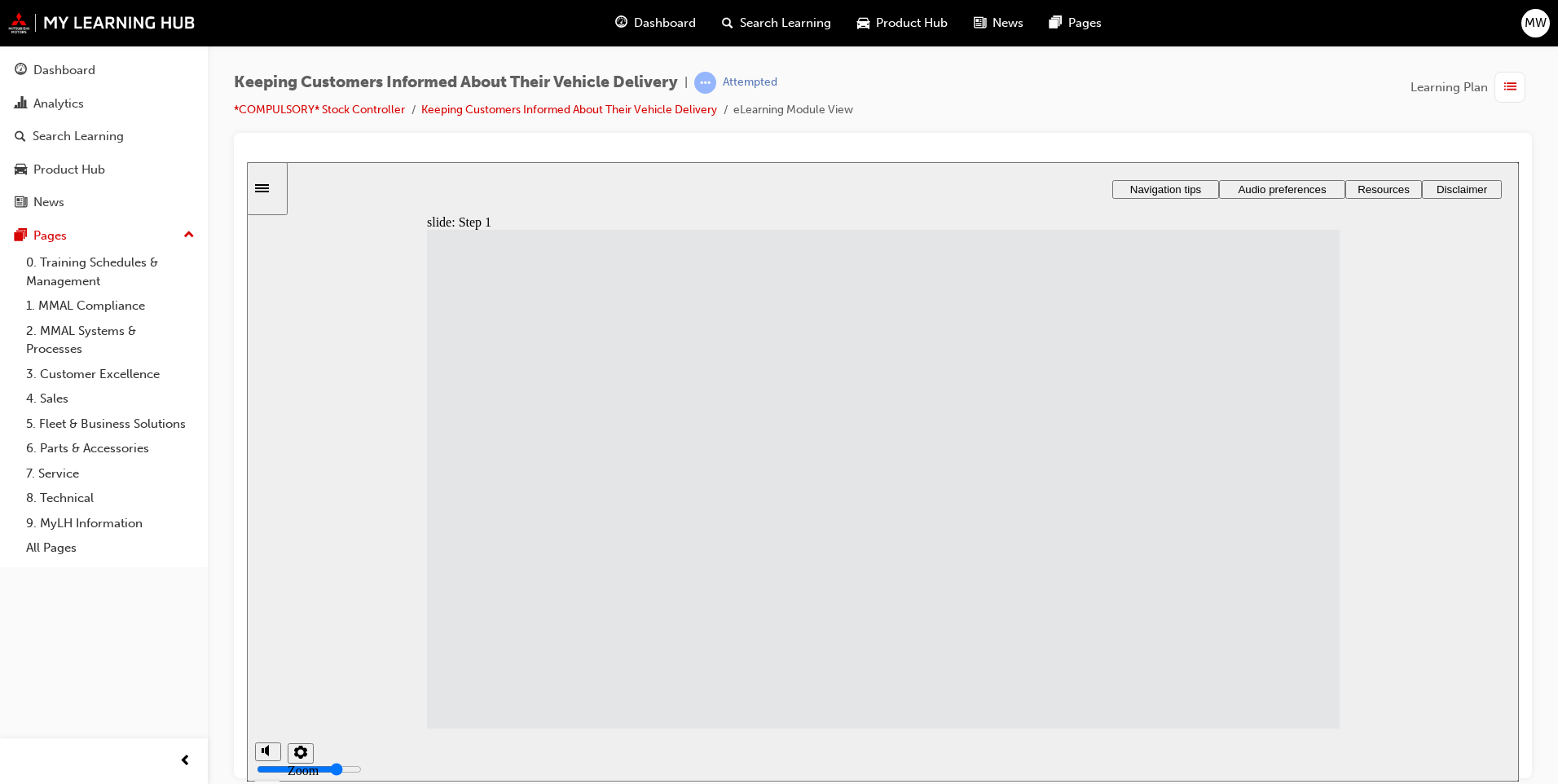
drag, startPoint x: 795, startPoint y: 625, endPoint x: 782, endPoint y: 624, distance: 13.0
drag, startPoint x: 672, startPoint y: 613, endPoint x: 662, endPoint y: 612, distance: 10.0
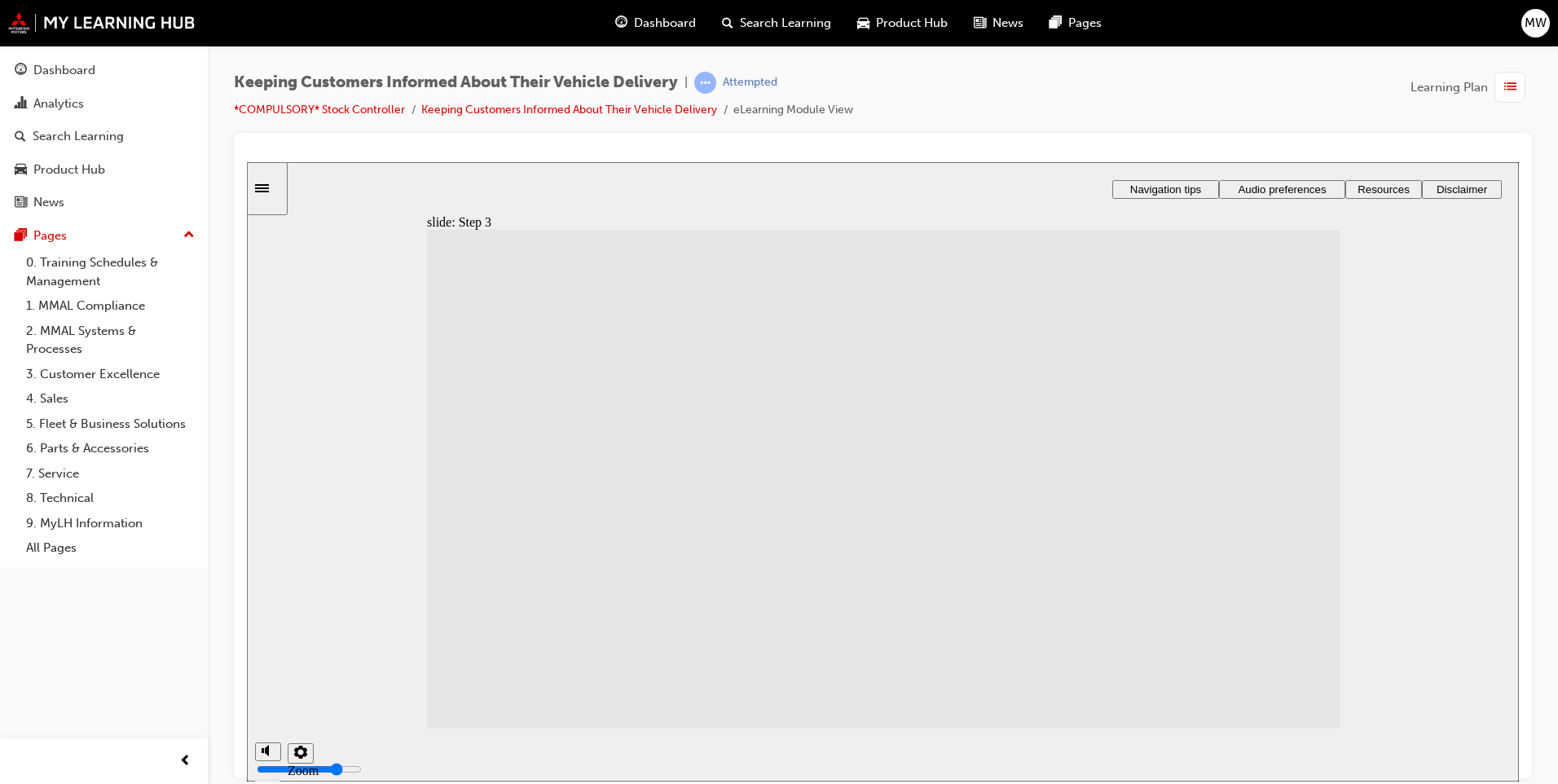
drag, startPoint x: 635, startPoint y: 483, endPoint x: 631, endPoint y: 499, distance: 16.5
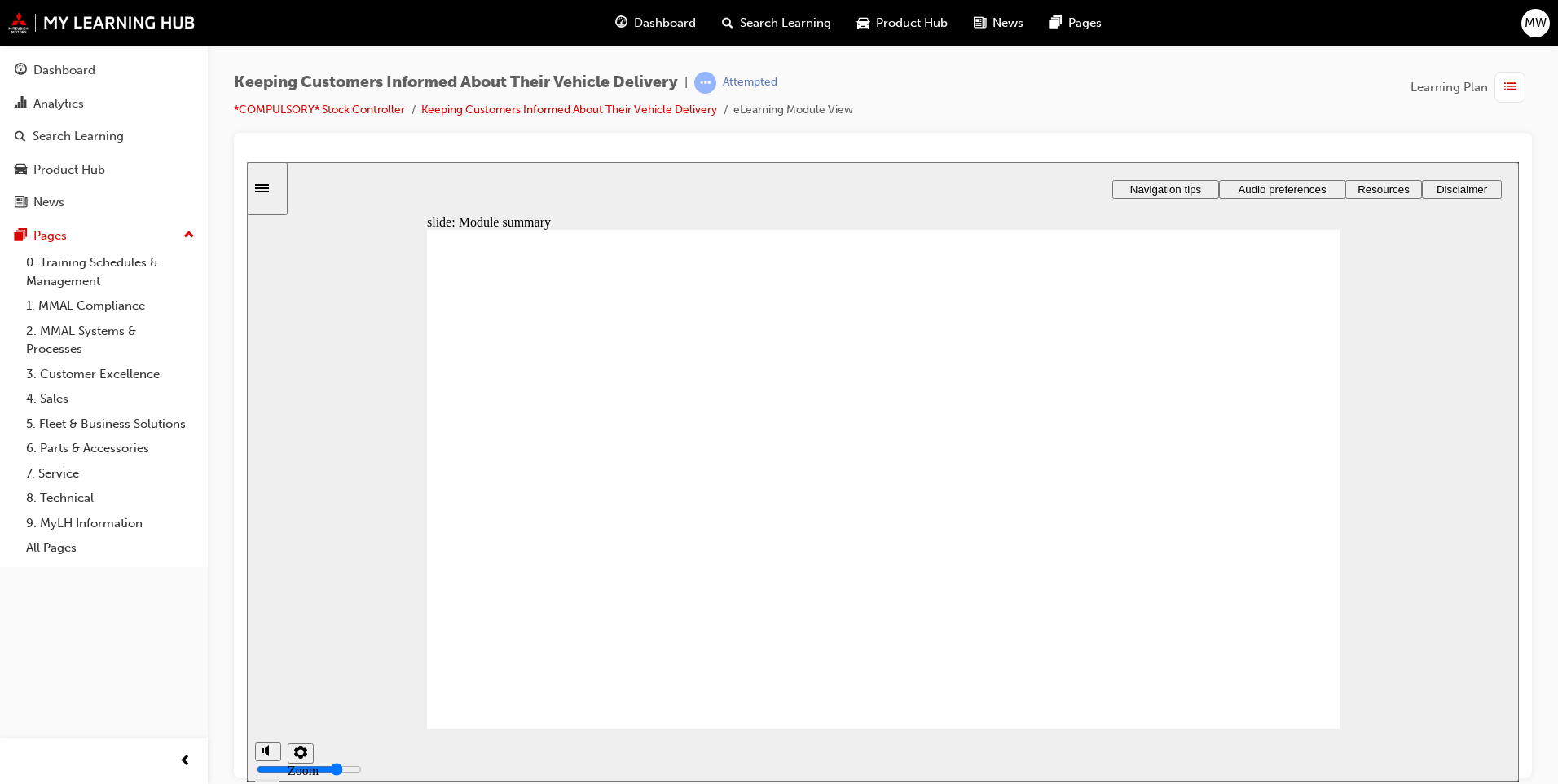
drag, startPoint x: 825, startPoint y: 596, endPoint x: 817, endPoint y: 608, distance: 14.4
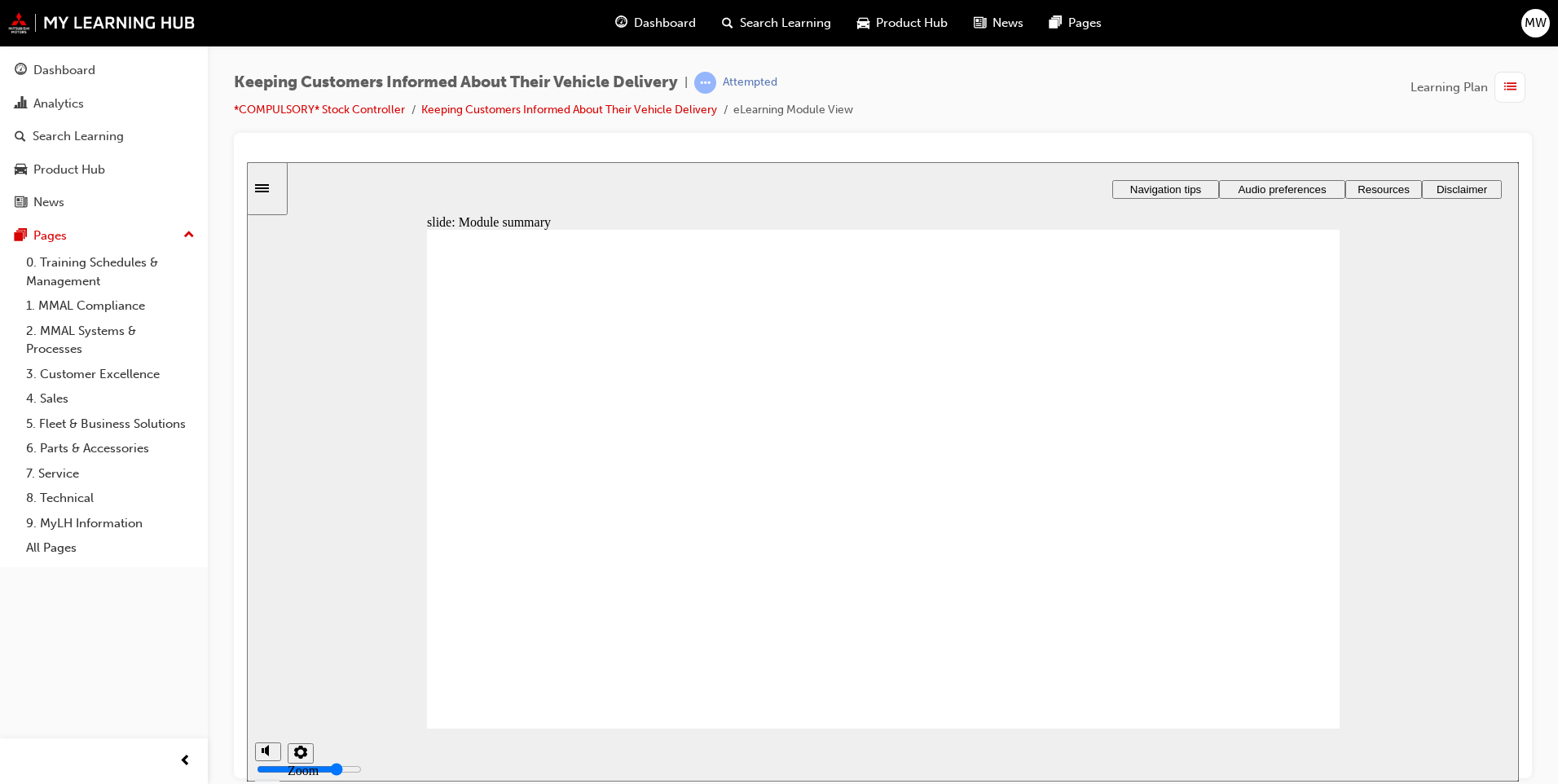
drag, startPoint x: 1219, startPoint y: 606, endPoint x: 1252, endPoint y: 638, distance: 46.0
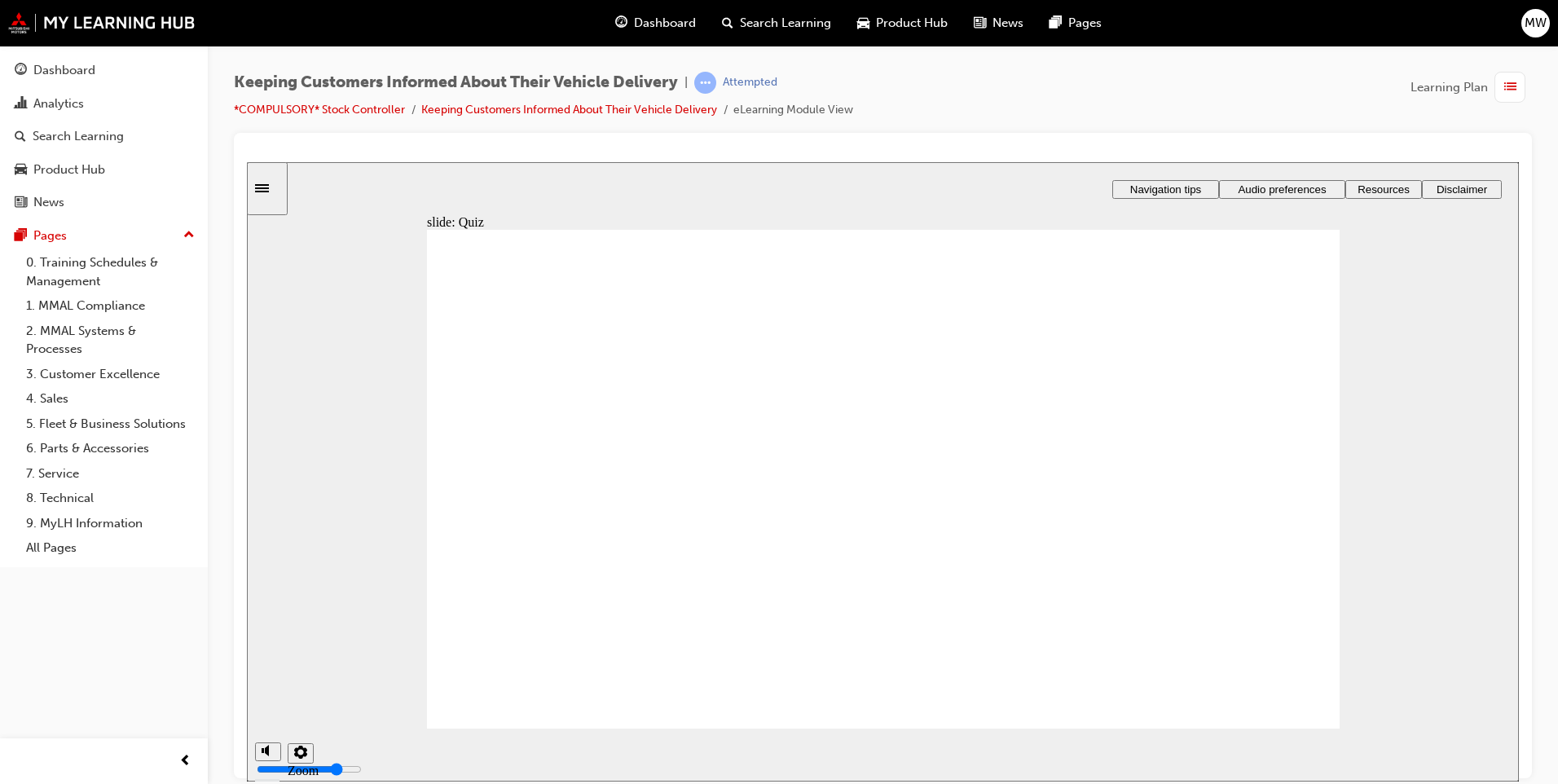
drag, startPoint x: 987, startPoint y: 577, endPoint x: 1122, endPoint y: 612, distance: 139.5
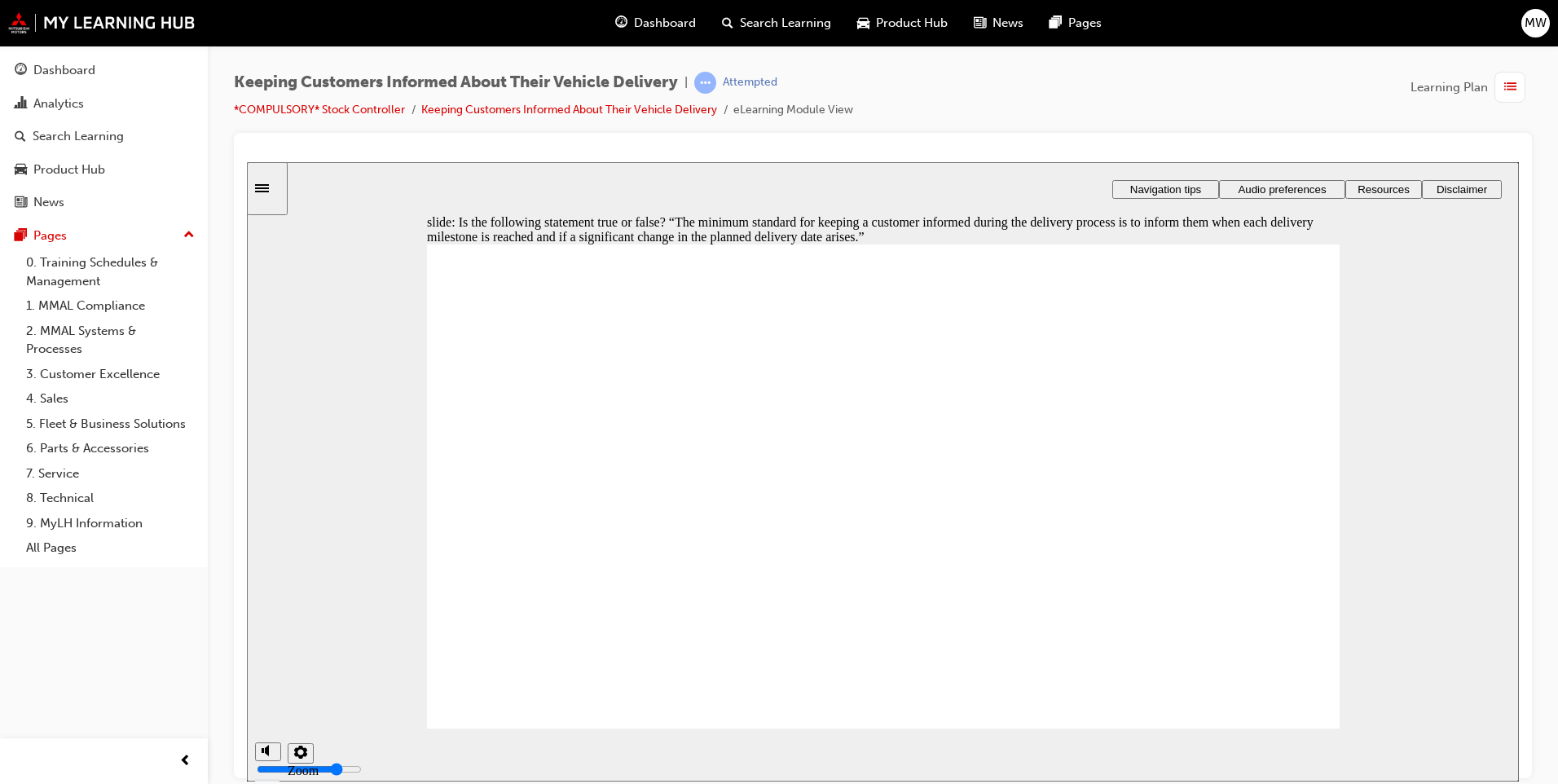
radio input "true"
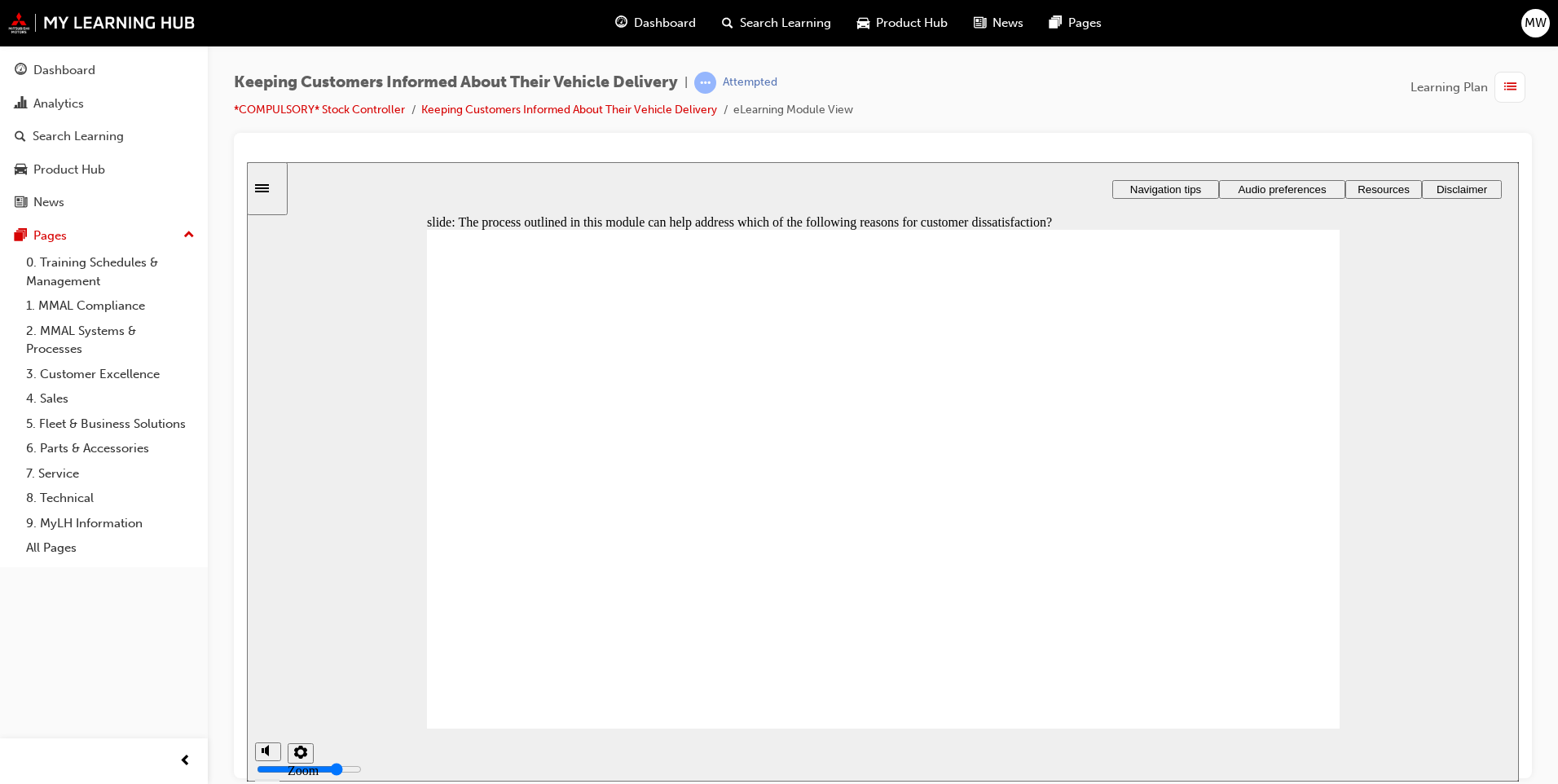
checkbox input "false"
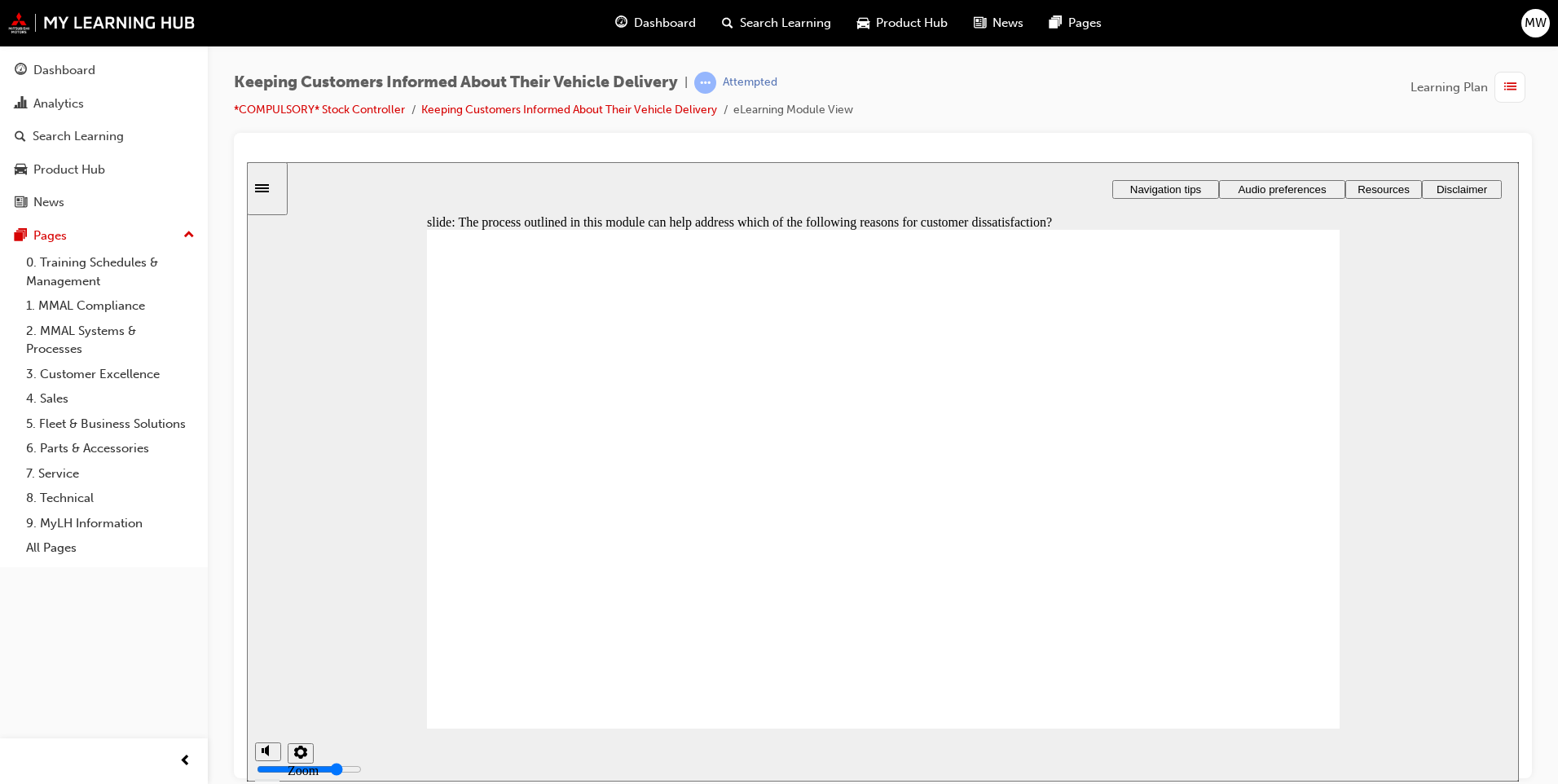
checkbox input "false"
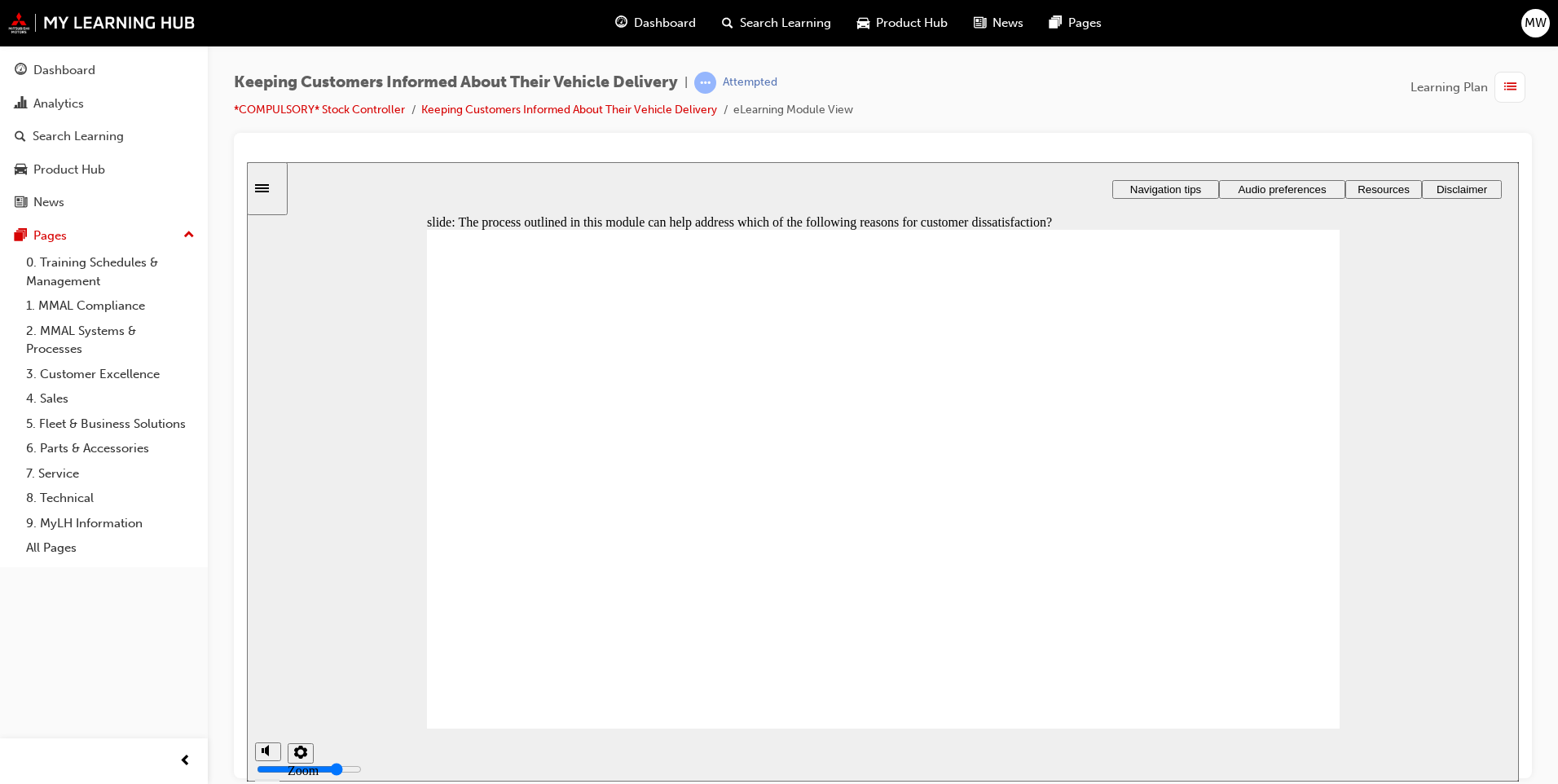
checkbox input "true"
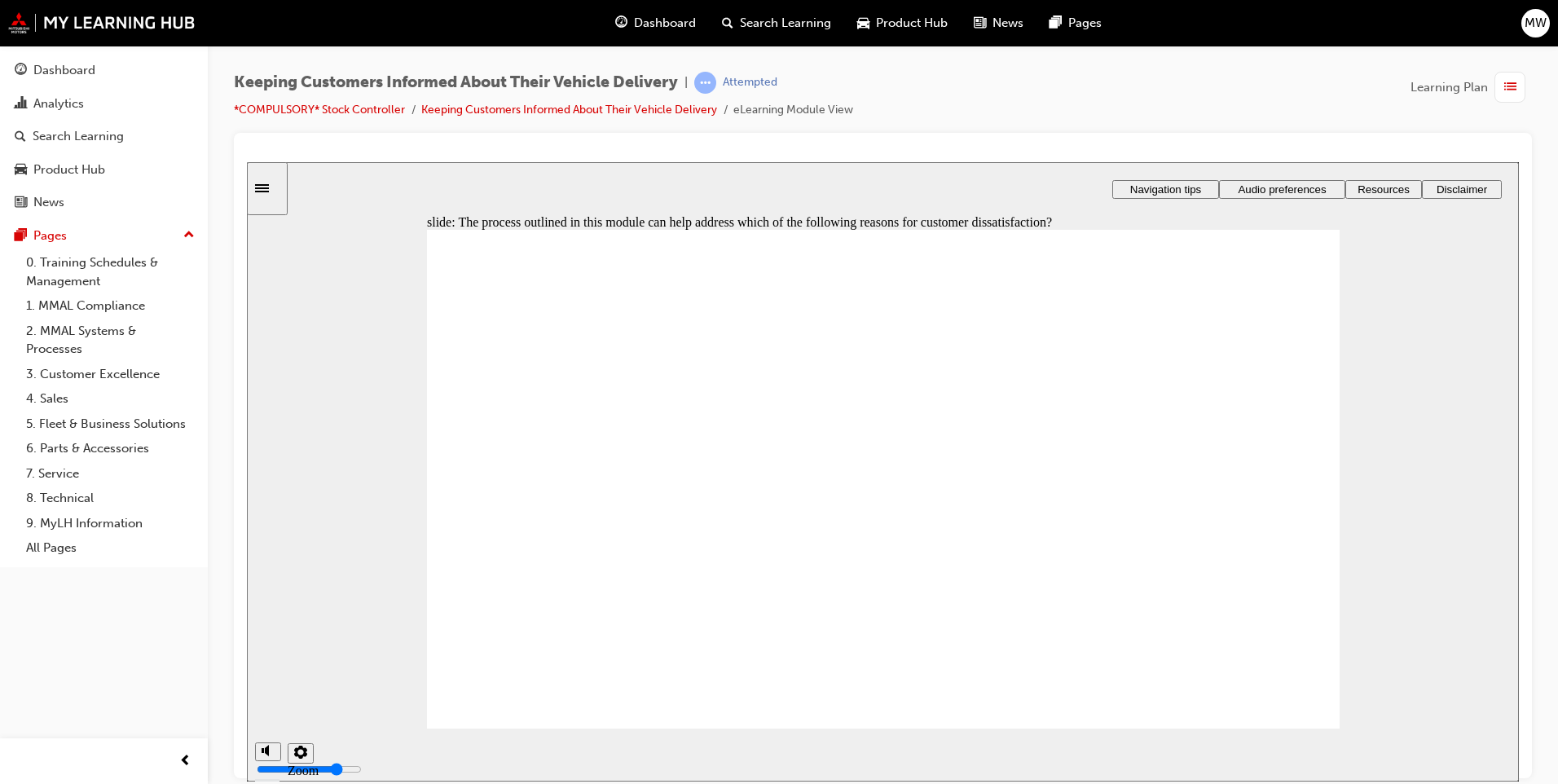
drag, startPoint x: 493, startPoint y: 604, endPoint x: 493, endPoint y: 595, distance: 9.0
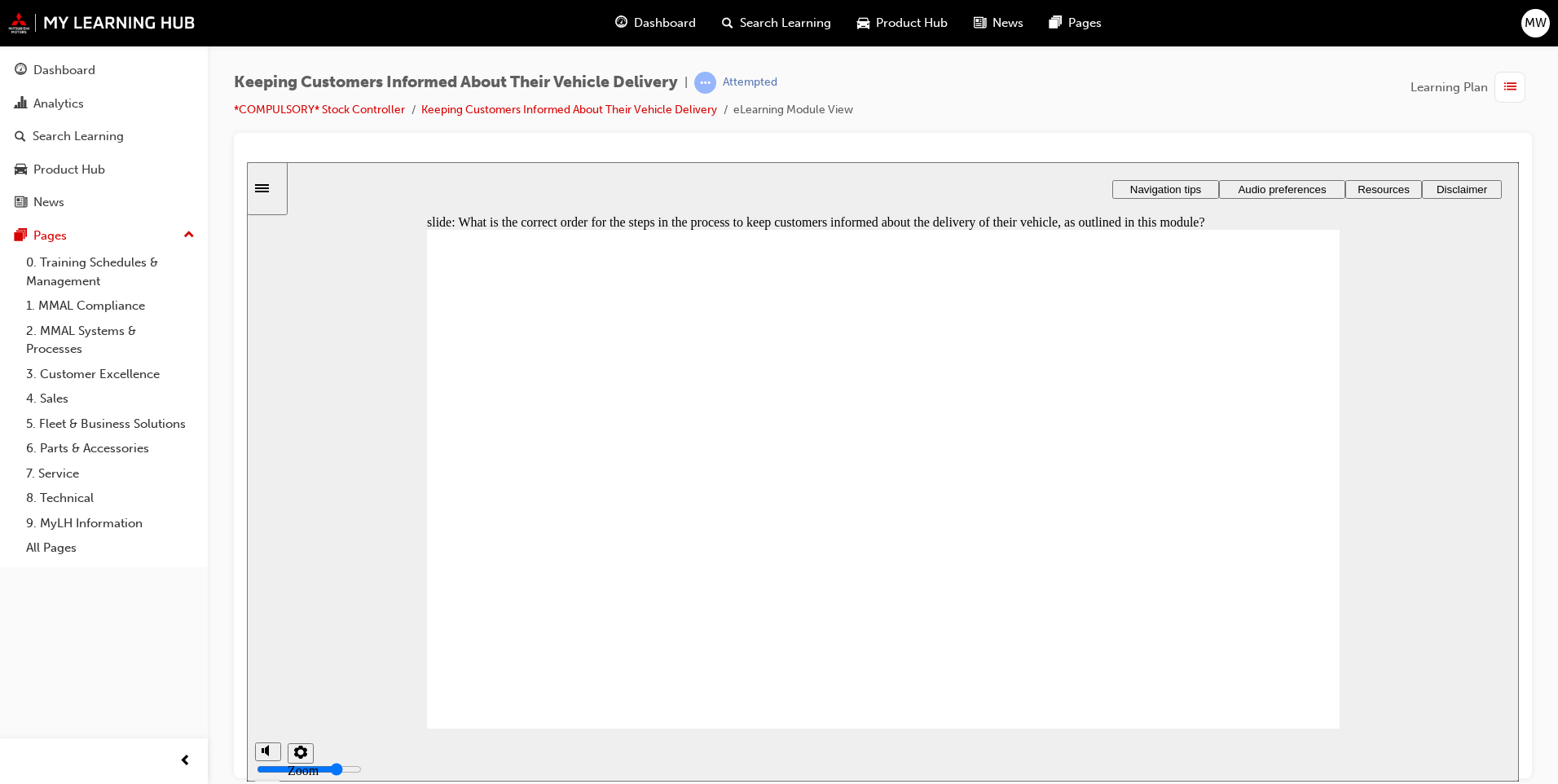
drag, startPoint x: 615, startPoint y: 634, endPoint x: 616, endPoint y: 468, distance: 166.0
drag, startPoint x: 621, startPoint y: 505, endPoint x: 622, endPoint y: 637, distance: 132.0
drag, startPoint x: 646, startPoint y: 552, endPoint x: 639, endPoint y: 610, distance: 58.4
drag, startPoint x: 510, startPoint y: 683, endPoint x: 530, endPoint y: 694, distance: 22.8
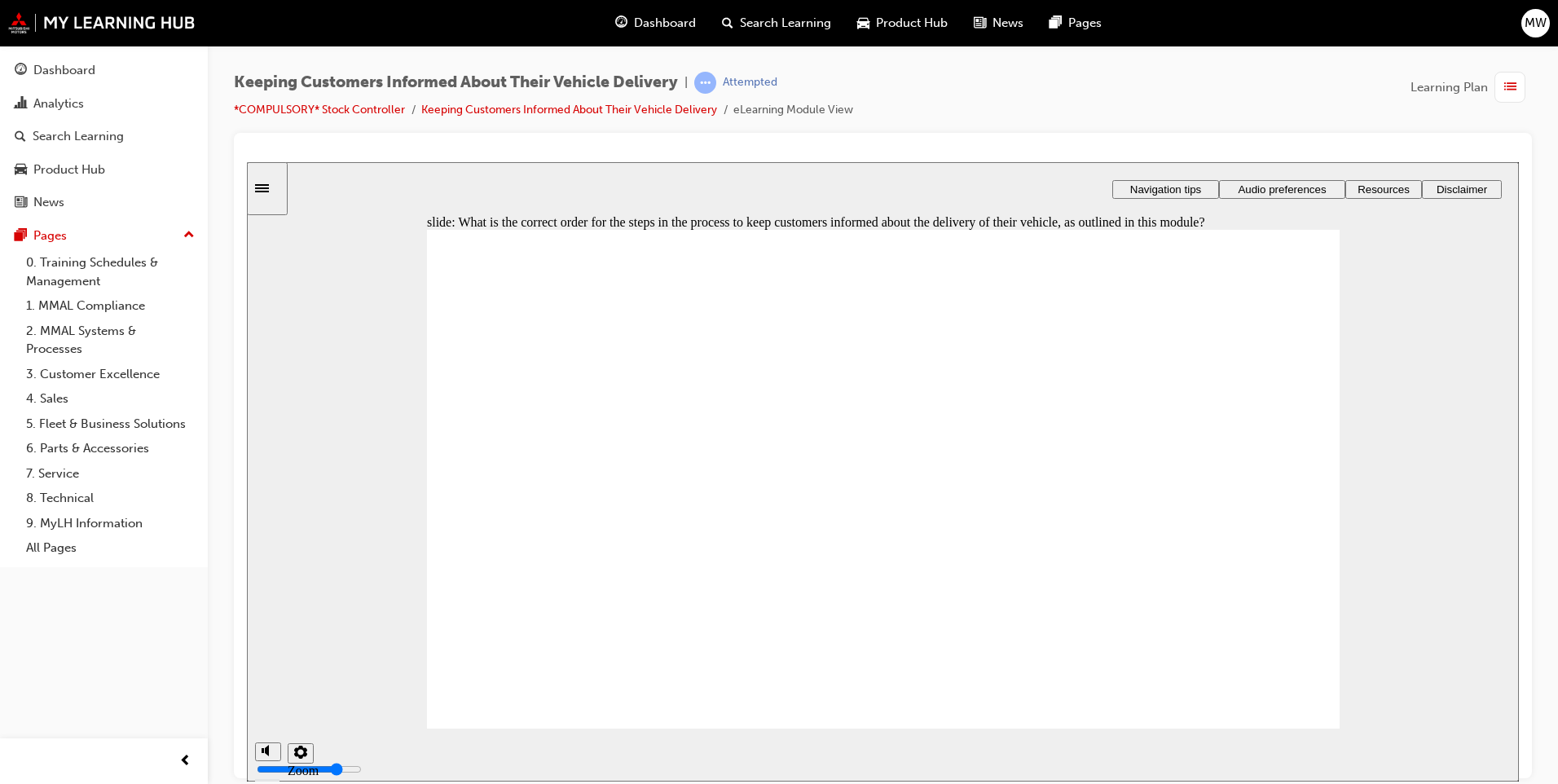
drag, startPoint x: 1270, startPoint y: 699, endPoint x: 1287, endPoint y: 717, distance: 24.8
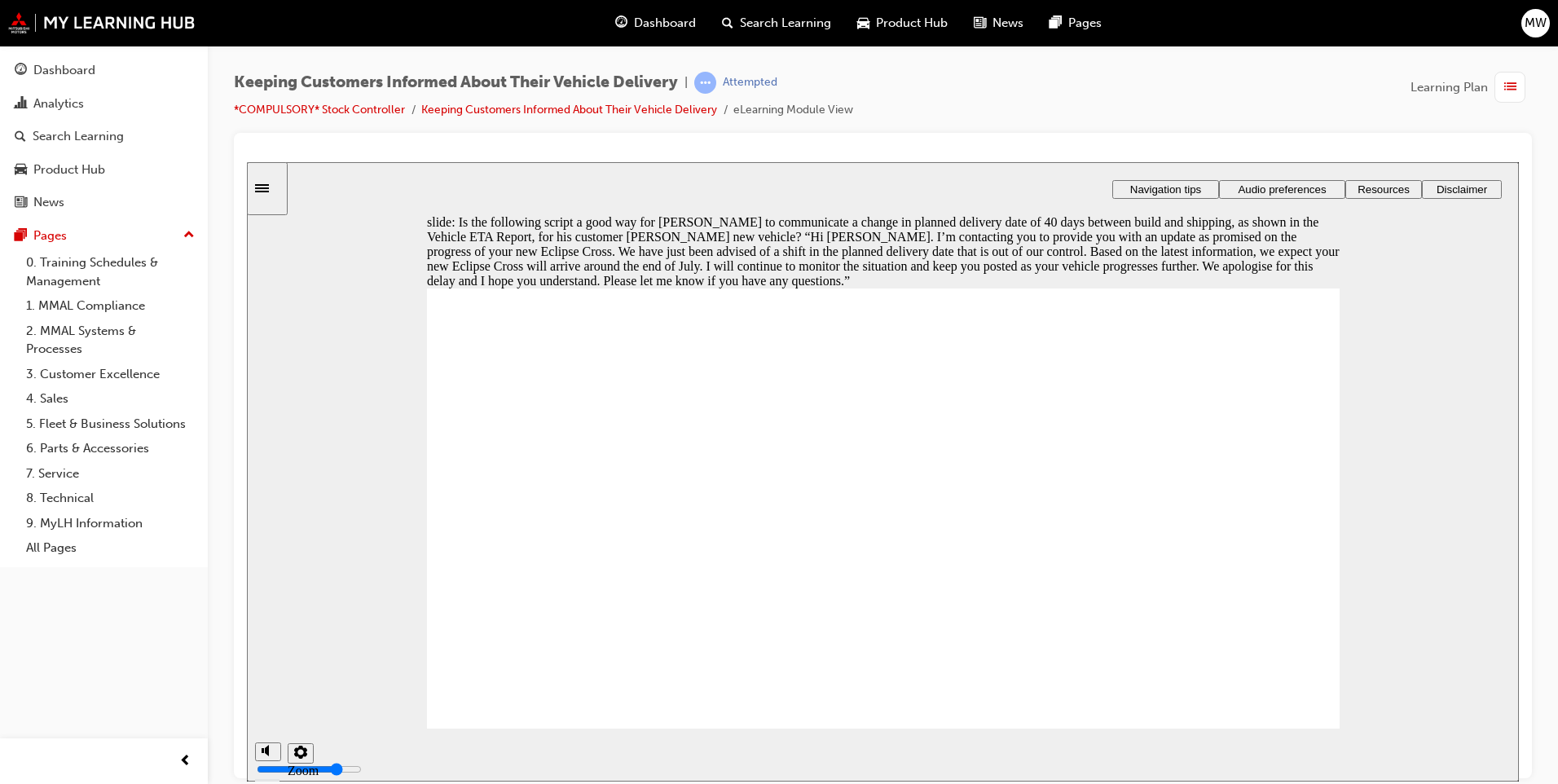
radio input "true"
drag, startPoint x: 574, startPoint y: 701, endPoint x: 583, endPoint y: 699, distance: 9.2
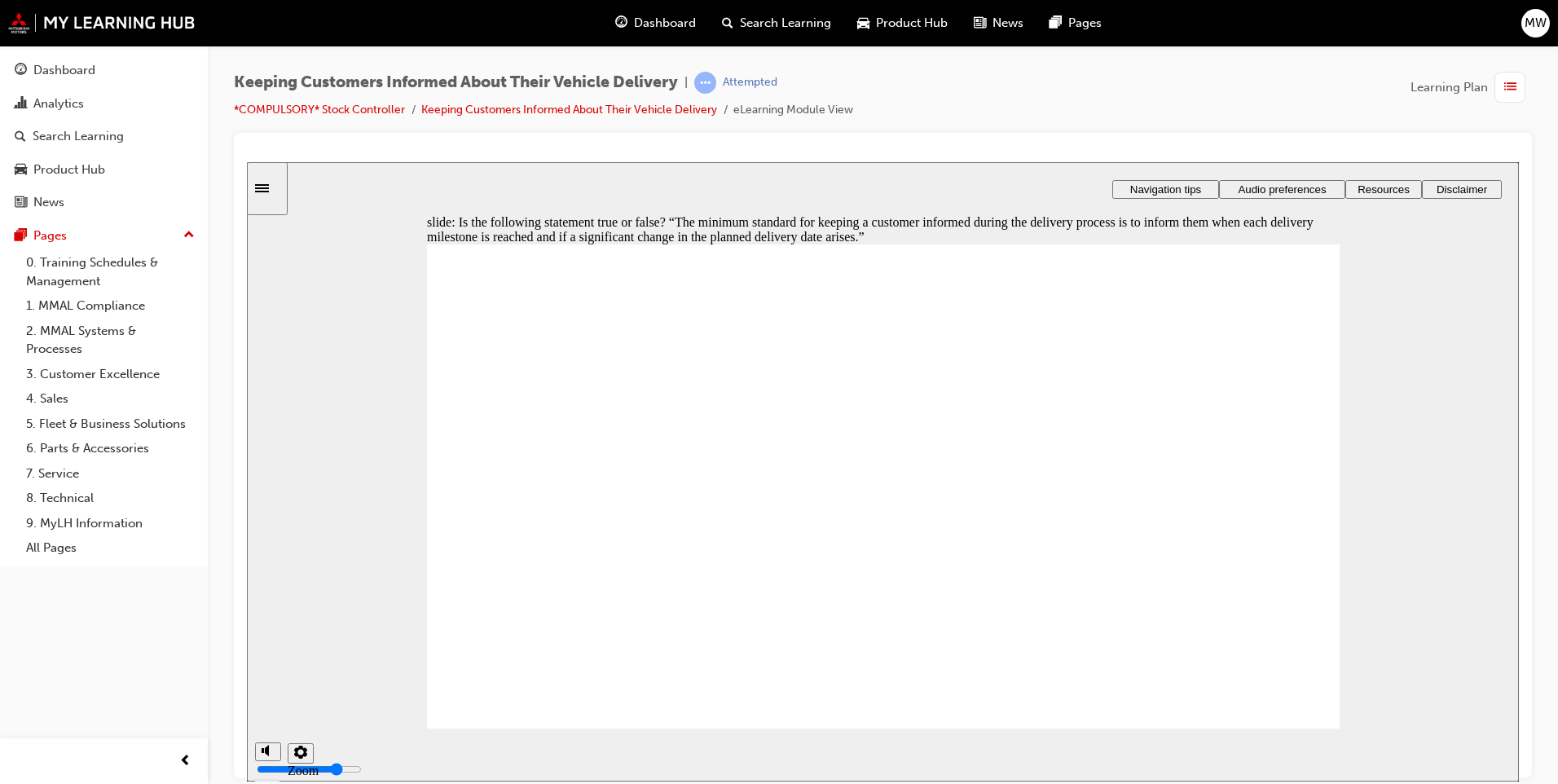
radio input "true"
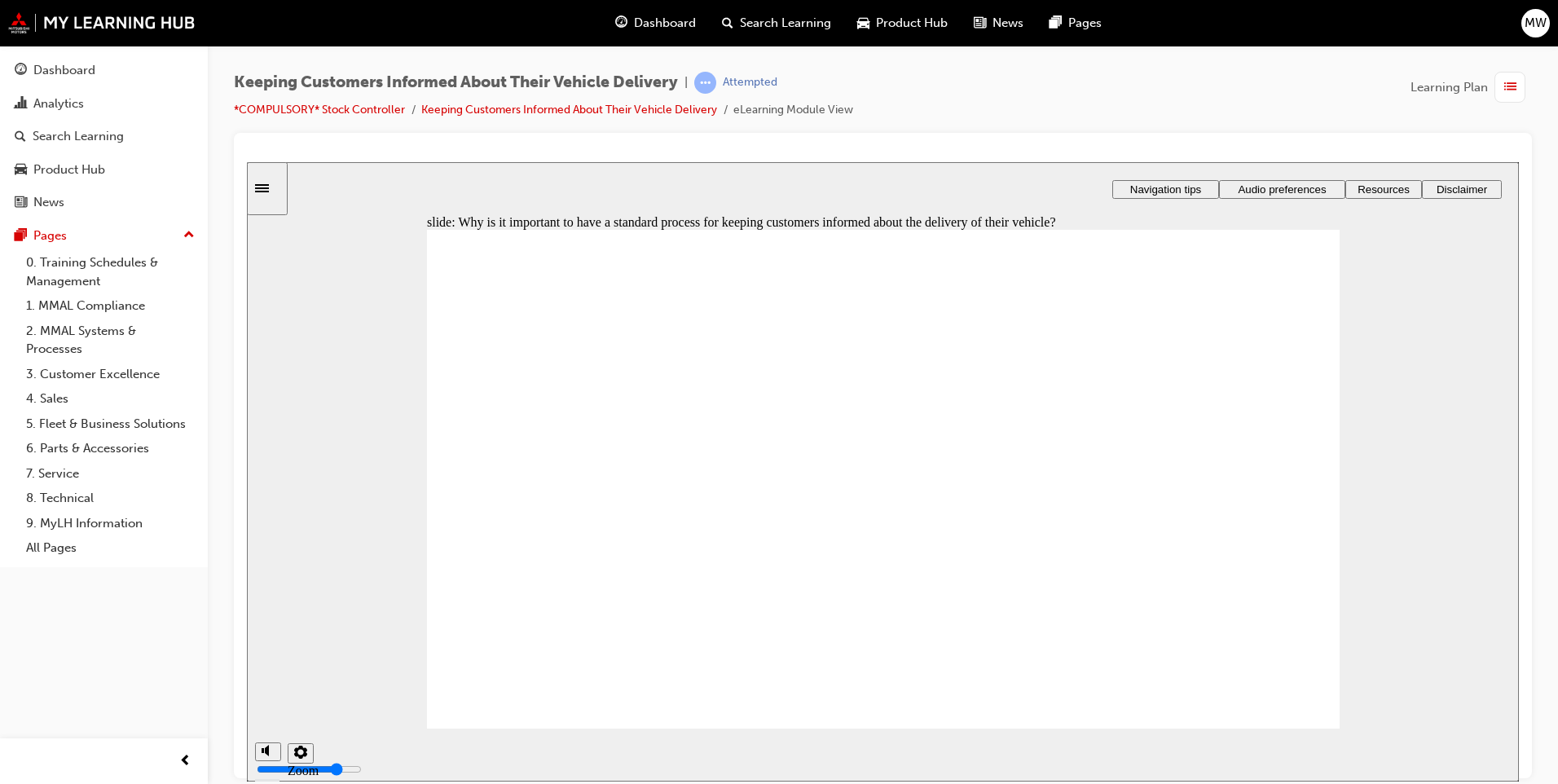
checkbox input "true"
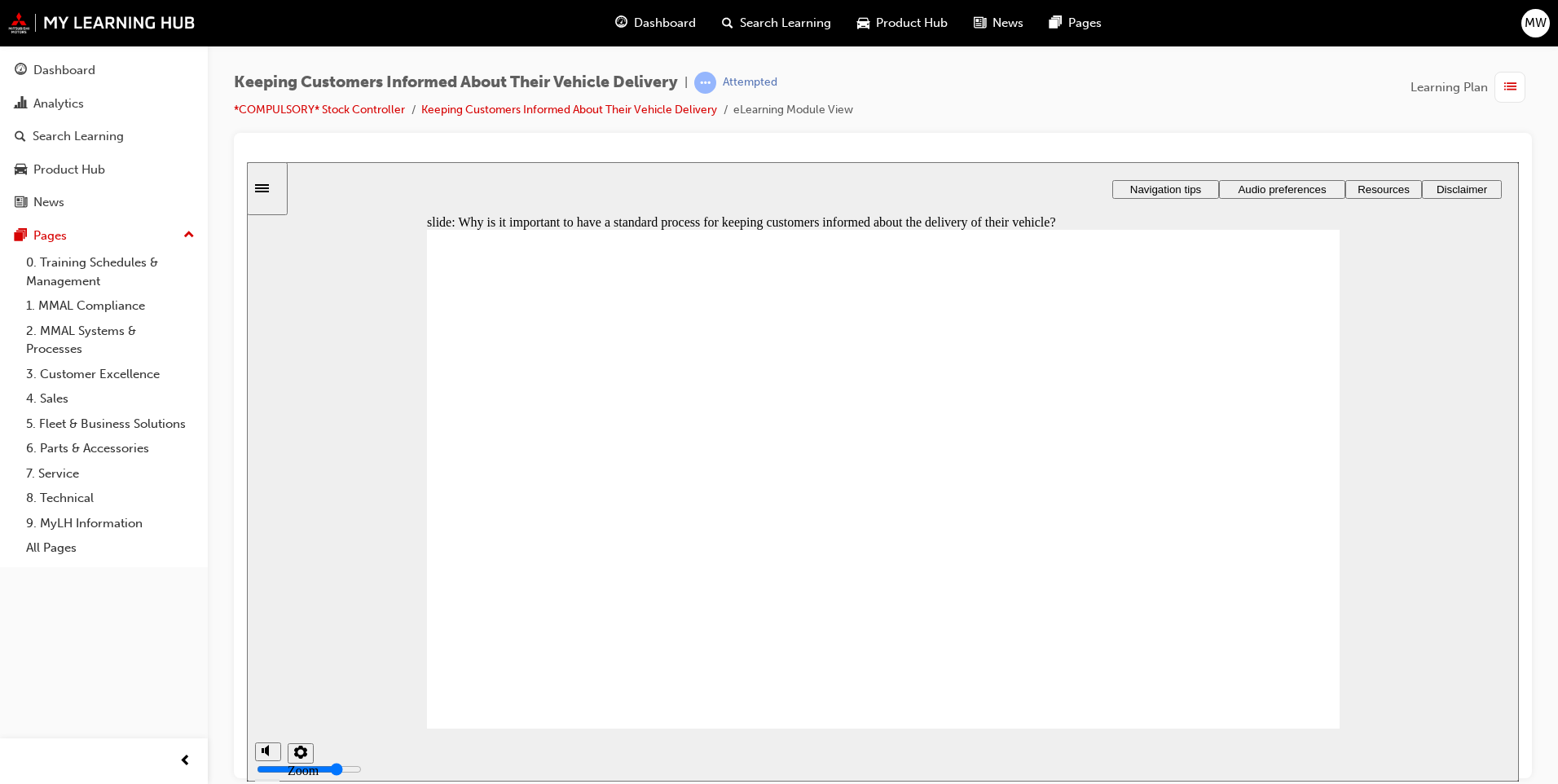
checkbox input "true"
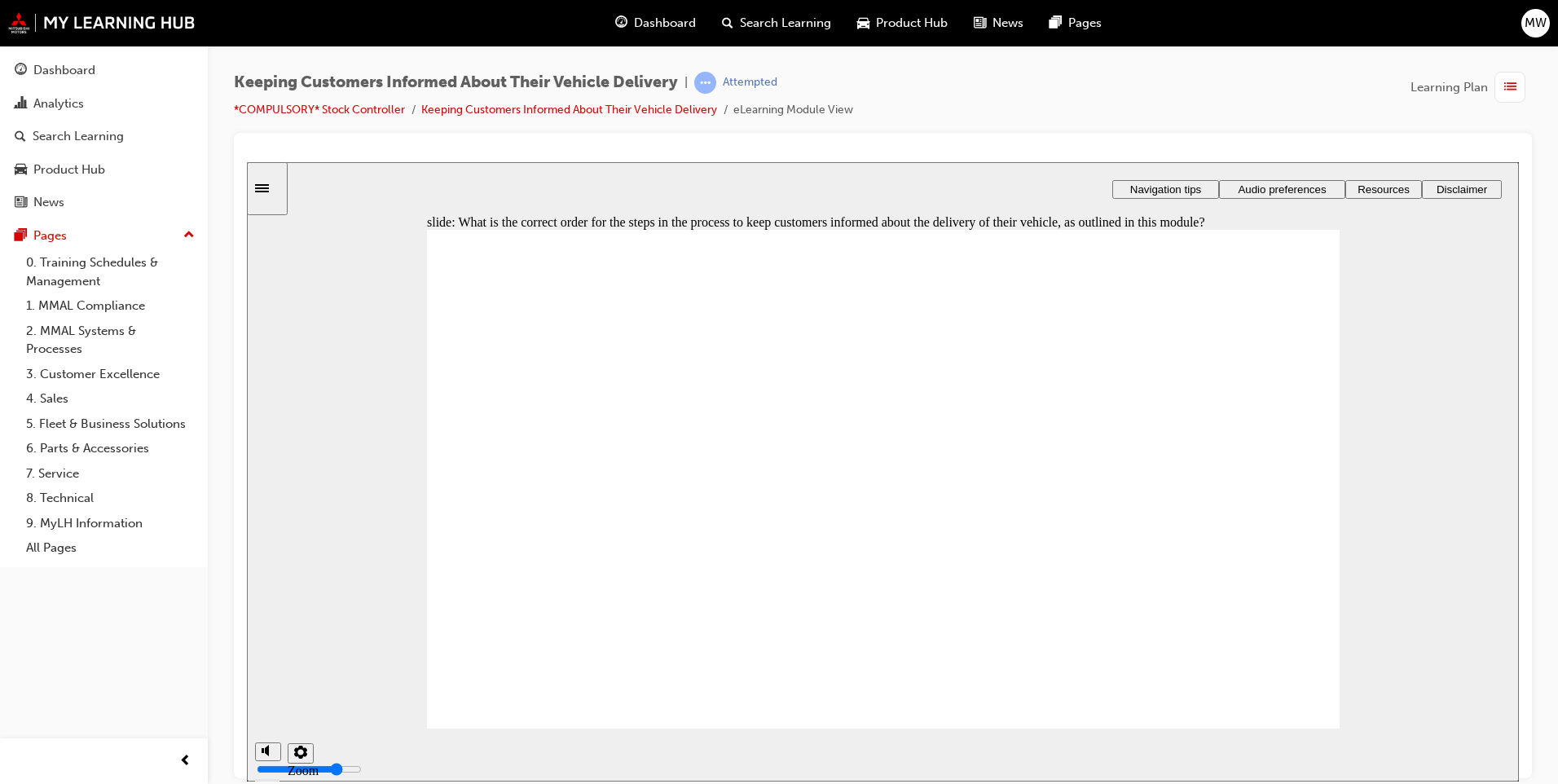
drag, startPoint x: 717, startPoint y: 472, endPoint x: 722, endPoint y: 645, distance: 173.1
drag, startPoint x: 693, startPoint y: 550, endPoint x: 703, endPoint y: 494, distance: 56.9
drag, startPoint x: 770, startPoint y: 587, endPoint x: 760, endPoint y: 538, distance: 50.0
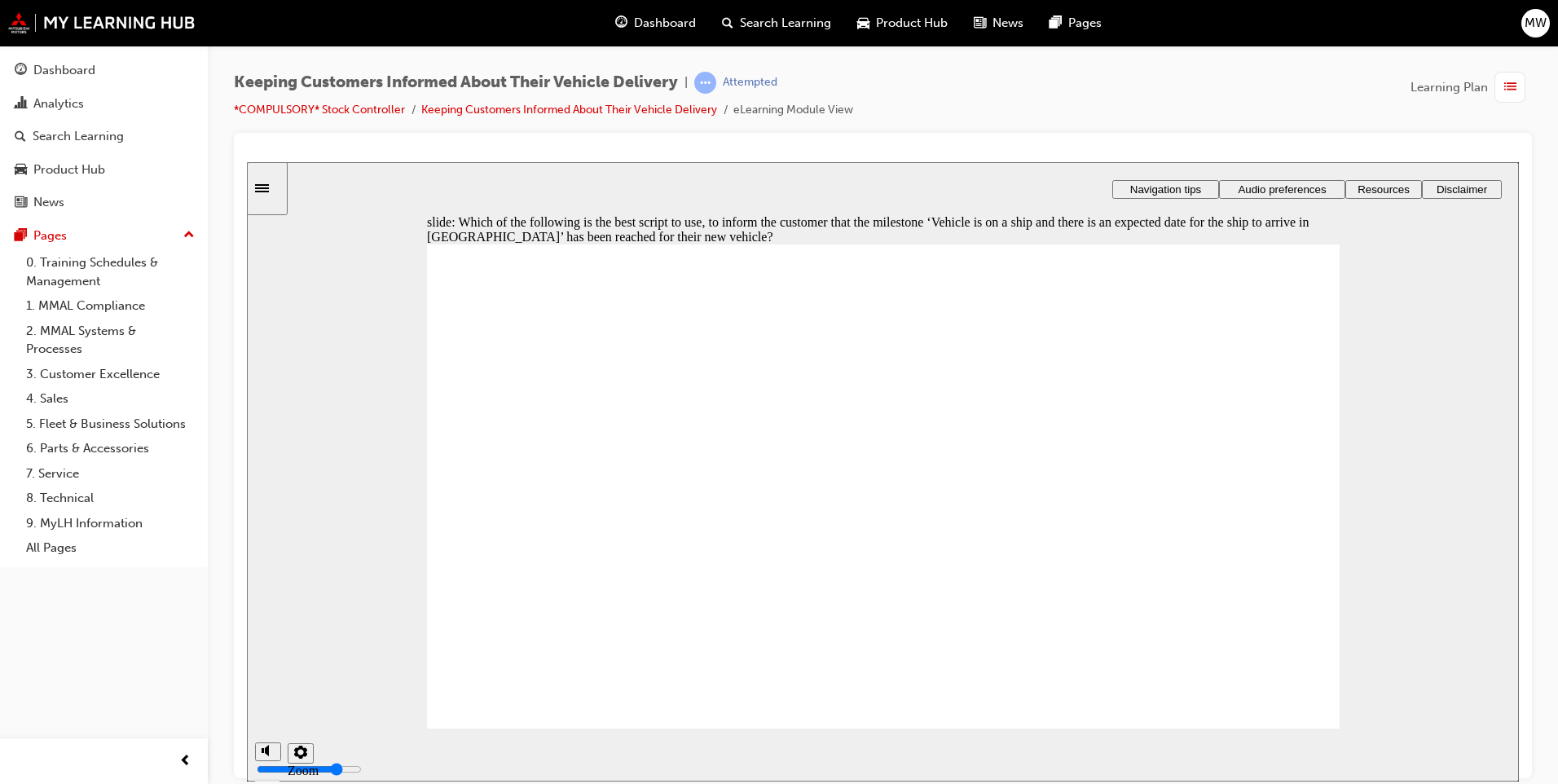
radio input "true"
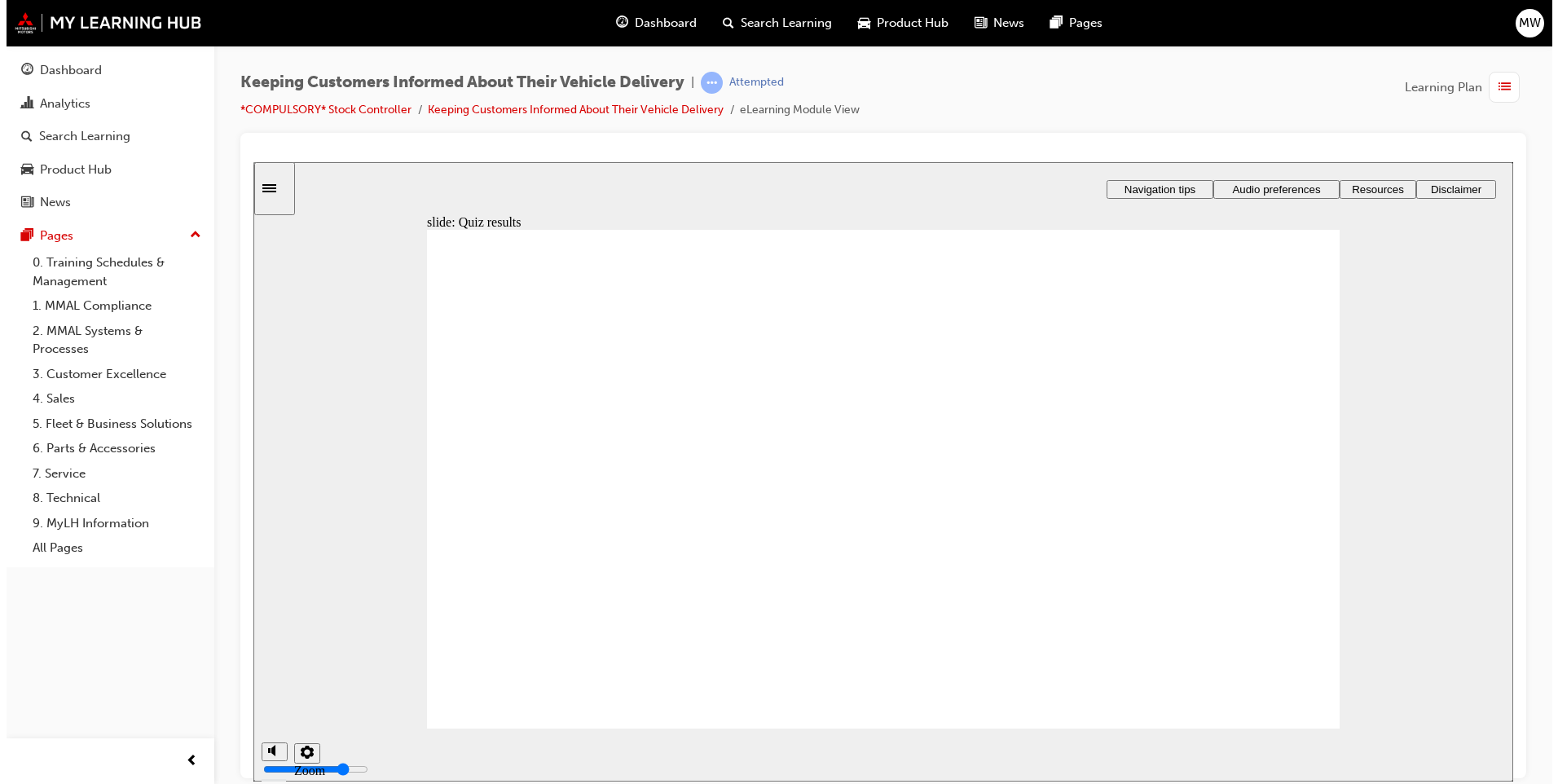
click at [1507, 90] on span "list-icon" at bounding box center [1510, 88] width 12 height 21
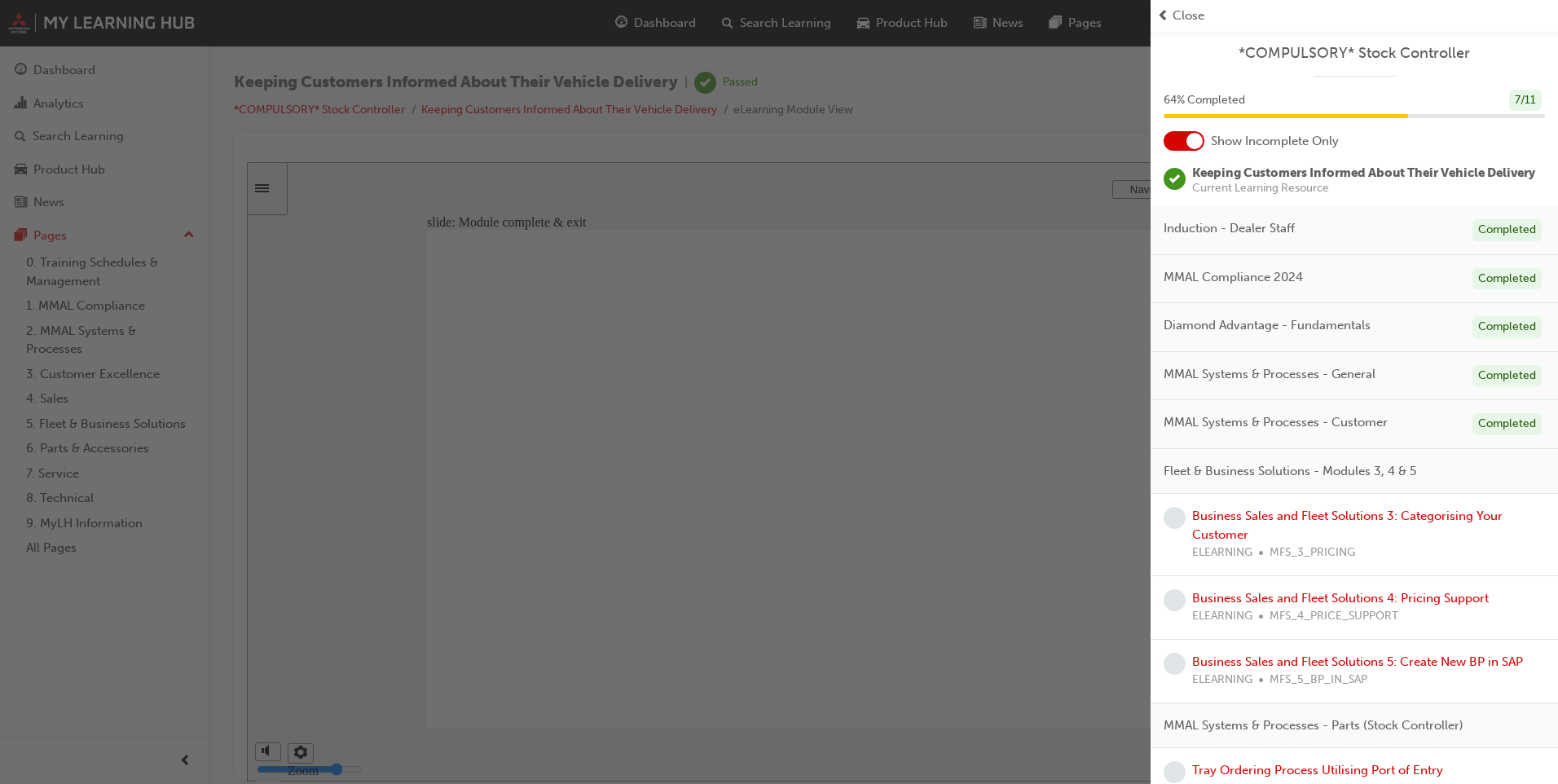
click at [1056, 492] on div "button" at bounding box center [575, 392] width 1151 height 784
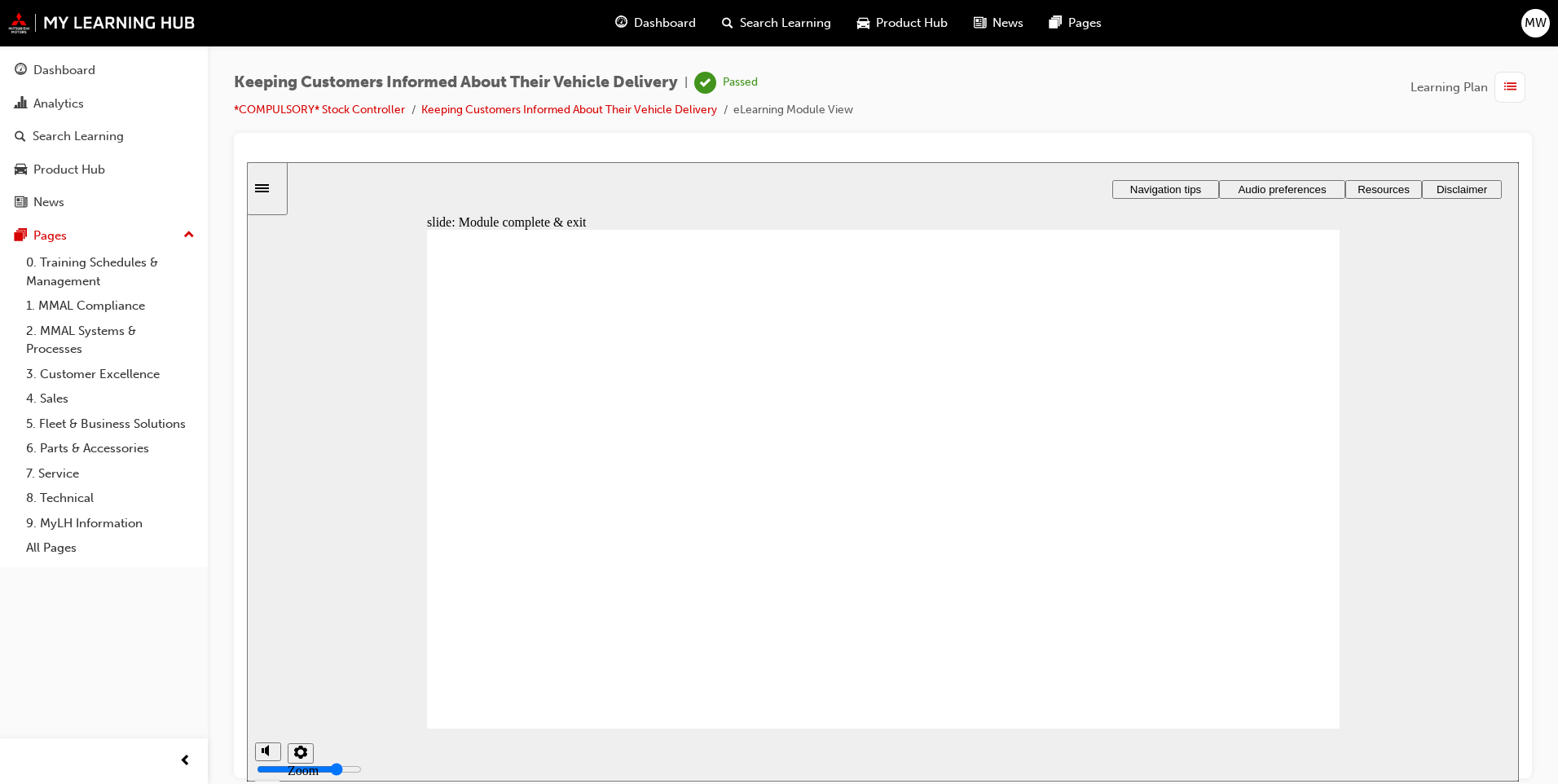
click at [1513, 88] on span "list-icon" at bounding box center [1510, 88] width 12 height 21
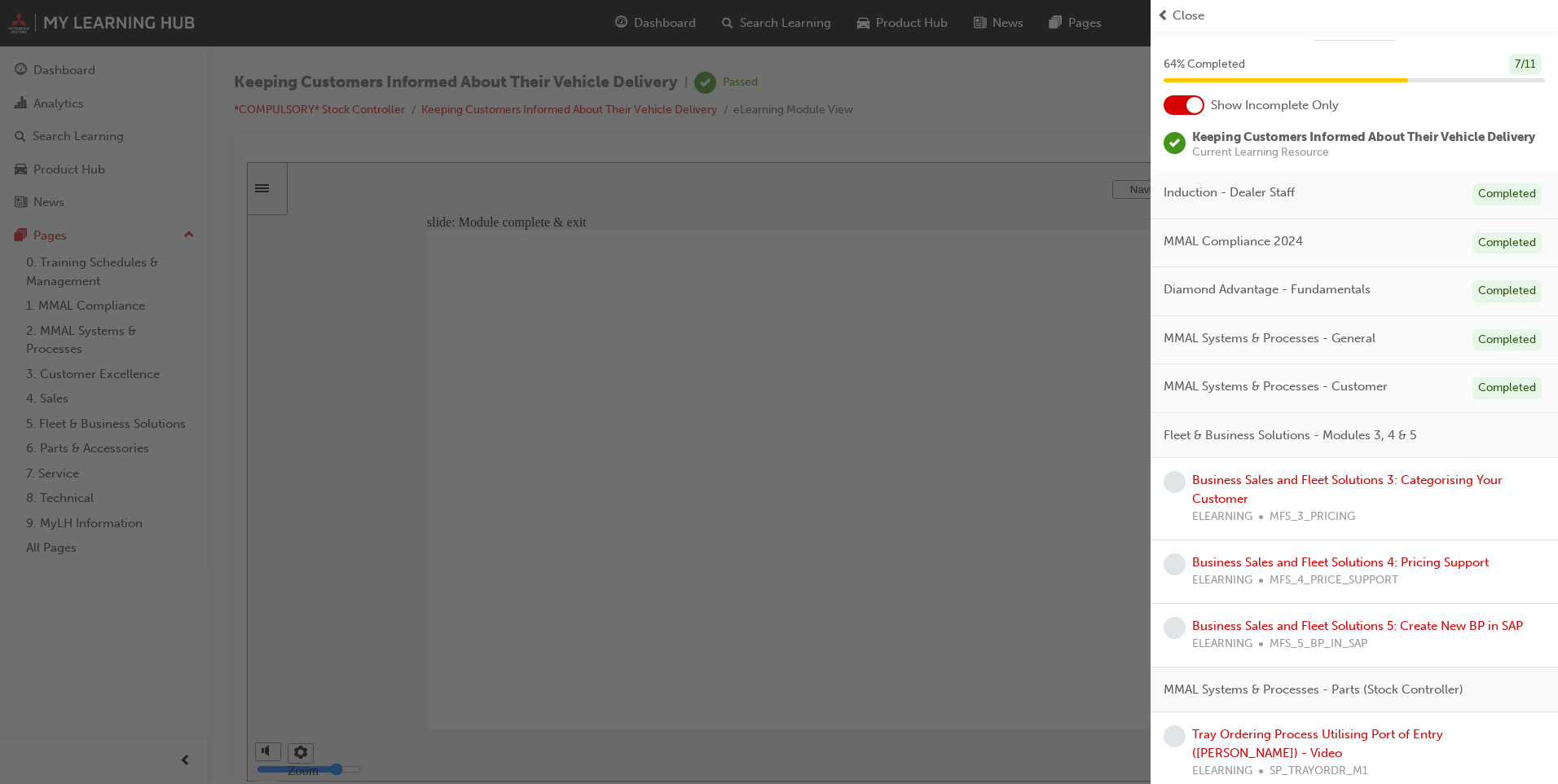
scroll to position [46, 0]
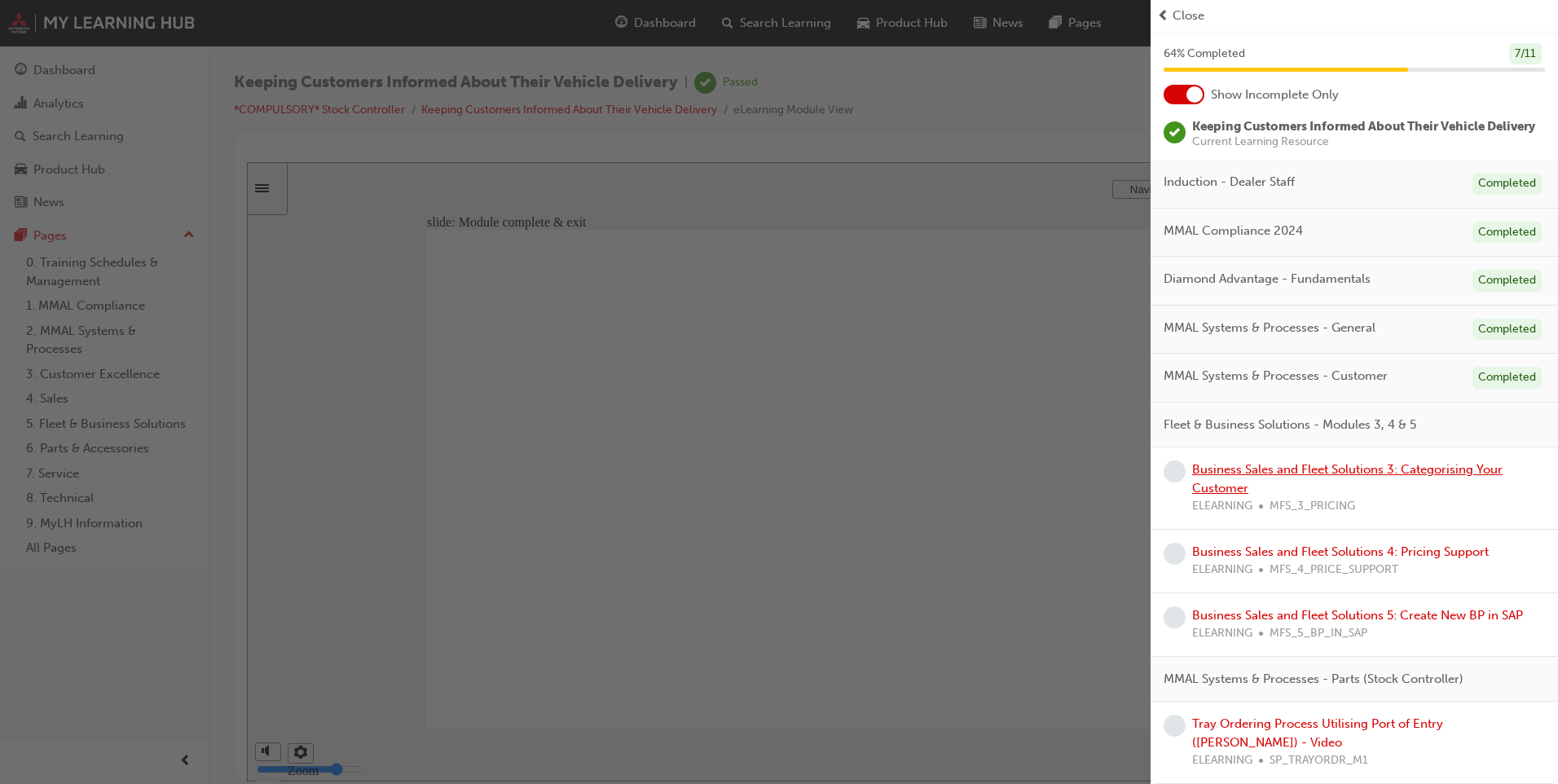
click at [1293, 485] on link "Business Sales and Fleet Solutions 3: Categorising Your Customer" at bounding box center [1348, 478] width 311 height 33
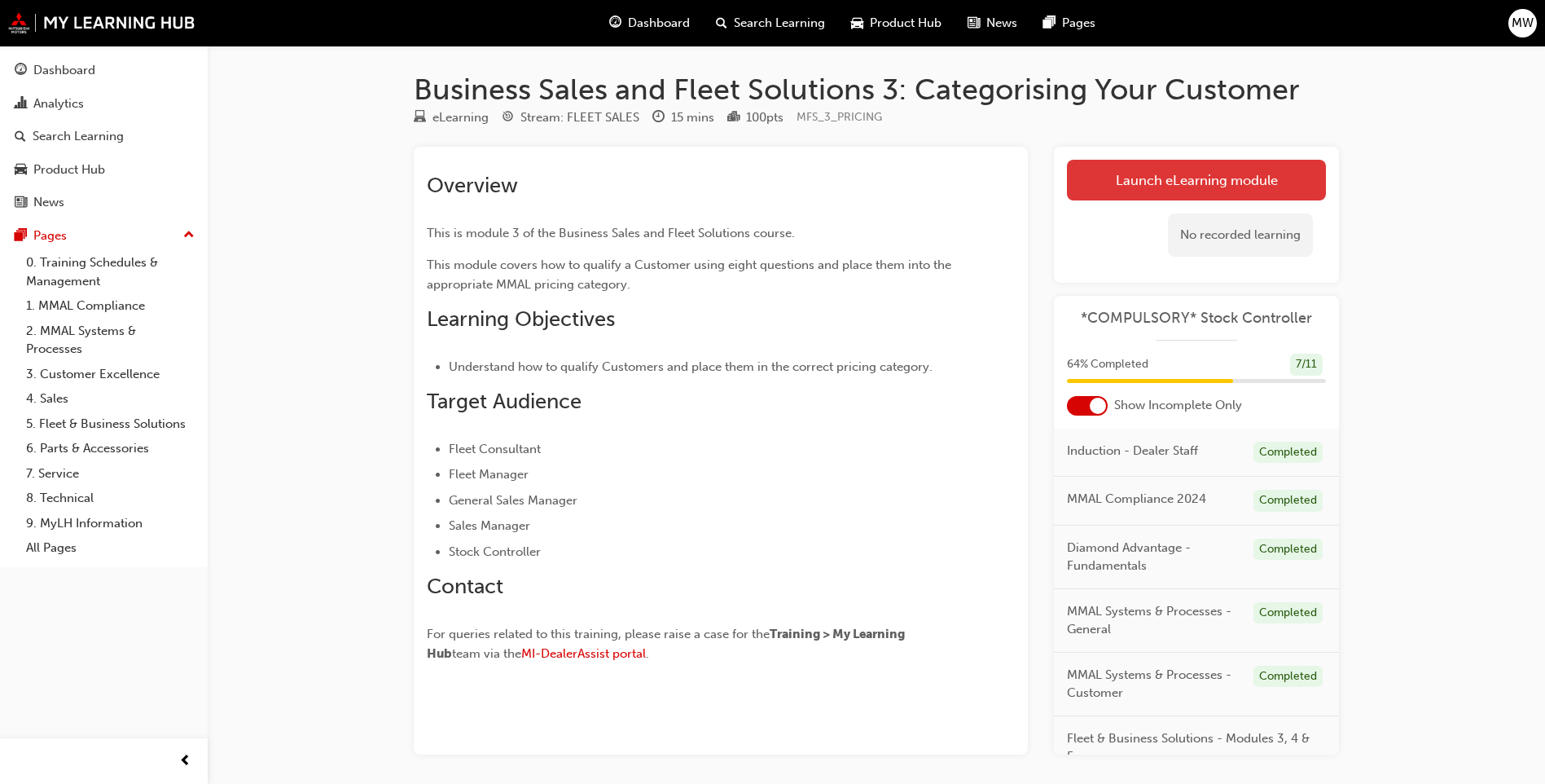
click at [1199, 174] on link "Launch eLearning module" at bounding box center [1197, 179] width 259 height 40
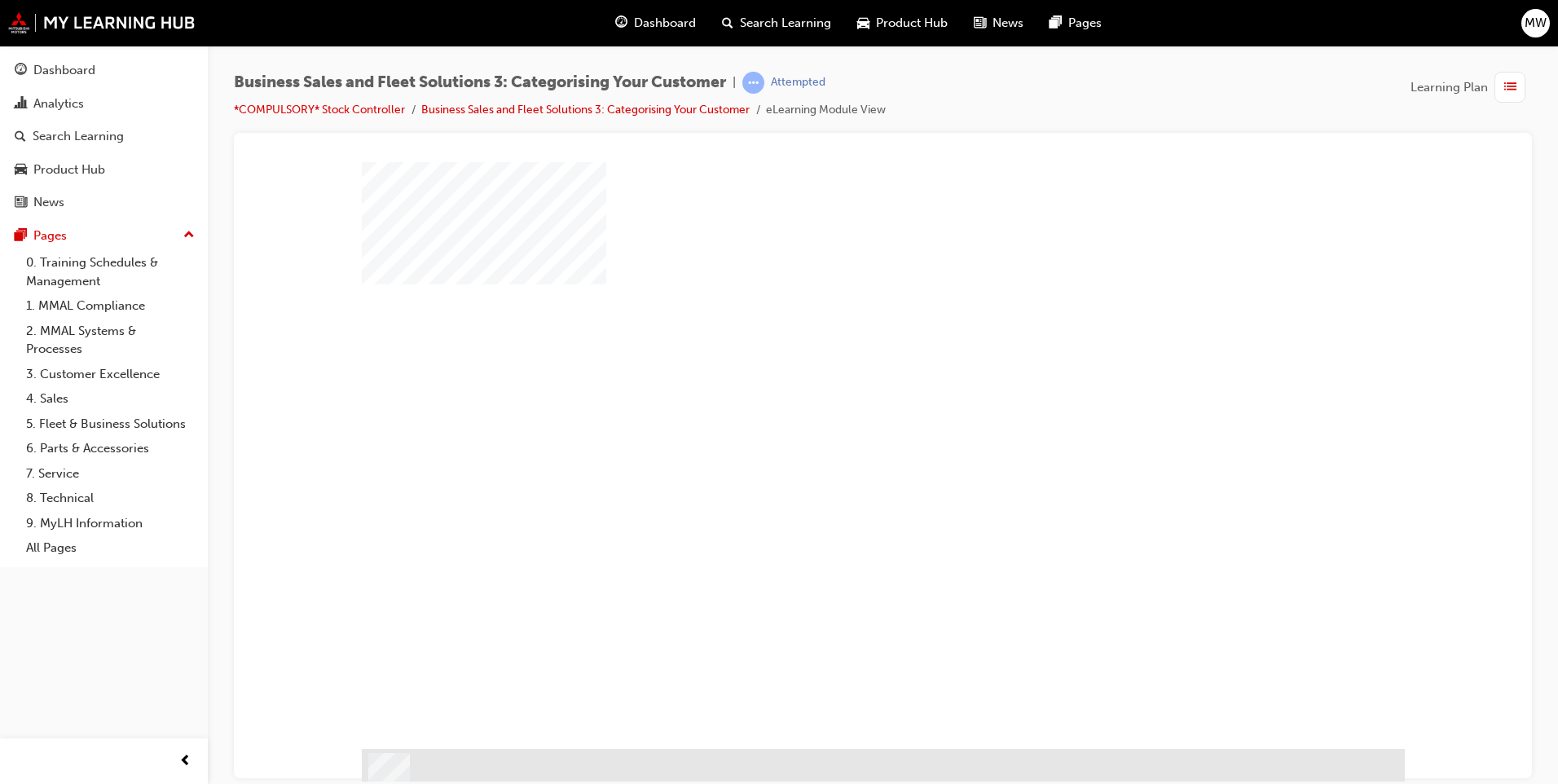
click at [836, 407] on div "play" at bounding box center [836, 407] width 0 height 0
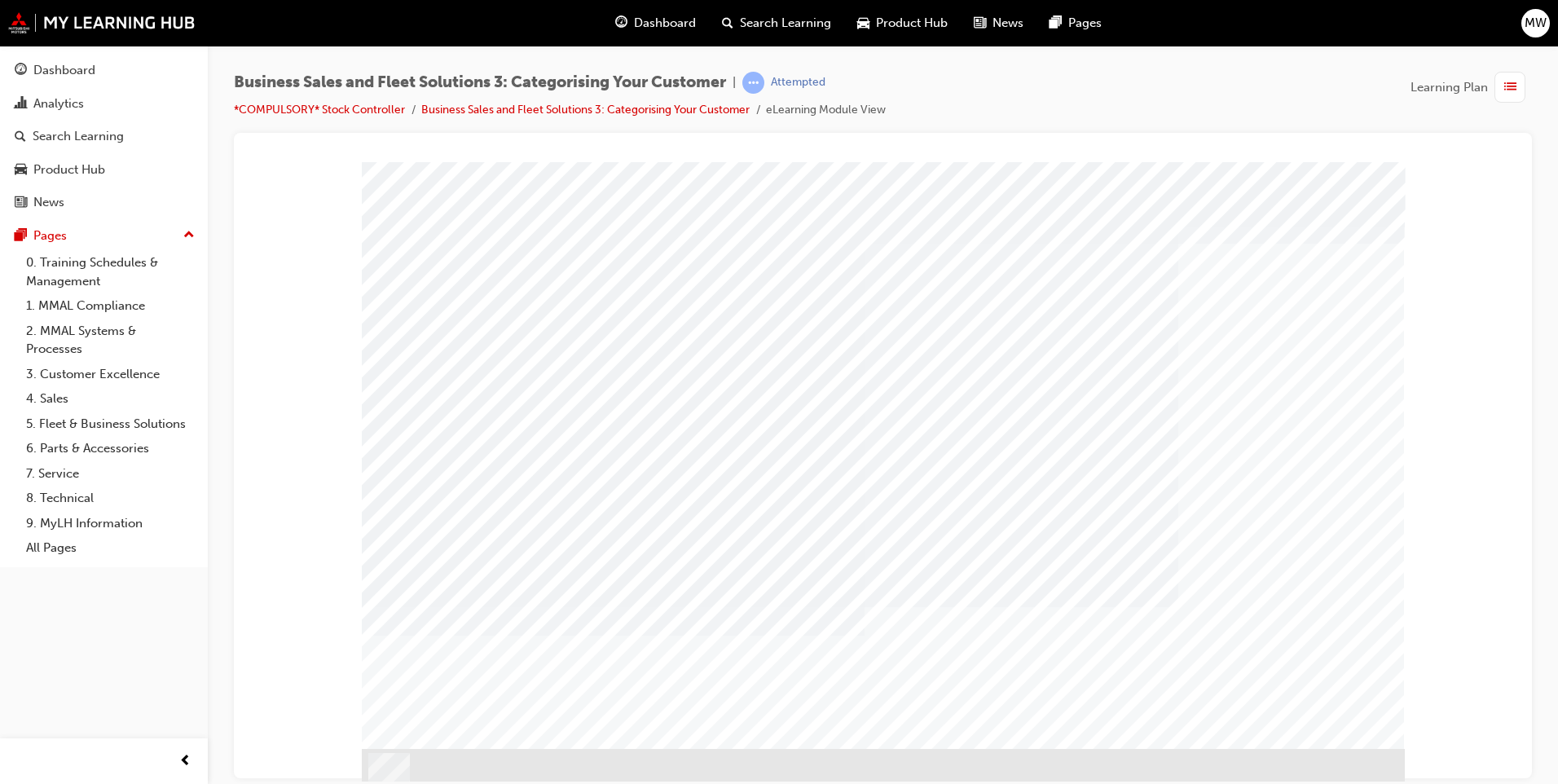
drag, startPoint x: 1279, startPoint y: 697, endPoint x: 1297, endPoint y: 706, distance: 20.1
